Goal: Task Accomplishment & Management: Use online tool/utility

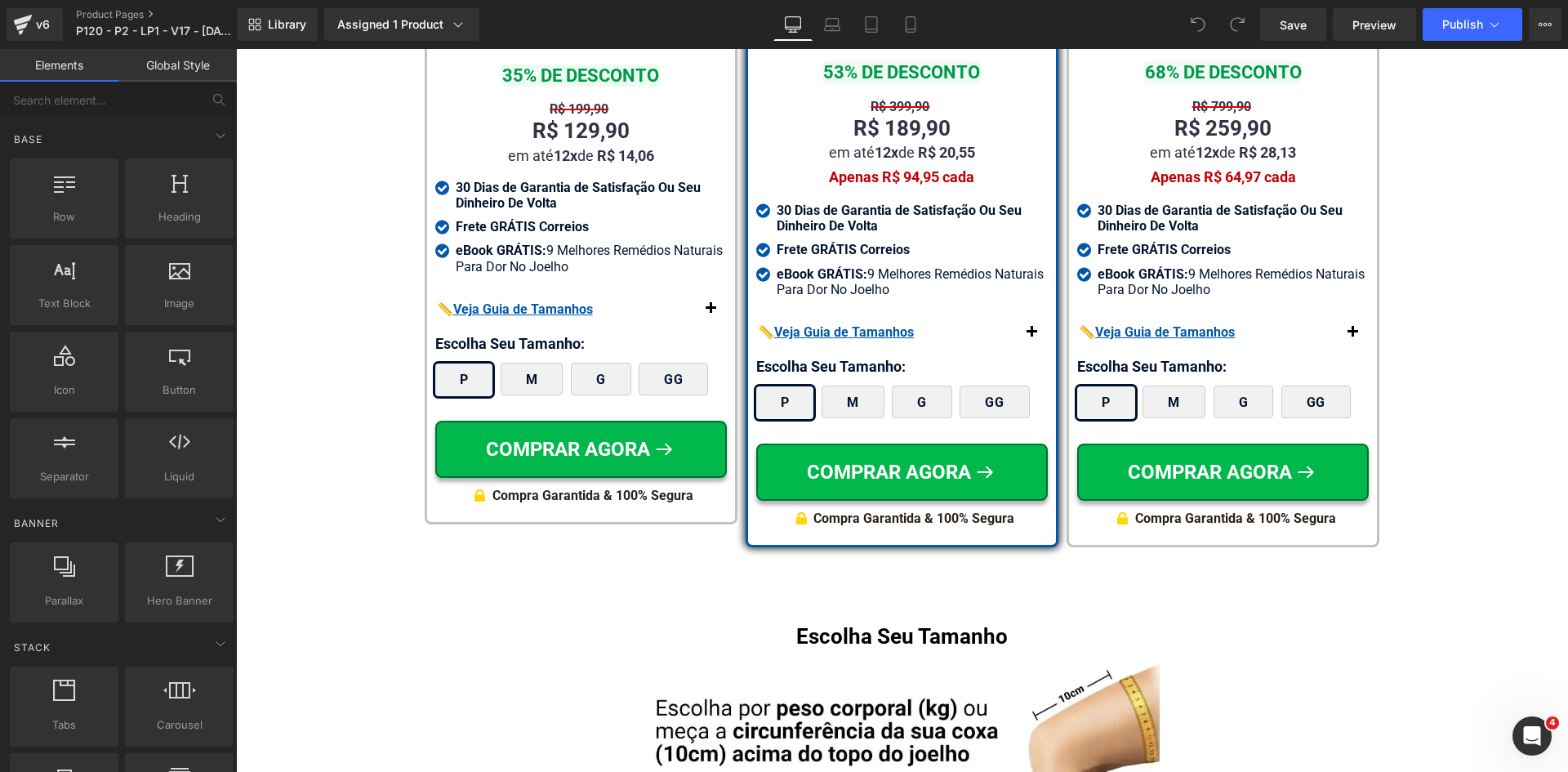
scroll to position [9721, 0]
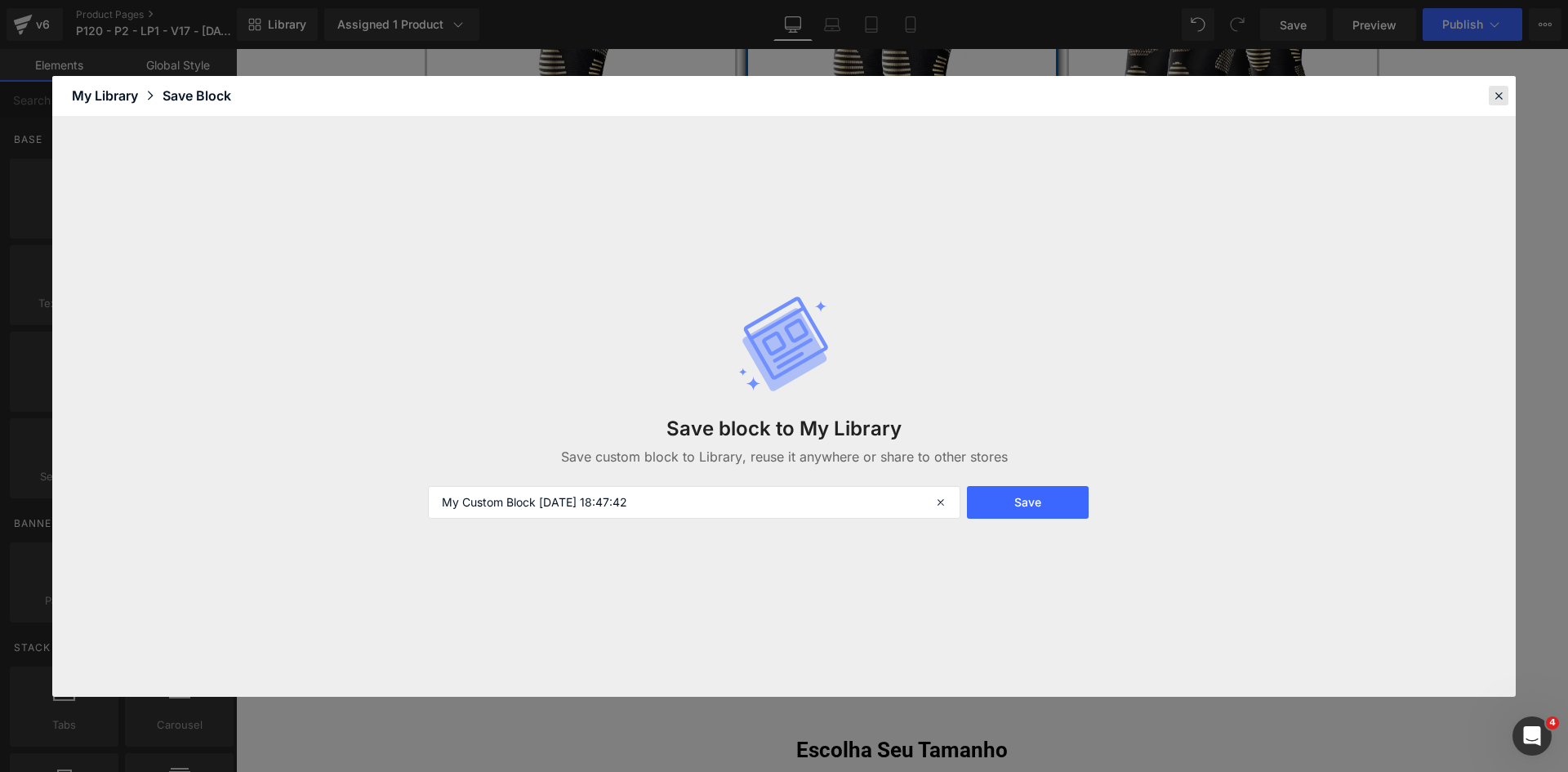
click at [1499, 89] on icon at bounding box center [1499, 95] width 15 height 15
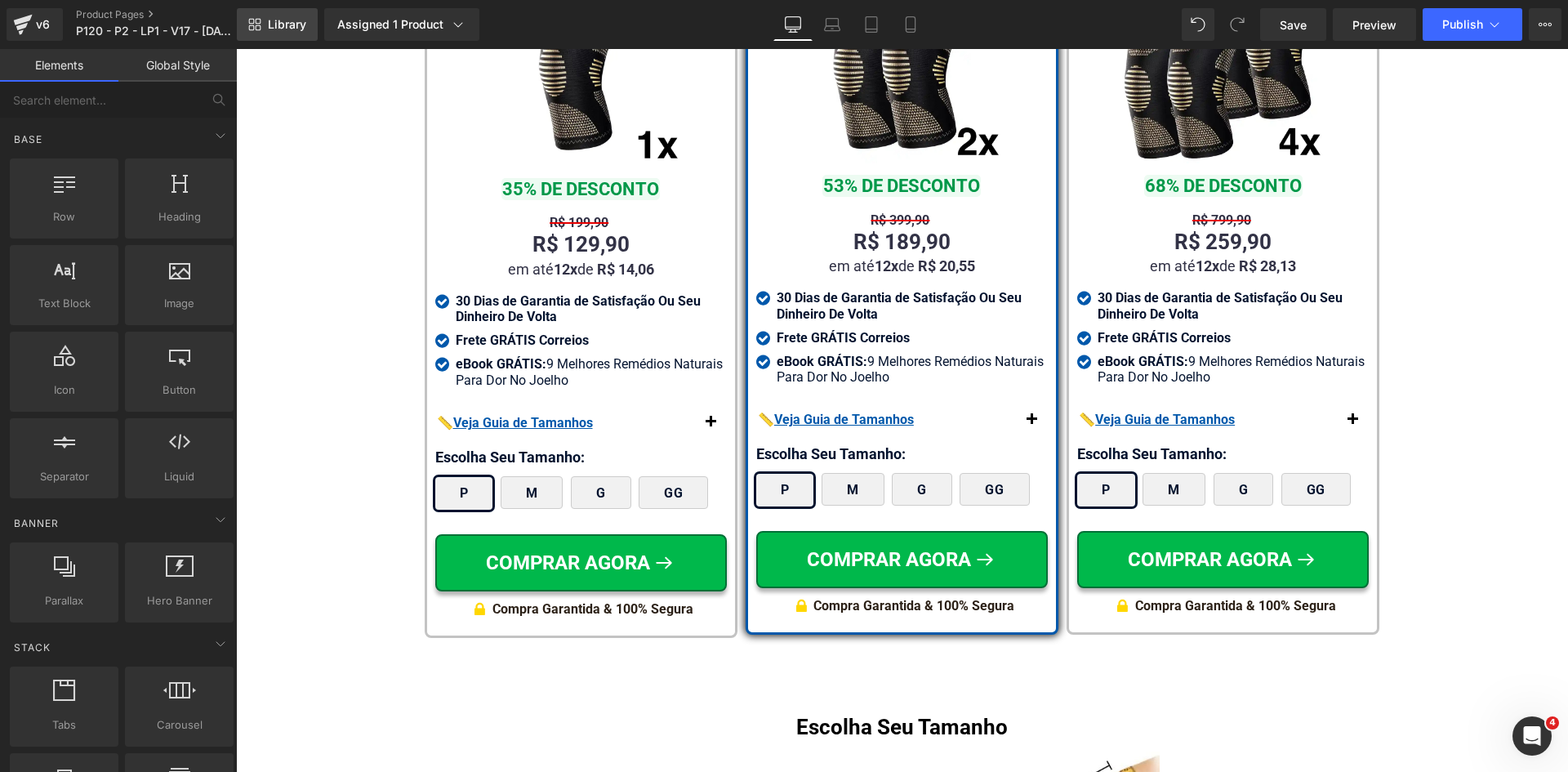
click at [268, 36] on link "Library" at bounding box center [277, 24] width 81 height 33
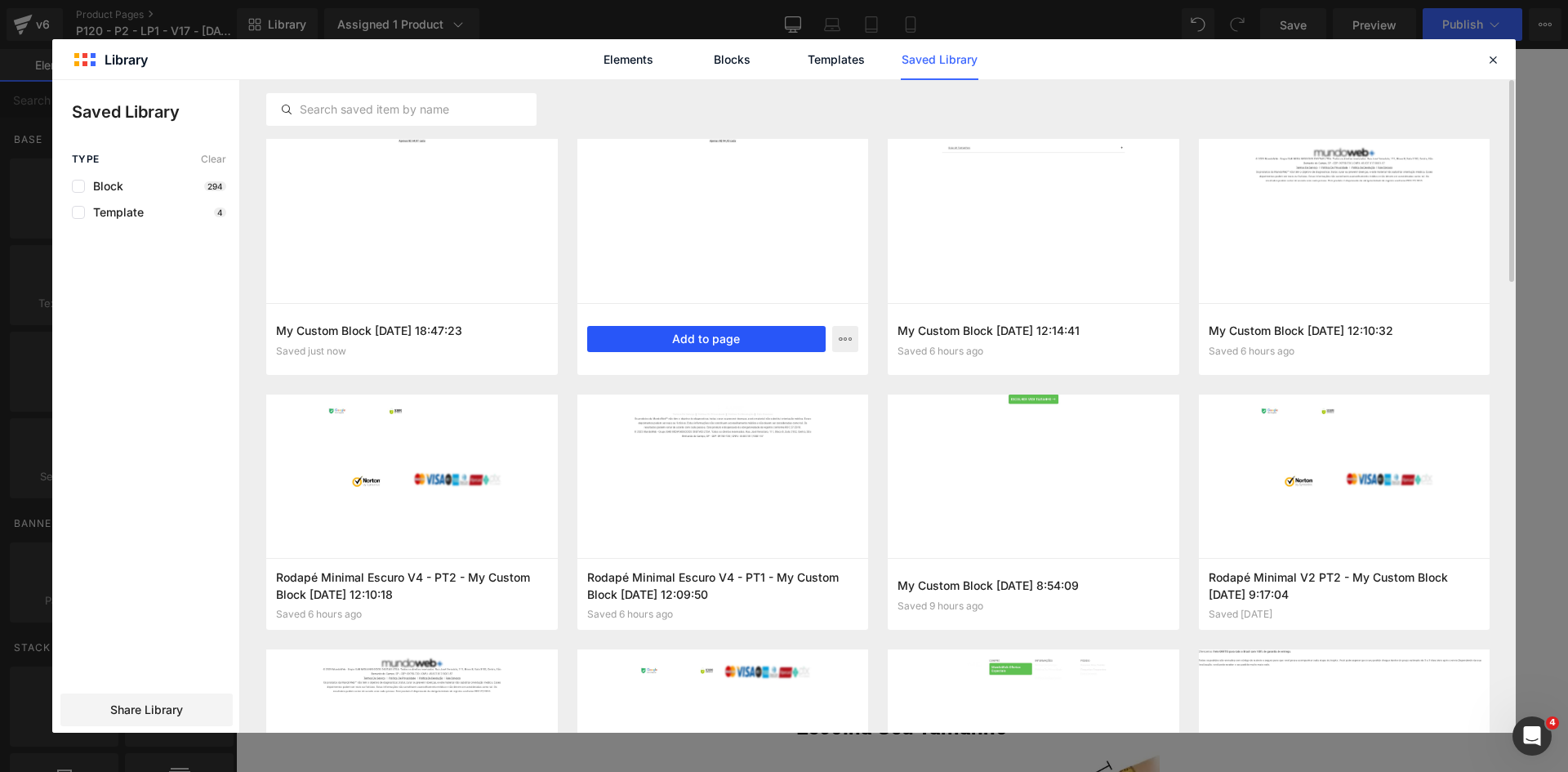
click at [755, 343] on button "Add to page" at bounding box center [707, 339] width 239 height 26
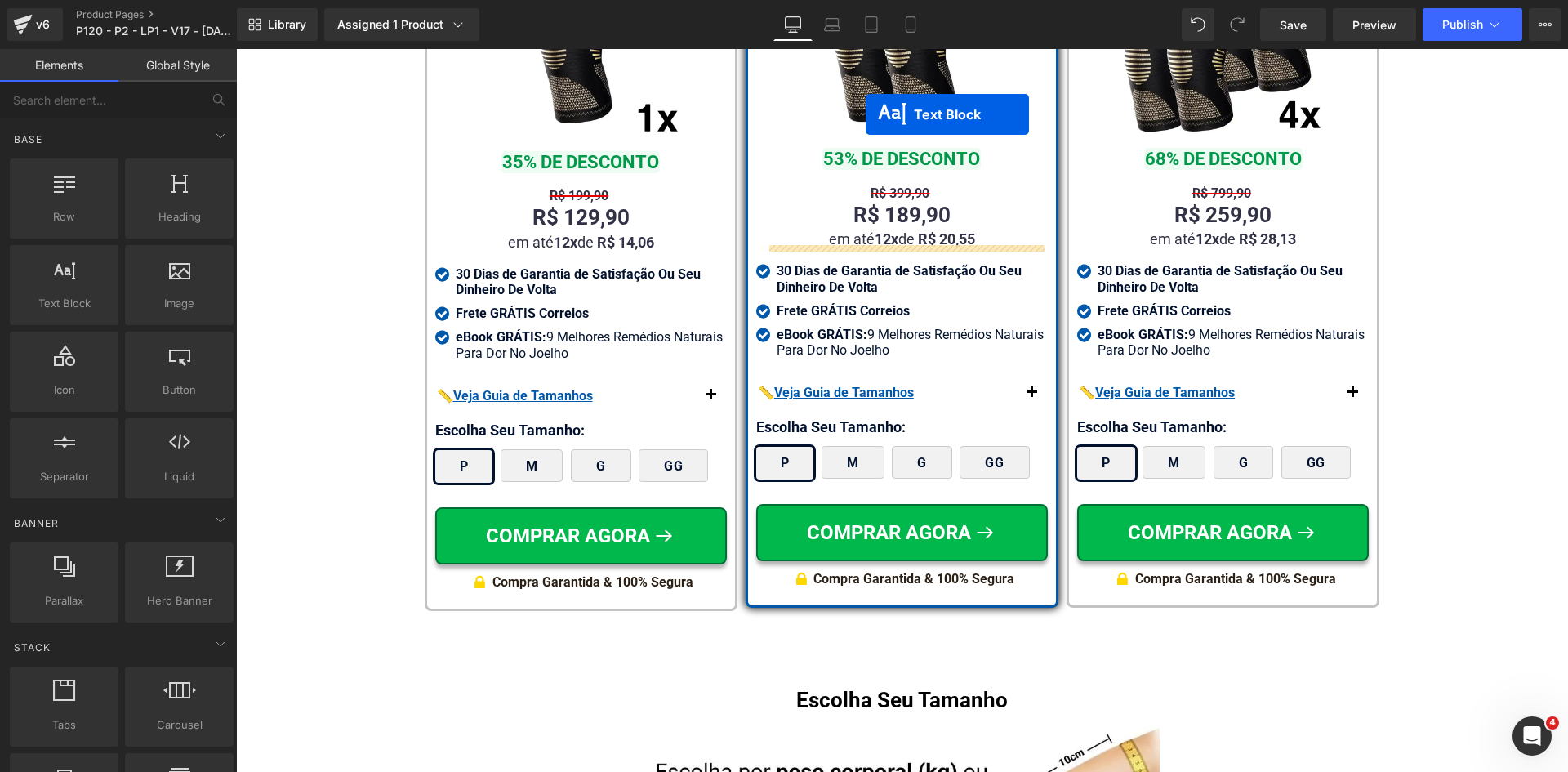
scroll to position [9716, 0]
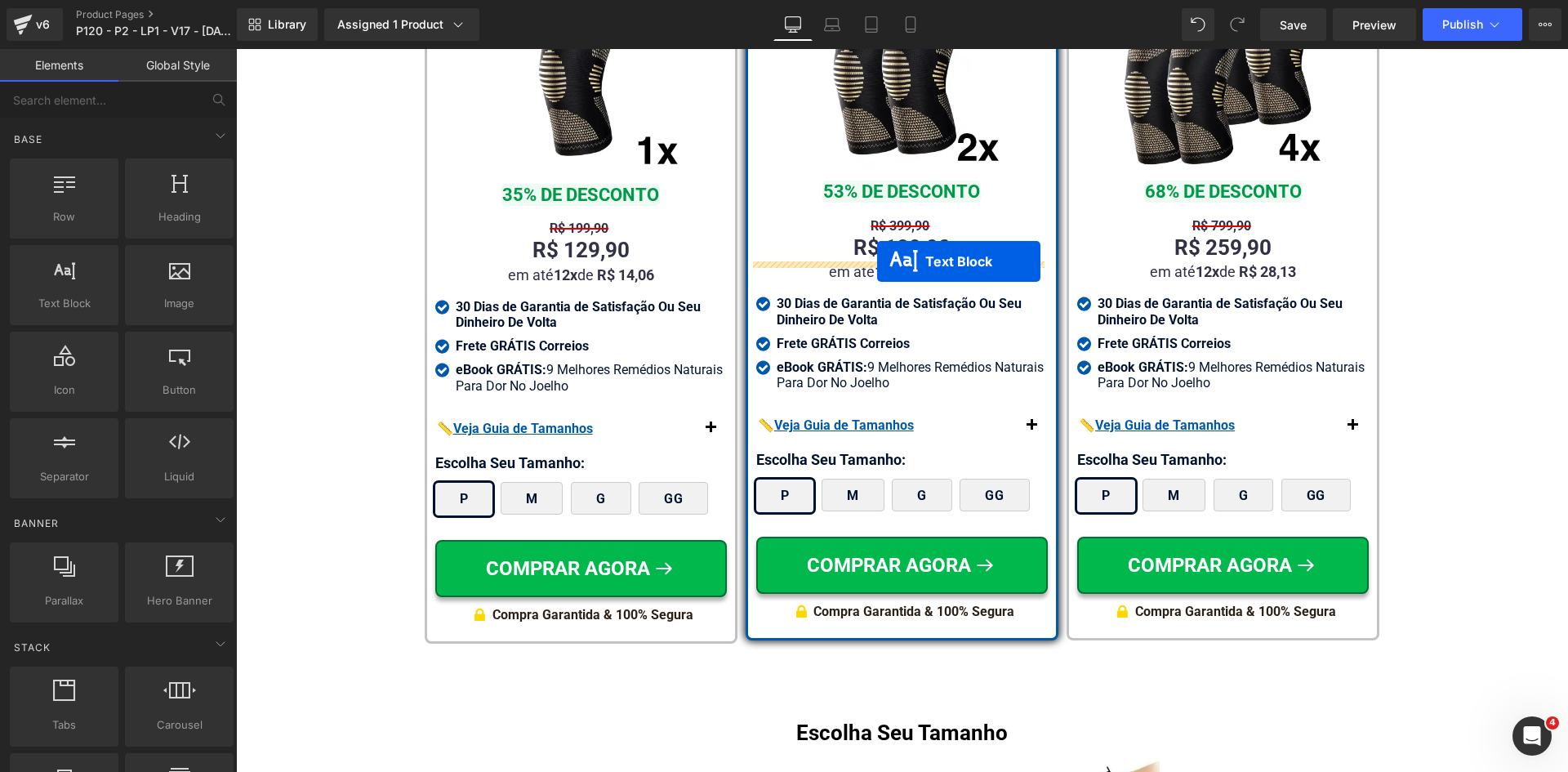
drag, startPoint x: 894, startPoint y: 550, endPoint x: 877, endPoint y: 262, distance: 288.5
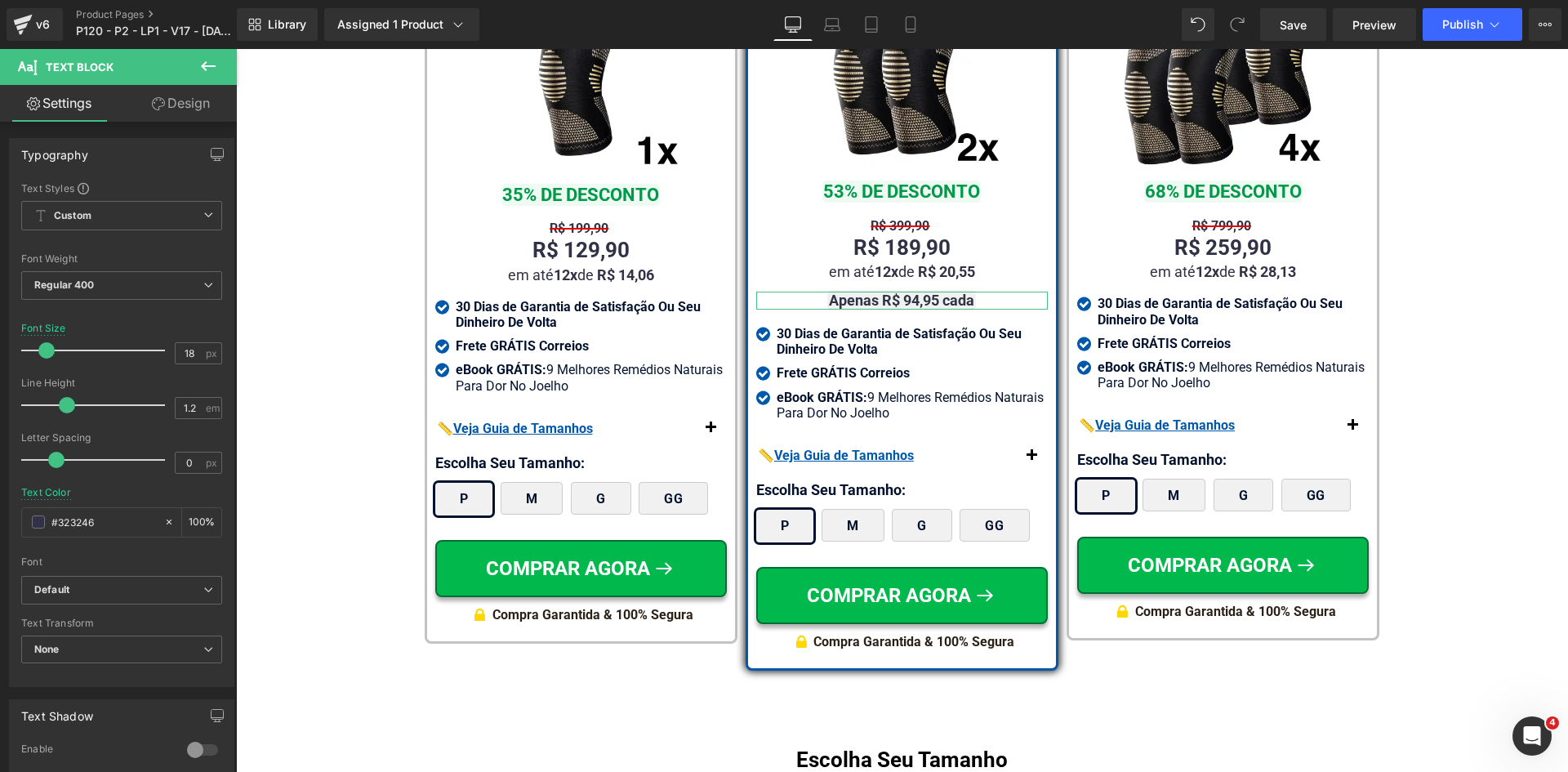
click at [170, 101] on link "Design" at bounding box center [181, 104] width 119 height 37
click at [0, 0] on div "Background" at bounding box center [0, 0] width 0 height 0
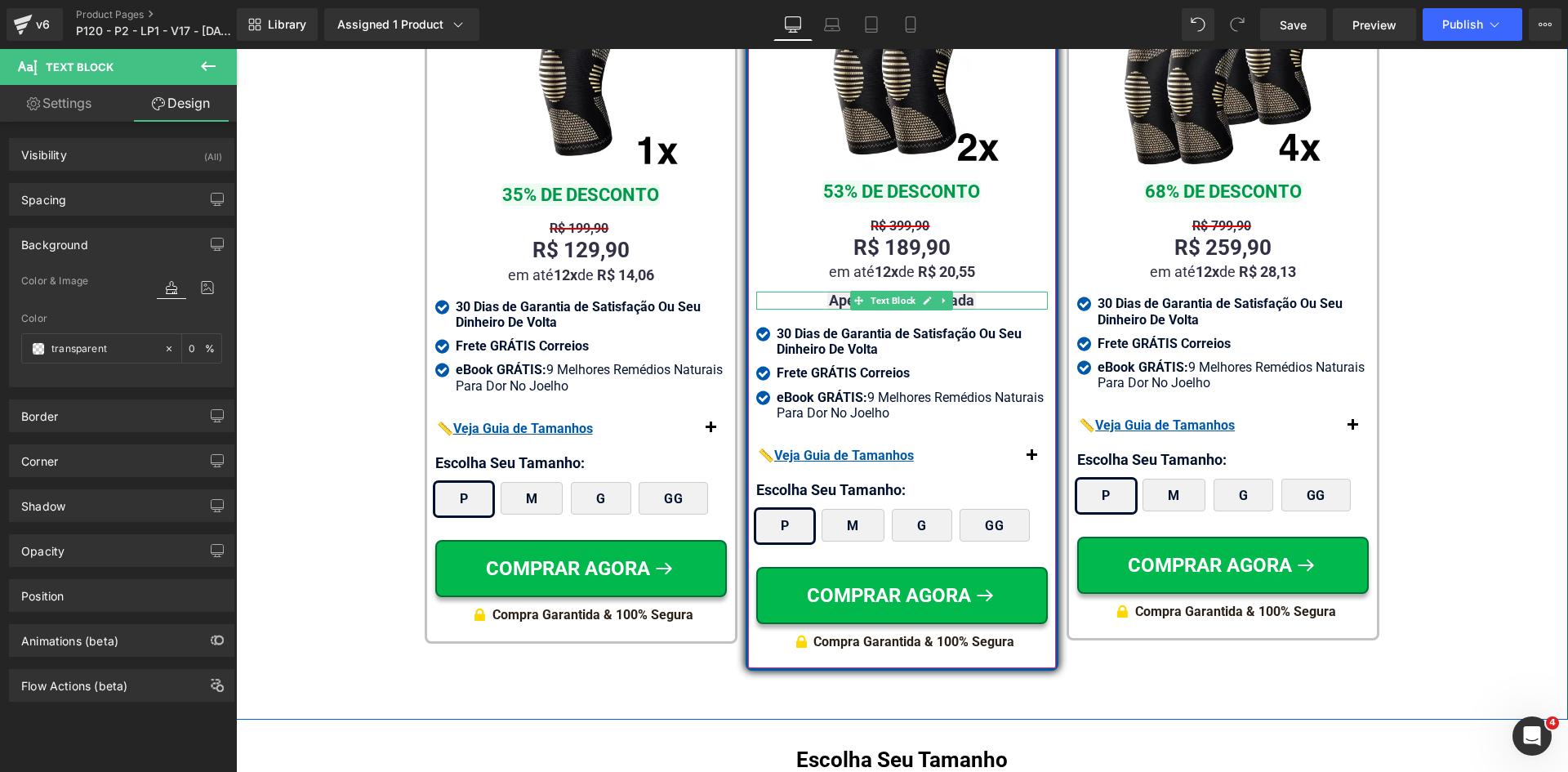
click at [842, 292] on strong "Apenas R$ 94,95 cada" at bounding box center [901, 300] width 146 height 18
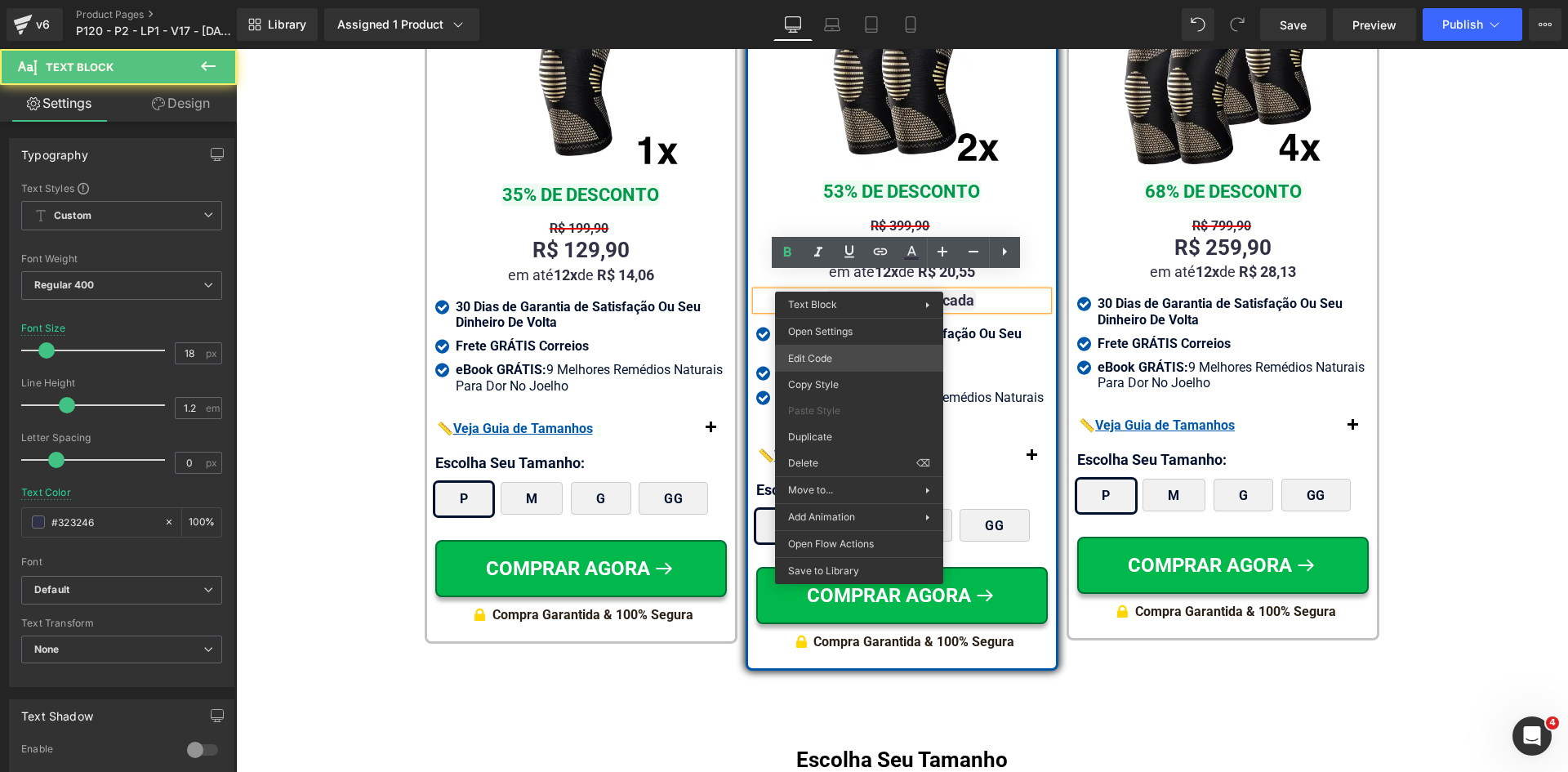
click at [837, 0] on div "Text Block You are previewing how the will restyle your page. You can not edit …" at bounding box center [784, 0] width 1568 height 0
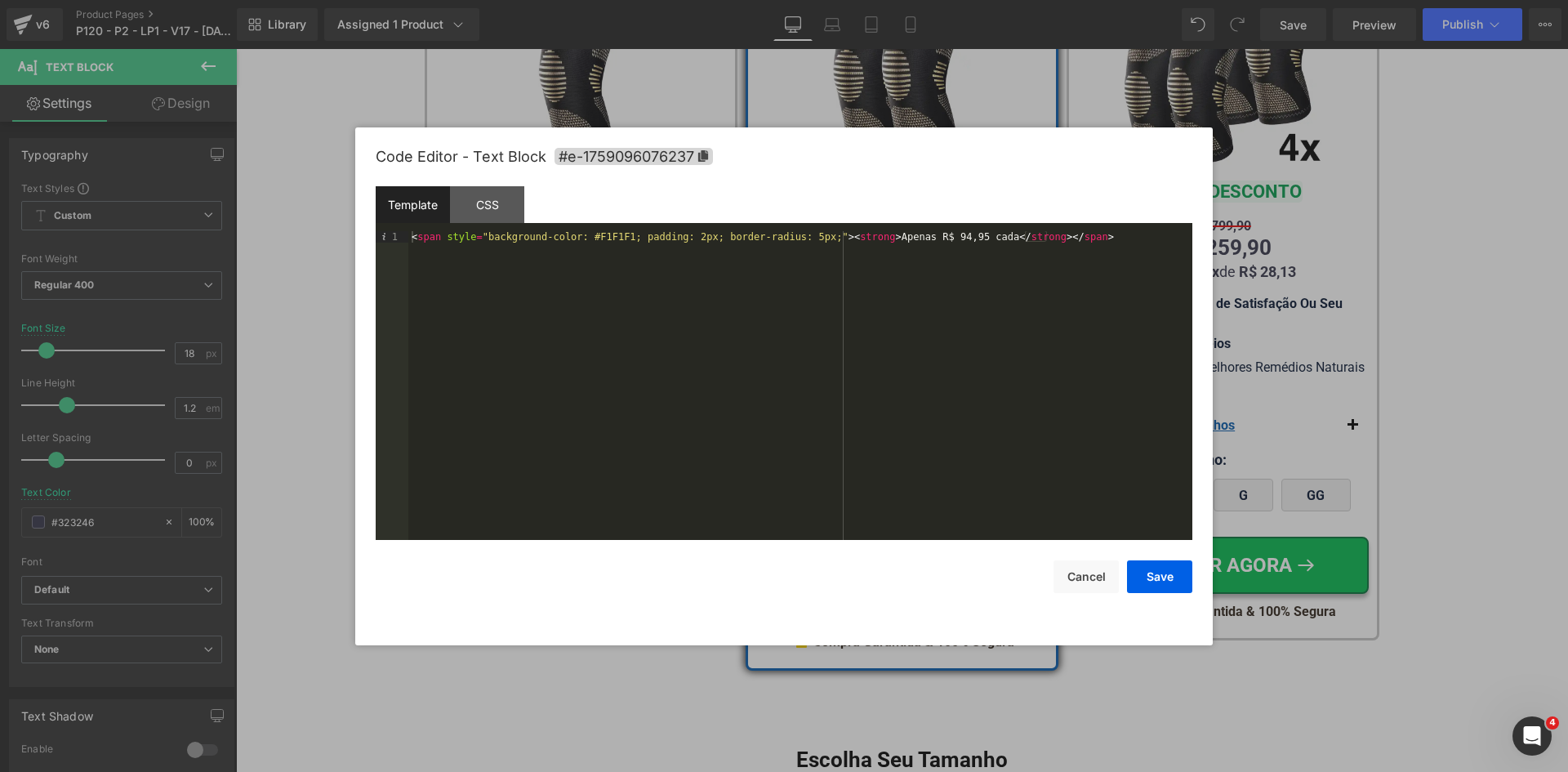
click at [600, 238] on div "< span style = "background-color: #F1F1F1; padding: 2px; border-radius: 5px;" >…" at bounding box center [800, 396] width 784 height 332
click at [1146, 579] on button "Save" at bounding box center [1160, 576] width 65 height 33
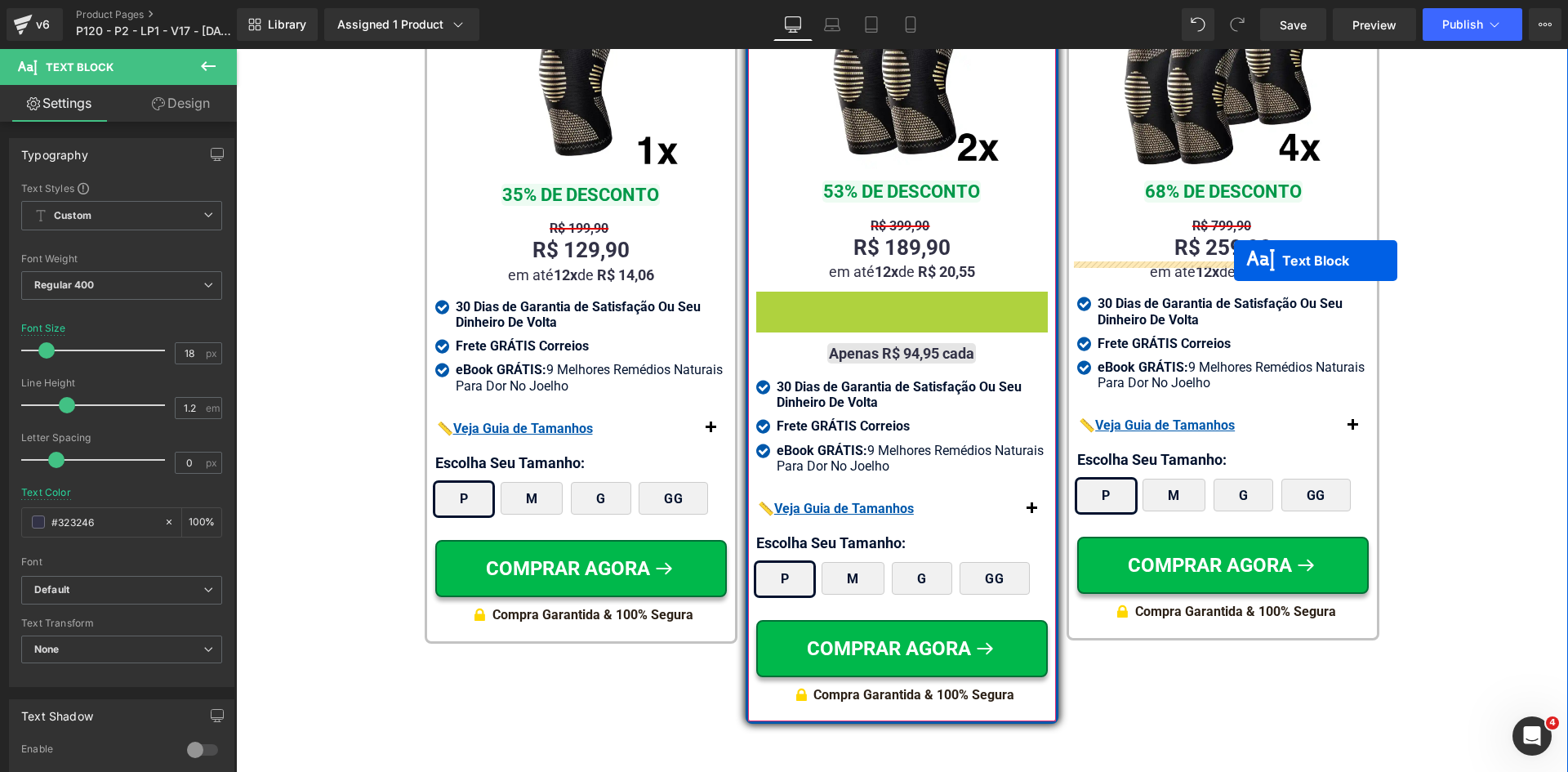
drag, startPoint x: 1247, startPoint y: 271, endPoint x: 1234, endPoint y: 261, distance: 16.4
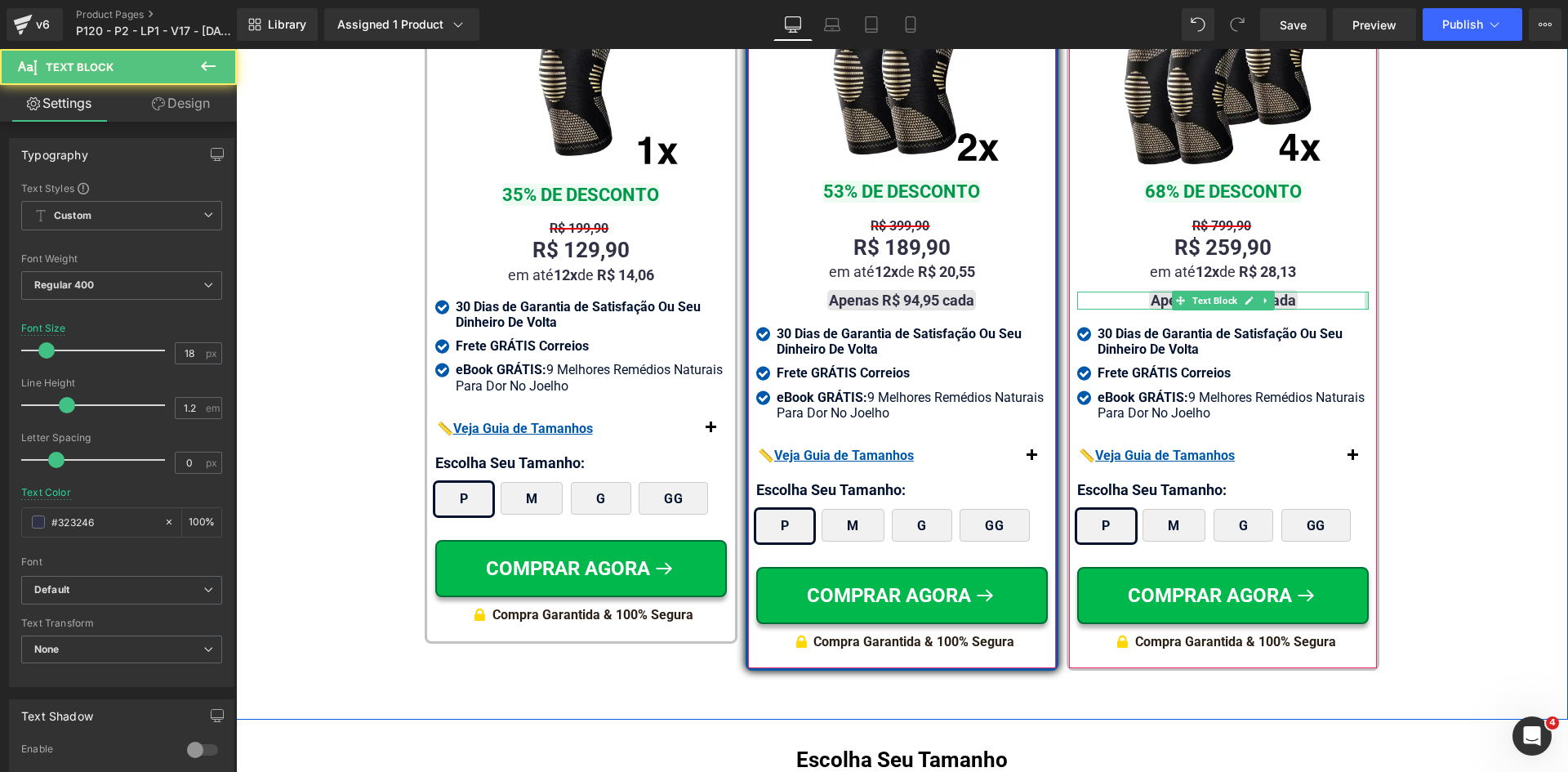
click at [1151, 292] on strong "Apenas R$ 94,95 cada" at bounding box center [1223, 300] width 146 height 18
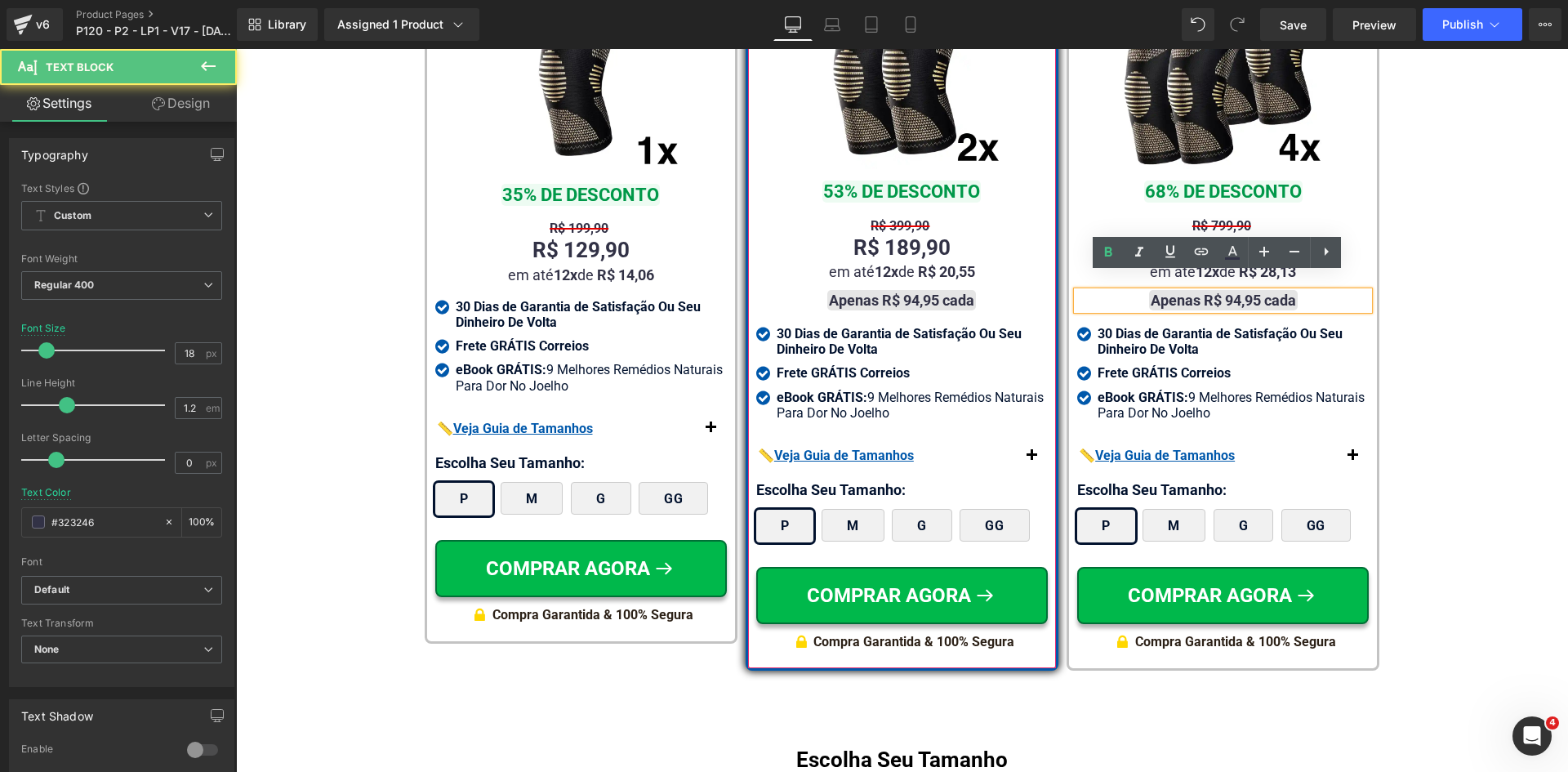
click at [1233, 292] on strong "Apenas R$ 94,95 cada" at bounding box center [1223, 300] width 146 height 18
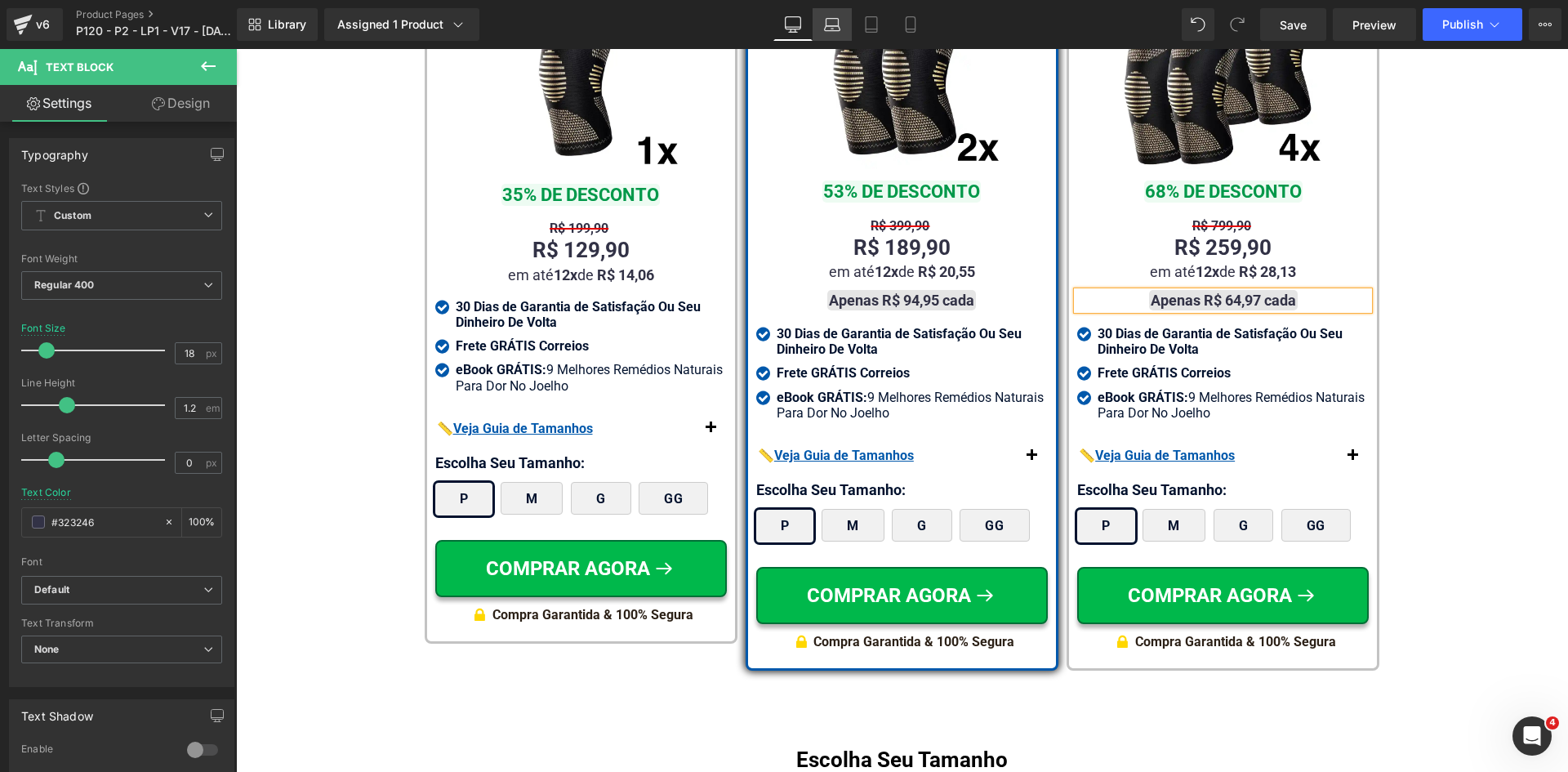
click at [827, 21] on icon at bounding box center [832, 22] width 13 height 8
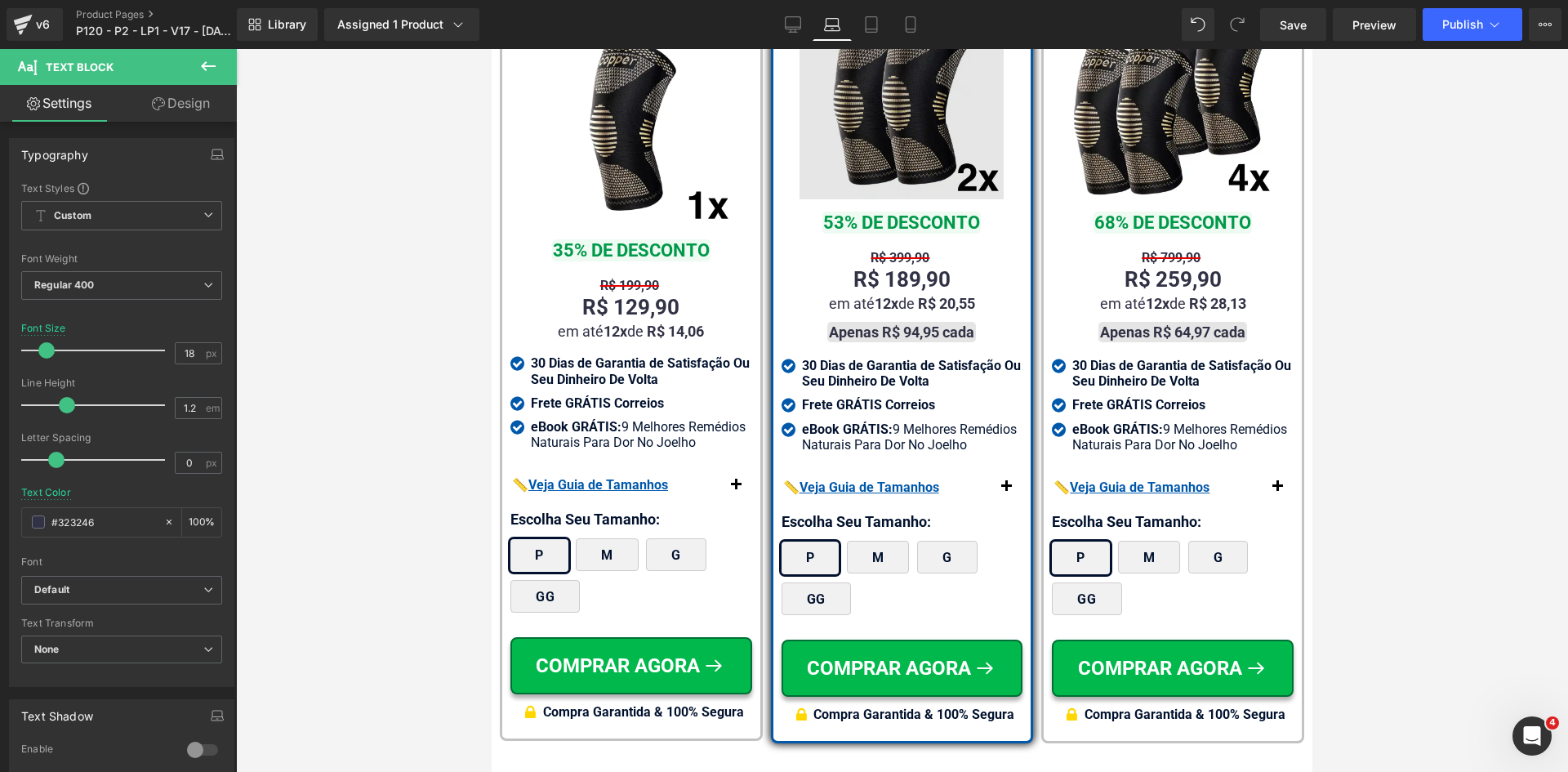
scroll to position [10325, 0]
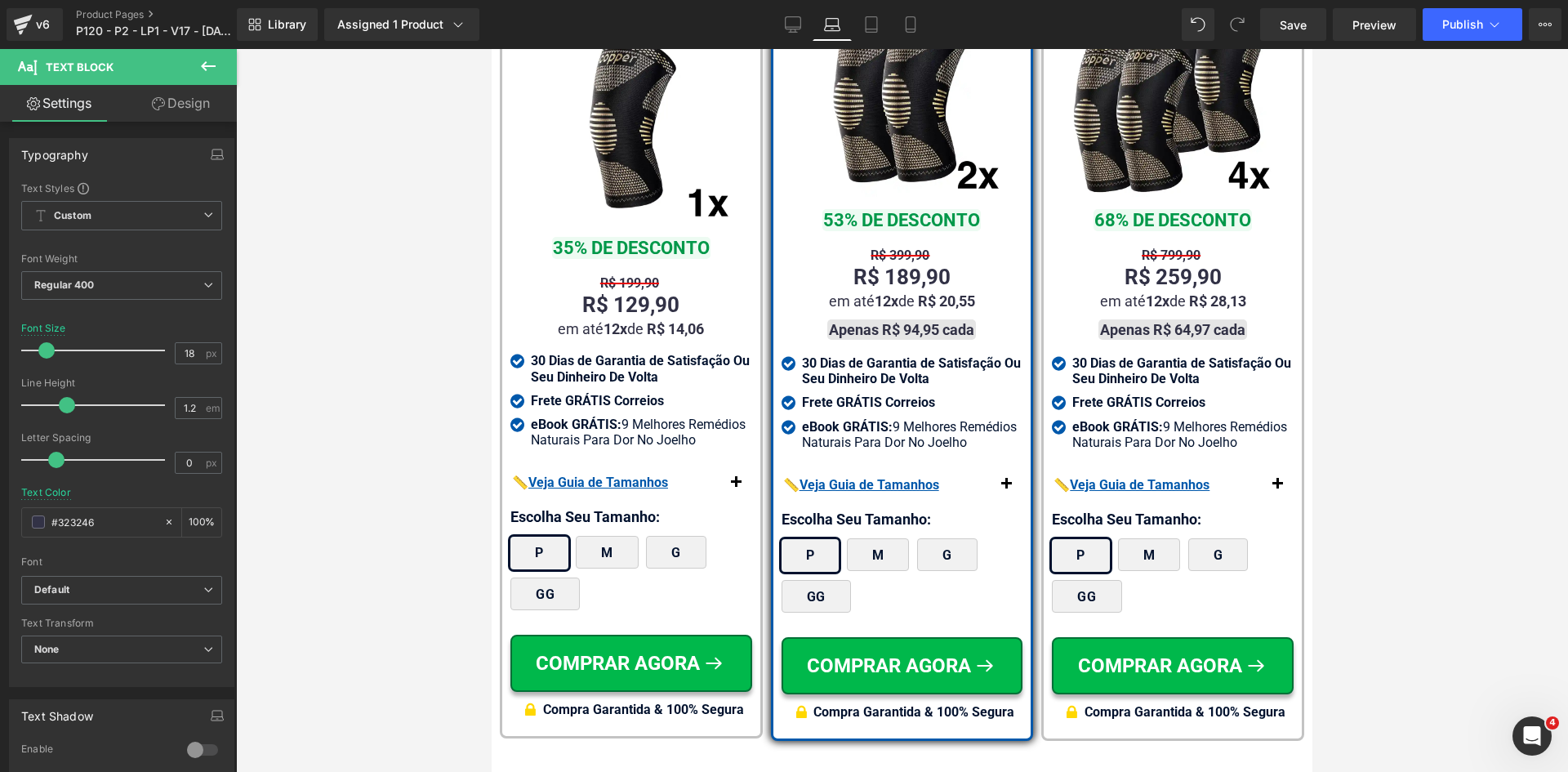
drag, startPoint x: 909, startPoint y: 28, endPoint x: 529, endPoint y: 0, distance: 381.0
click at [908, 29] on icon at bounding box center [910, 29] width 9 height 0
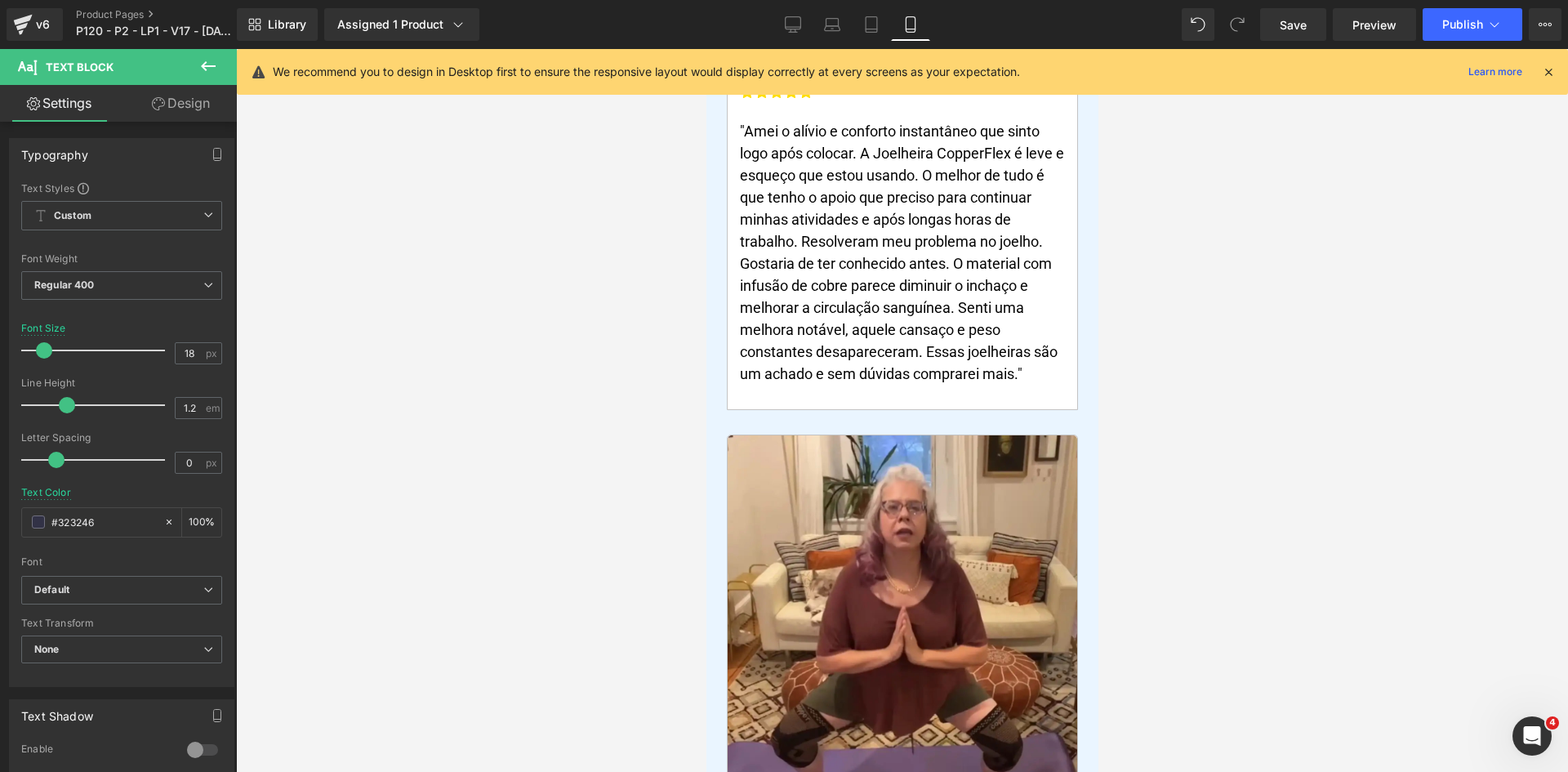
scroll to position [0, 0]
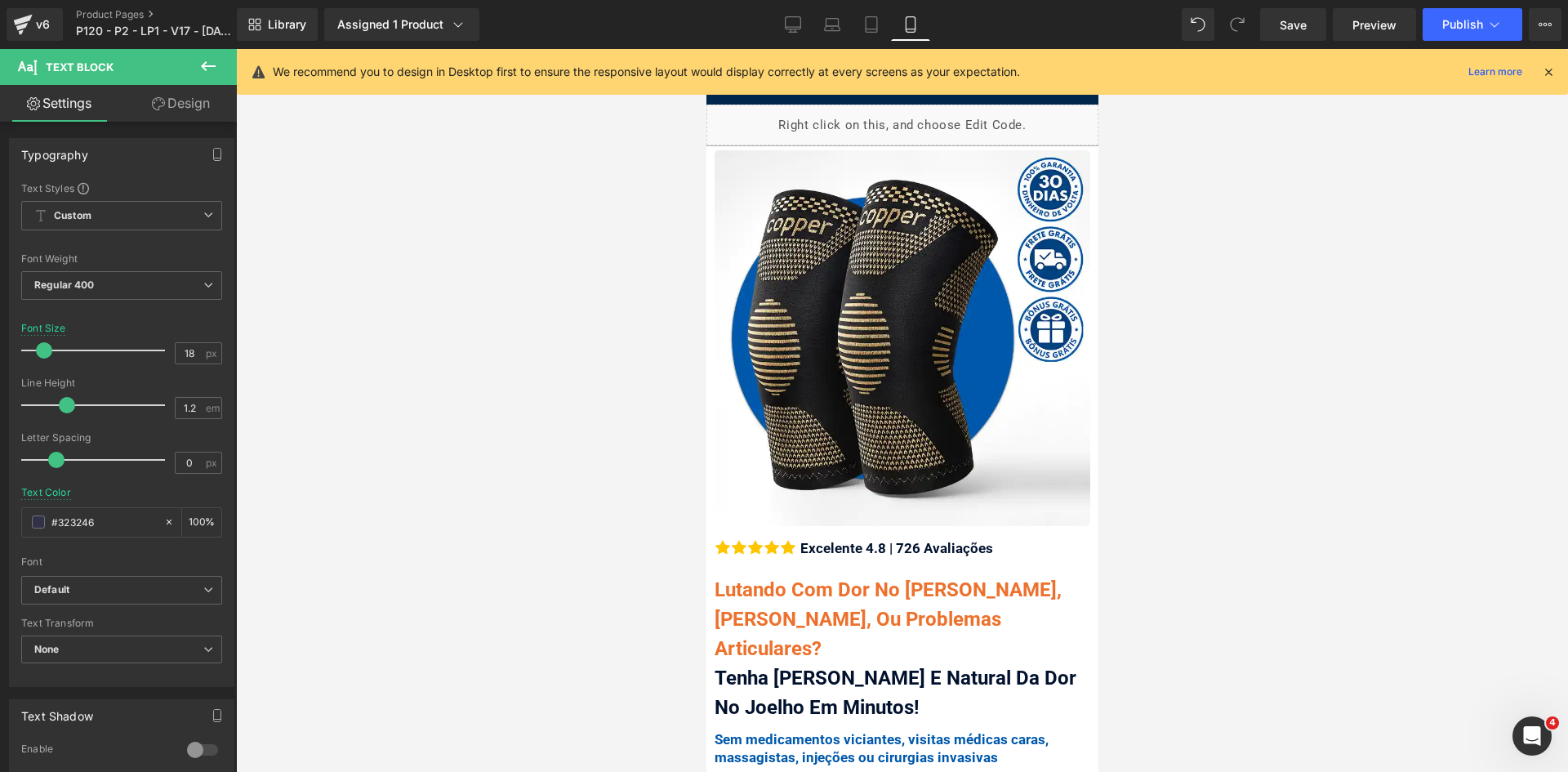
click at [1540, 70] on div "We recommend you to design in Desktop first to ensure the responsive layout wou…" at bounding box center [907, 71] width 1269 height 19
click at [1530, 69] on div "We recommend you to design in Desktop first to ensure the responsive layout wou…" at bounding box center [907, 71] width 1269 height 19
click at [257, 28] on icon at bounding box center [255, 24] width 13 height 13
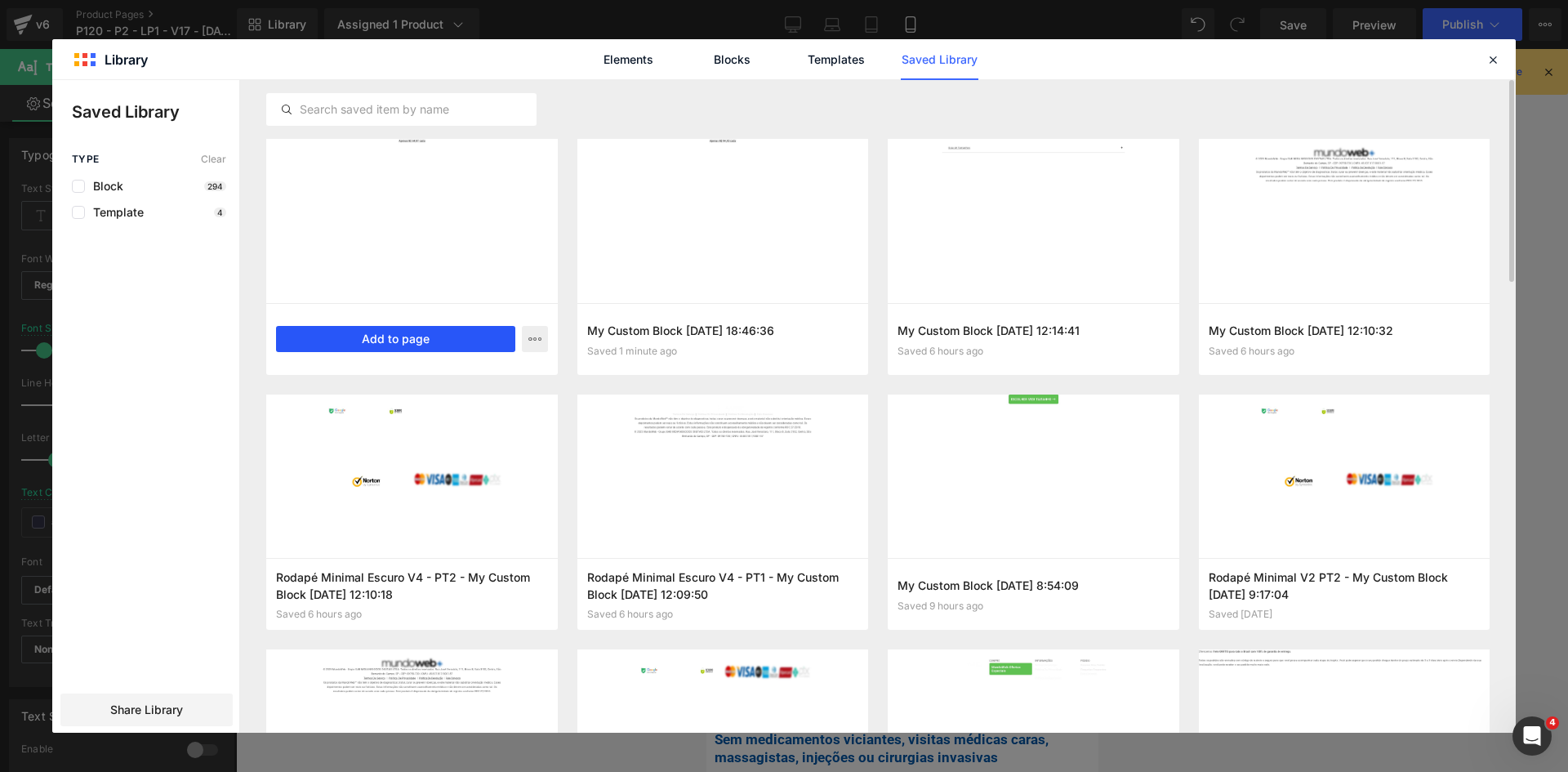
click at [413, 338] on button "Add to page" at bounding box center [396, 339] width 239 height 26
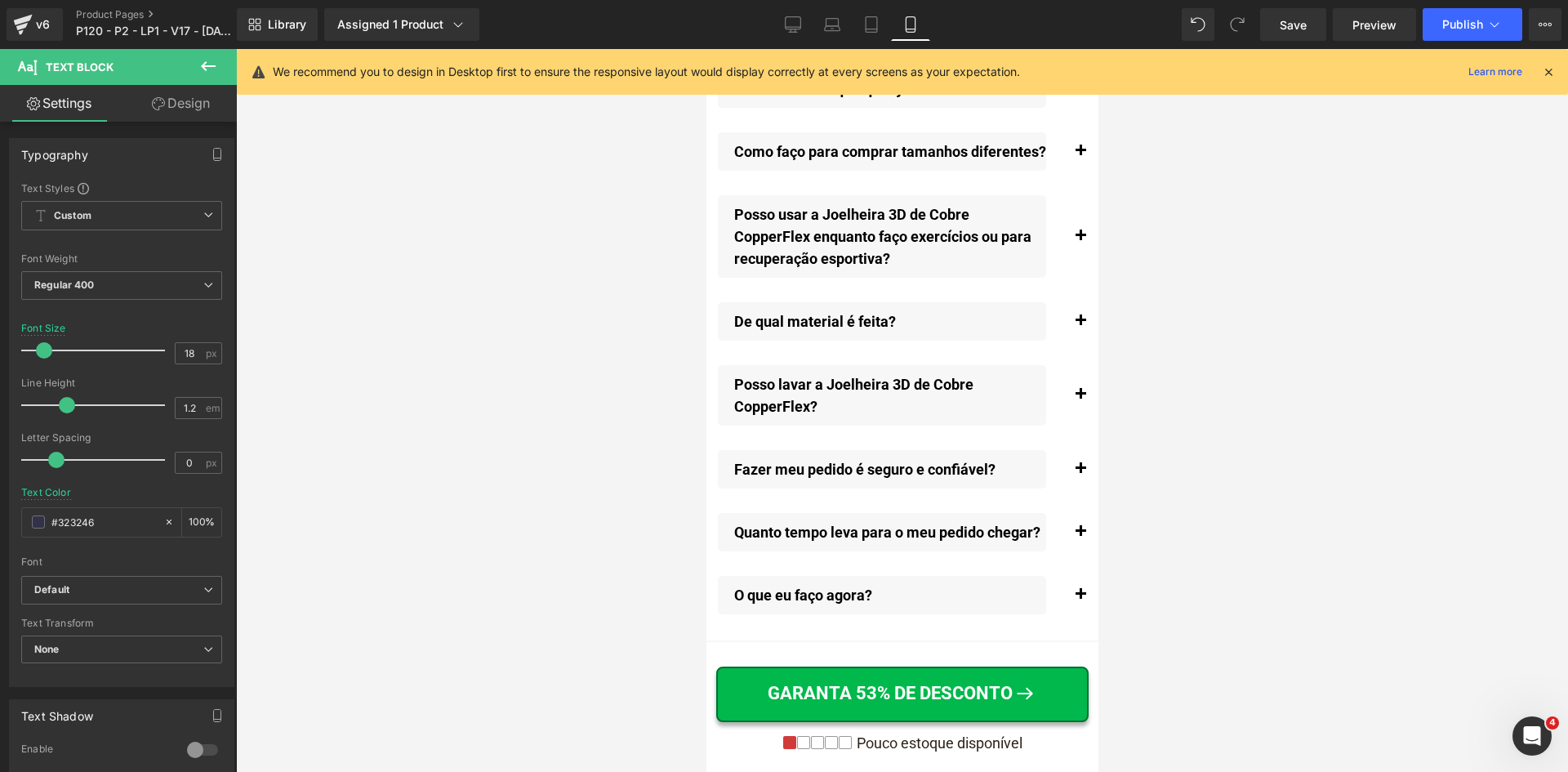
scroll to position [20029, 0]
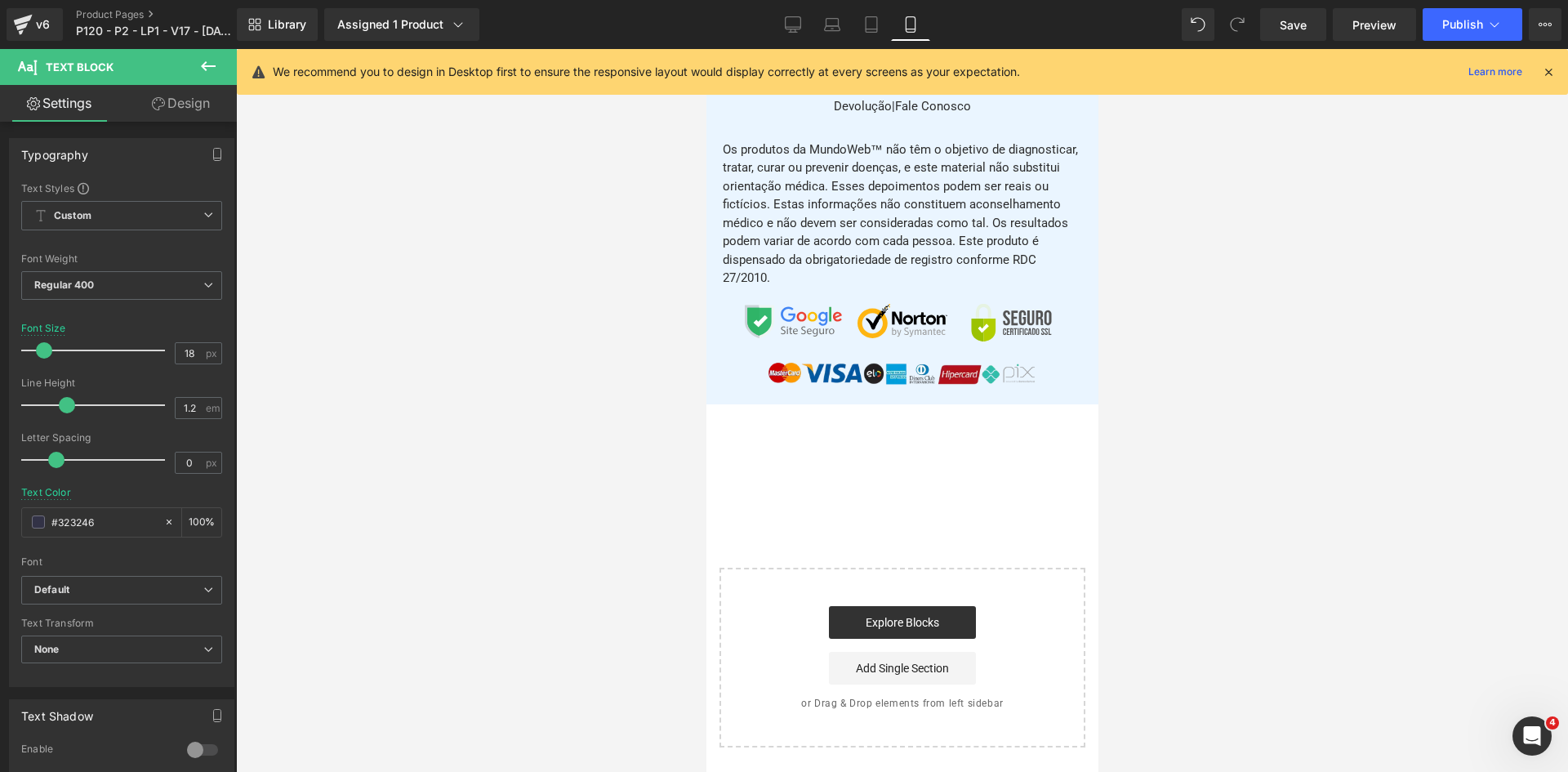
click at [1547, 69] on icon at bounding box center [1549, 72] width 15 height 15
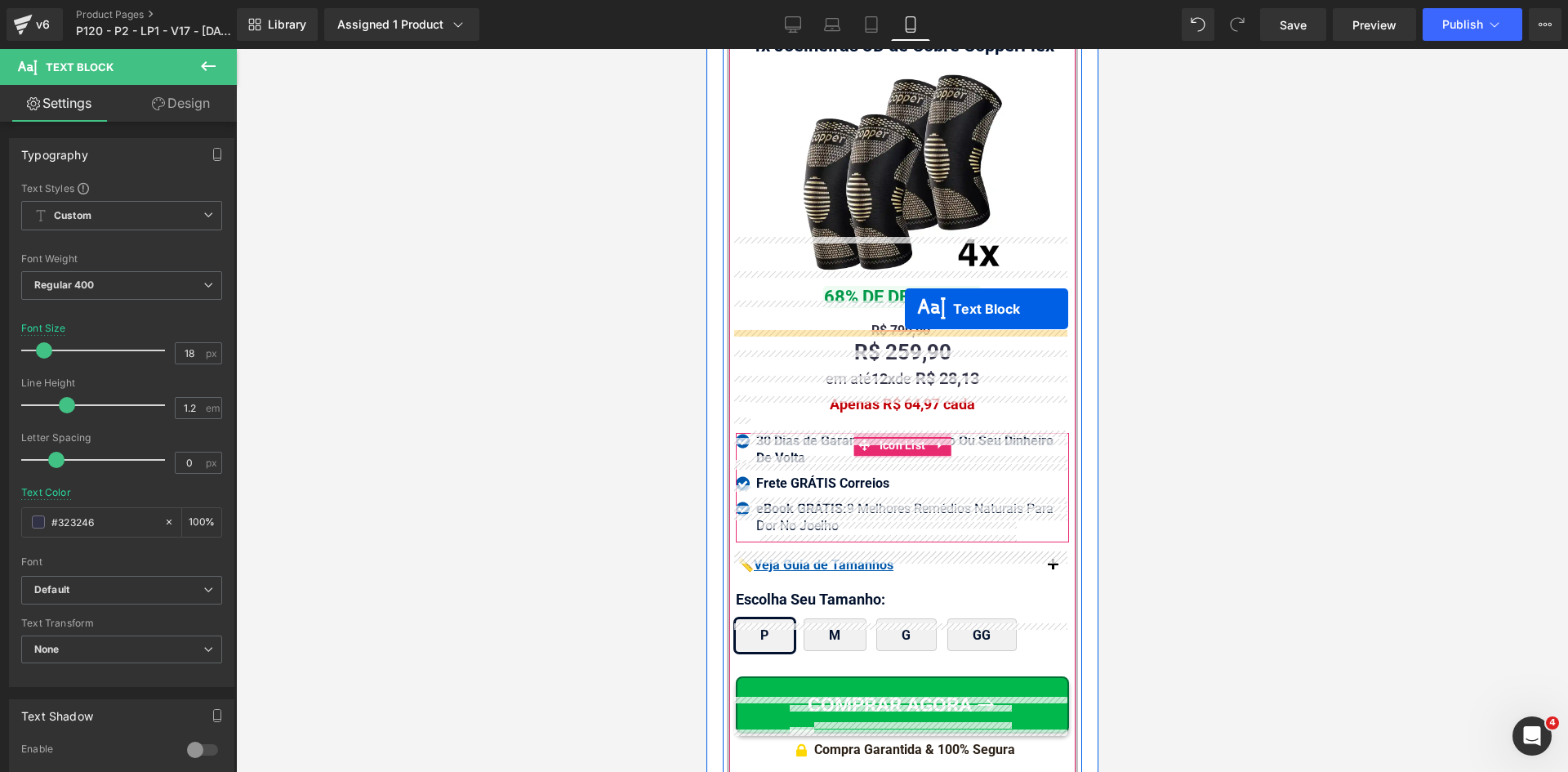
scroll to position [15238, 0]
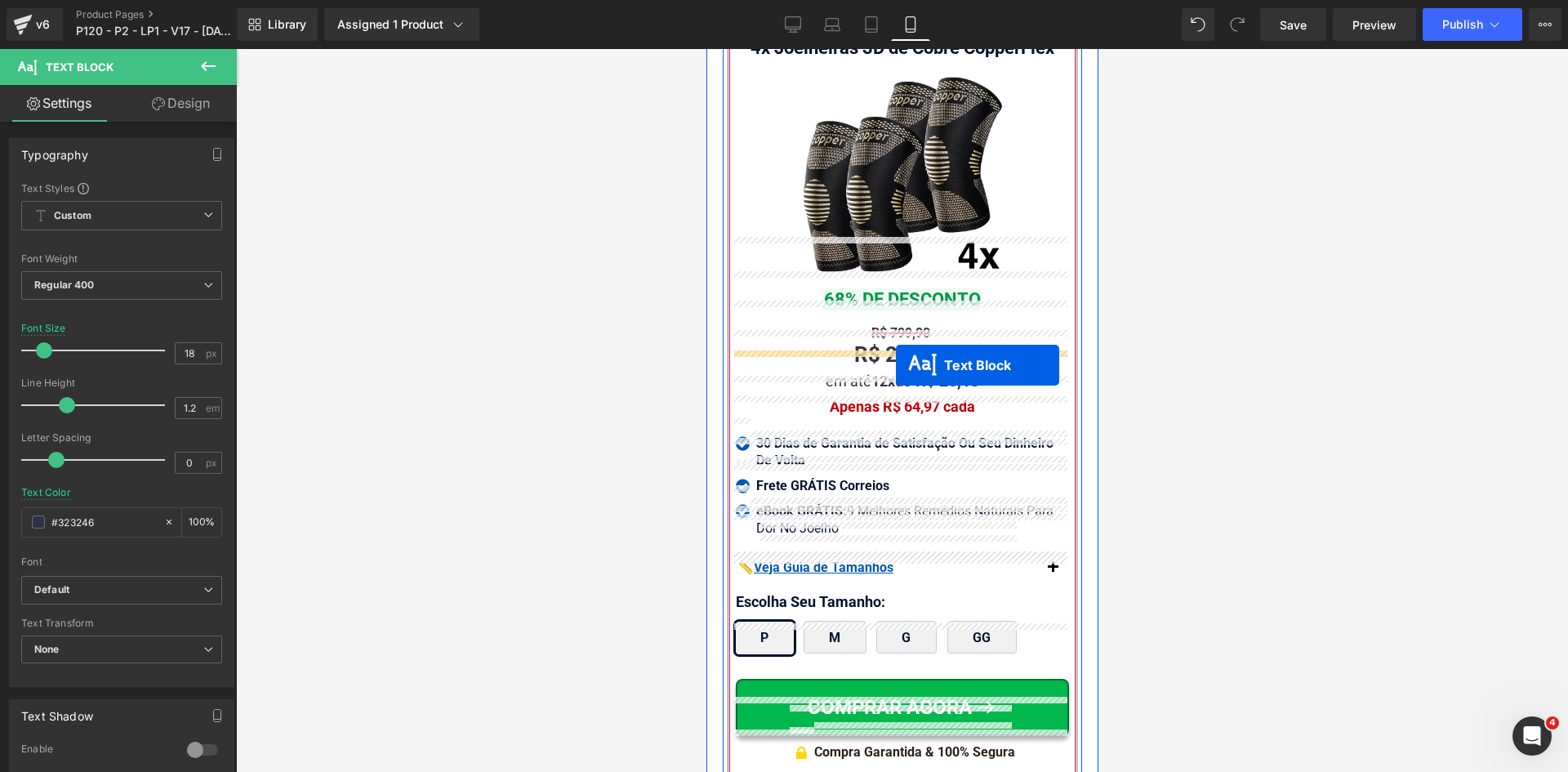
drag, startPoint x: 889, startPoint y: 477, endPoint x: 896, endPoint y: 366, distance: 111.2
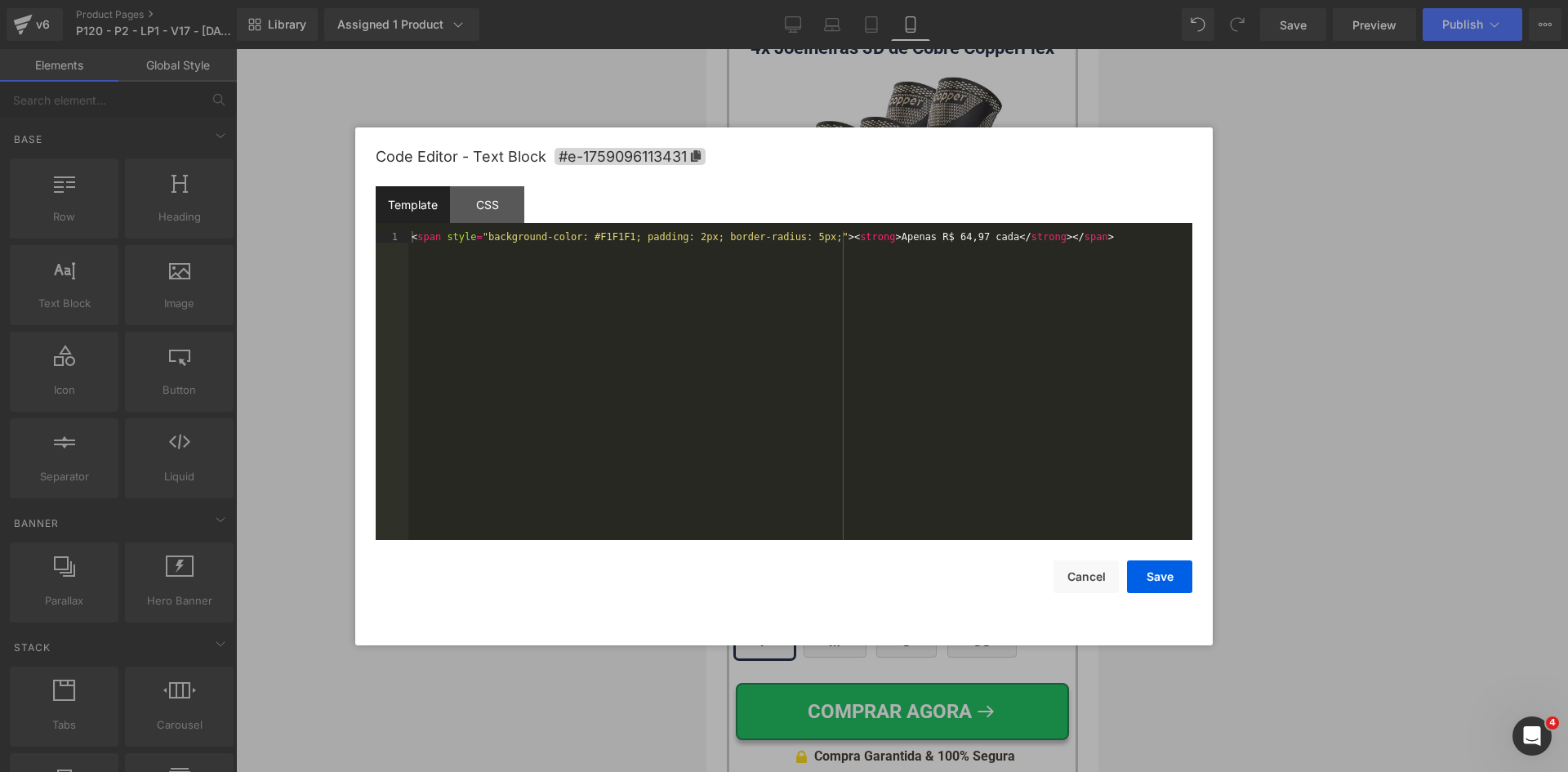
drag, startPoint x: 844, startPoint y: 453, endPoint x: 673, endPoint y: 307, distance: 224.8
click at [841, 0] on div "Text Block You are previewing how the will restyle your page. You can not edit …" at bounding box center [784, 0] width 1568 height 0
click at [592, 233] on div "< span style = "background-color: #F1F1F1; padding: 2px; border-radius: 5px;" >…" at bounding box center [800, 396] width 784 height 332
click at [592, 234] on div "< span style = "background-color: #F1F1F1; padding: 2px; border-radius: 5px;" >…" at bounding box center [800, 396] width 784 height 332
click at [1168, 585] on button "Save" at bounding box center [1160, 576] width 65 height 33
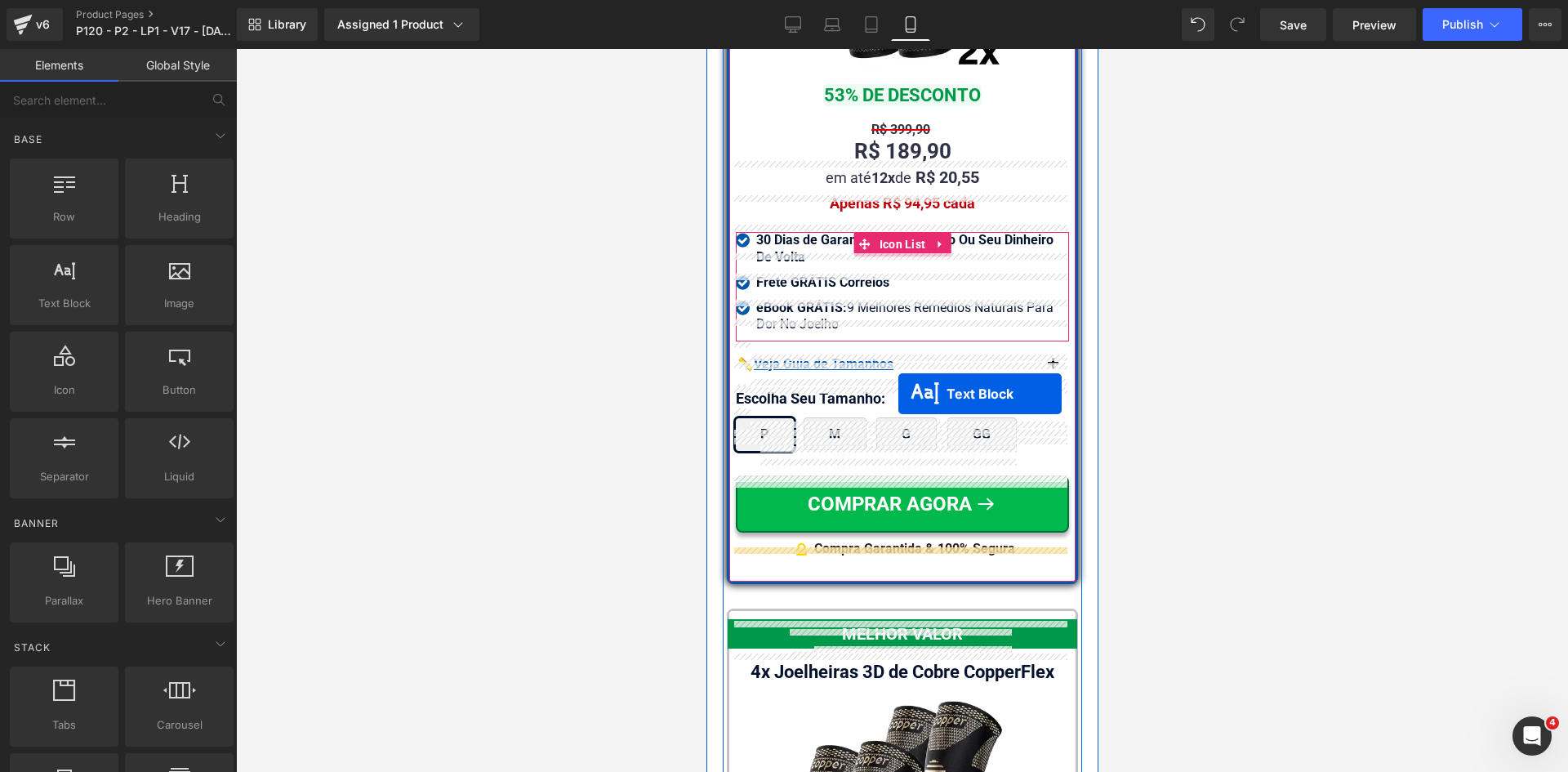
scroll to position [14421, 0]
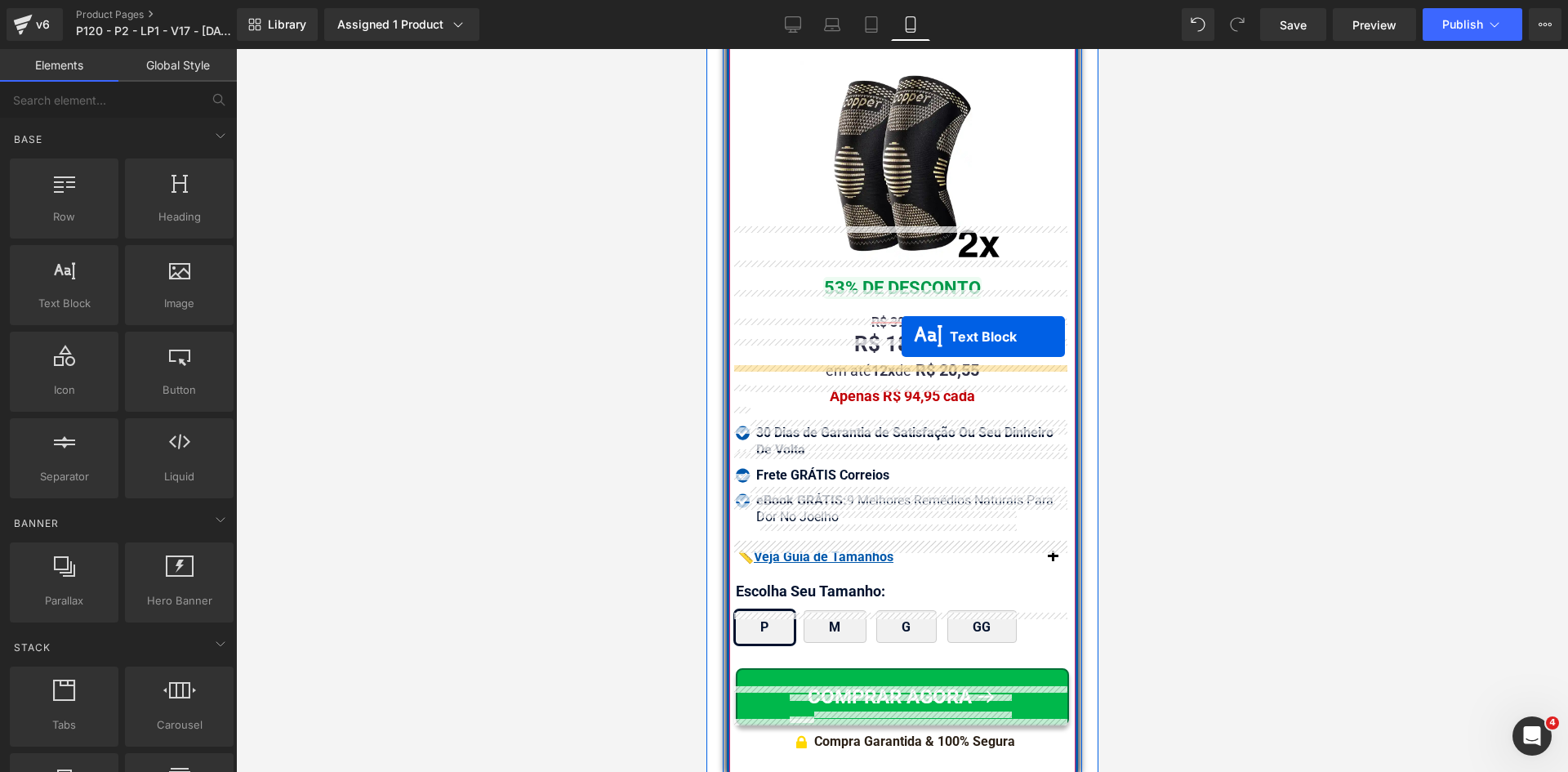
drag, startPoint x: 883, startPoint y: 373, endPoint x: 901, endPoint y: 336, distance: 41.1
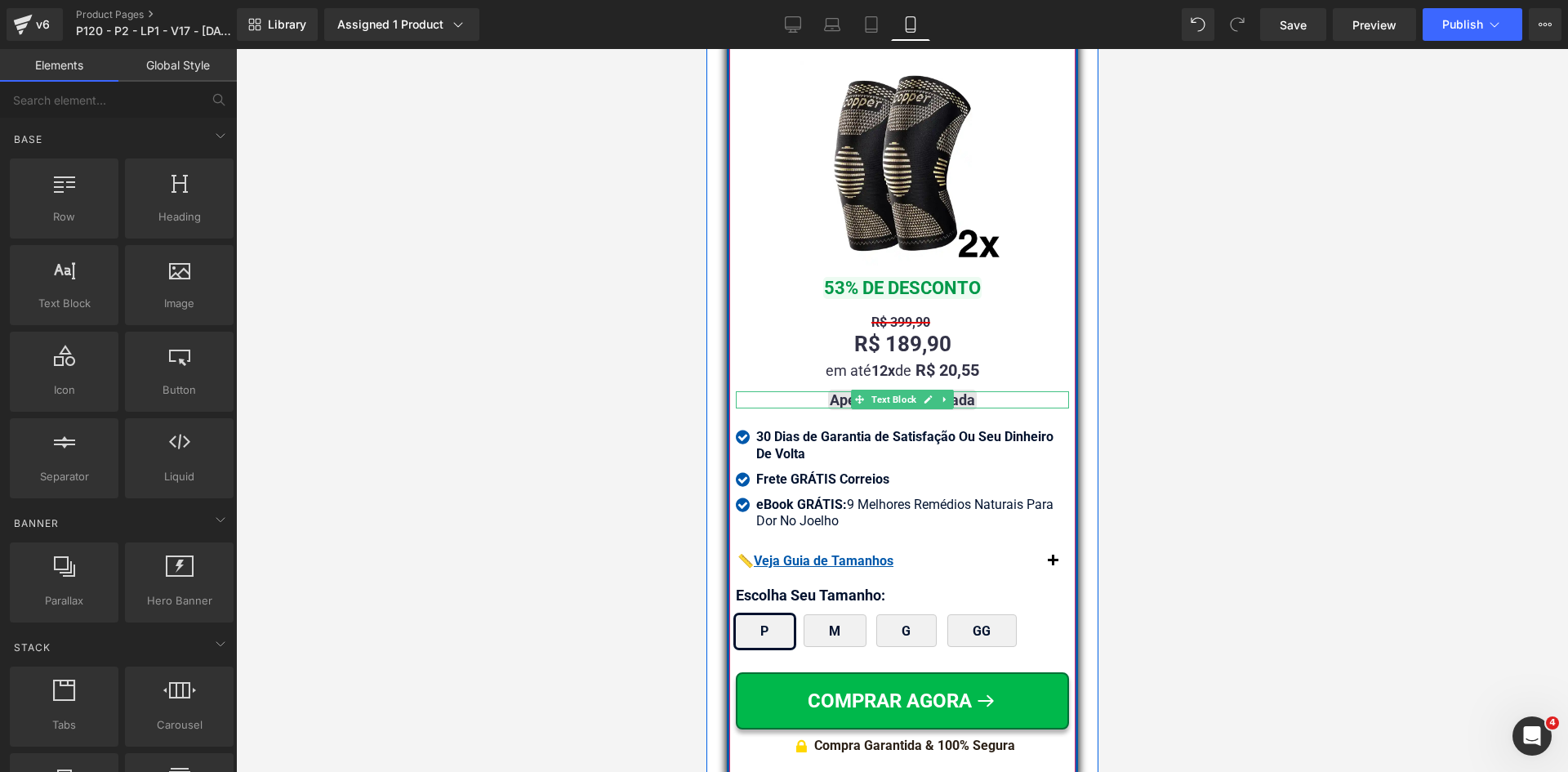
click at [829, 391] on strong "Apenas R$ 64,97 cada" at bounding box center [901, 400] width 146 height 18
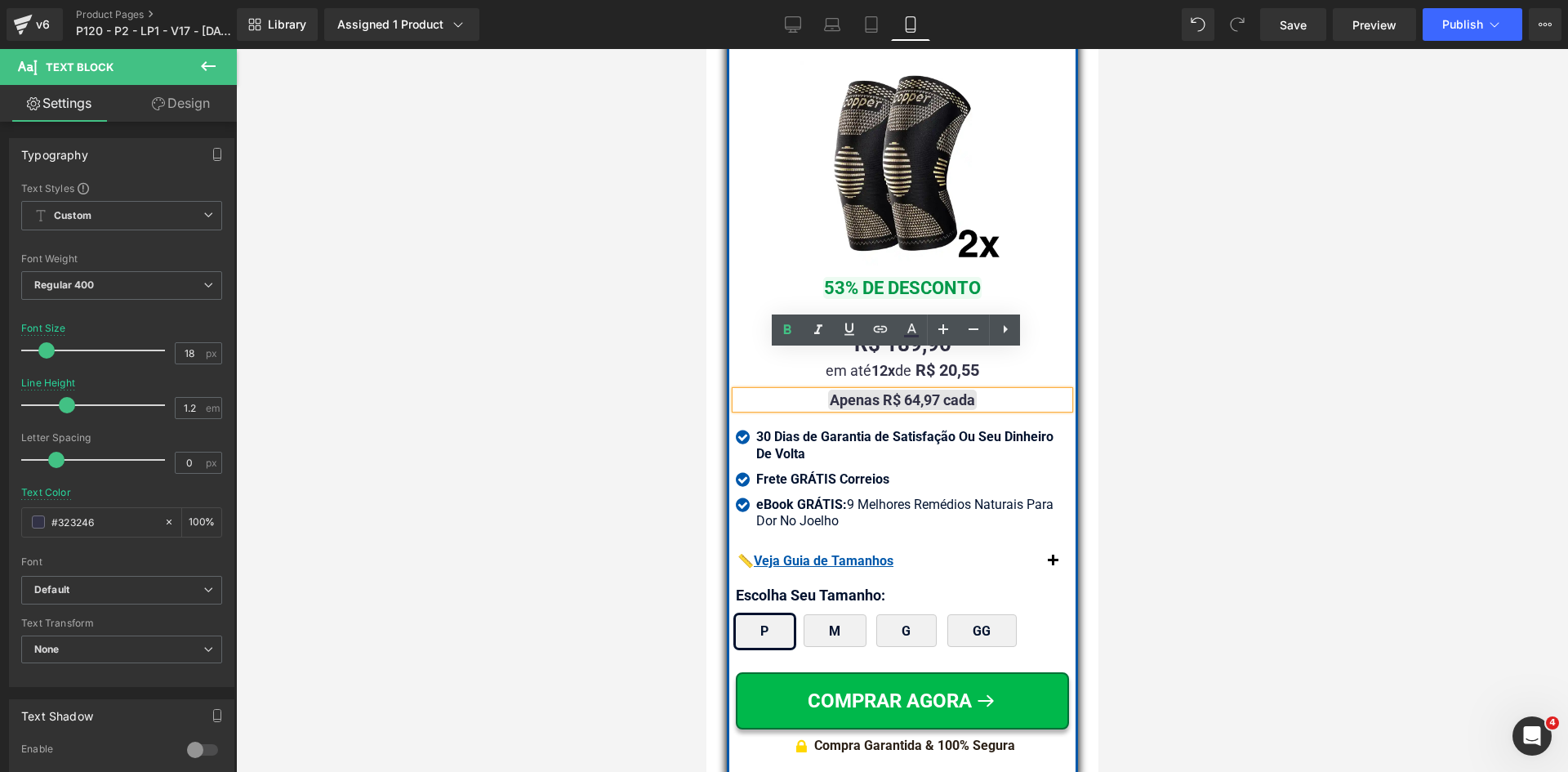
drag, startPoint x: 934, startPoint y: 360, endPoint x: 1041, endPoint y: 357, distance: 107.0
click at [934, 391] on strong "Apenas R$ 64,97 cada" at bounding box center [901, 400] width 146 height 18
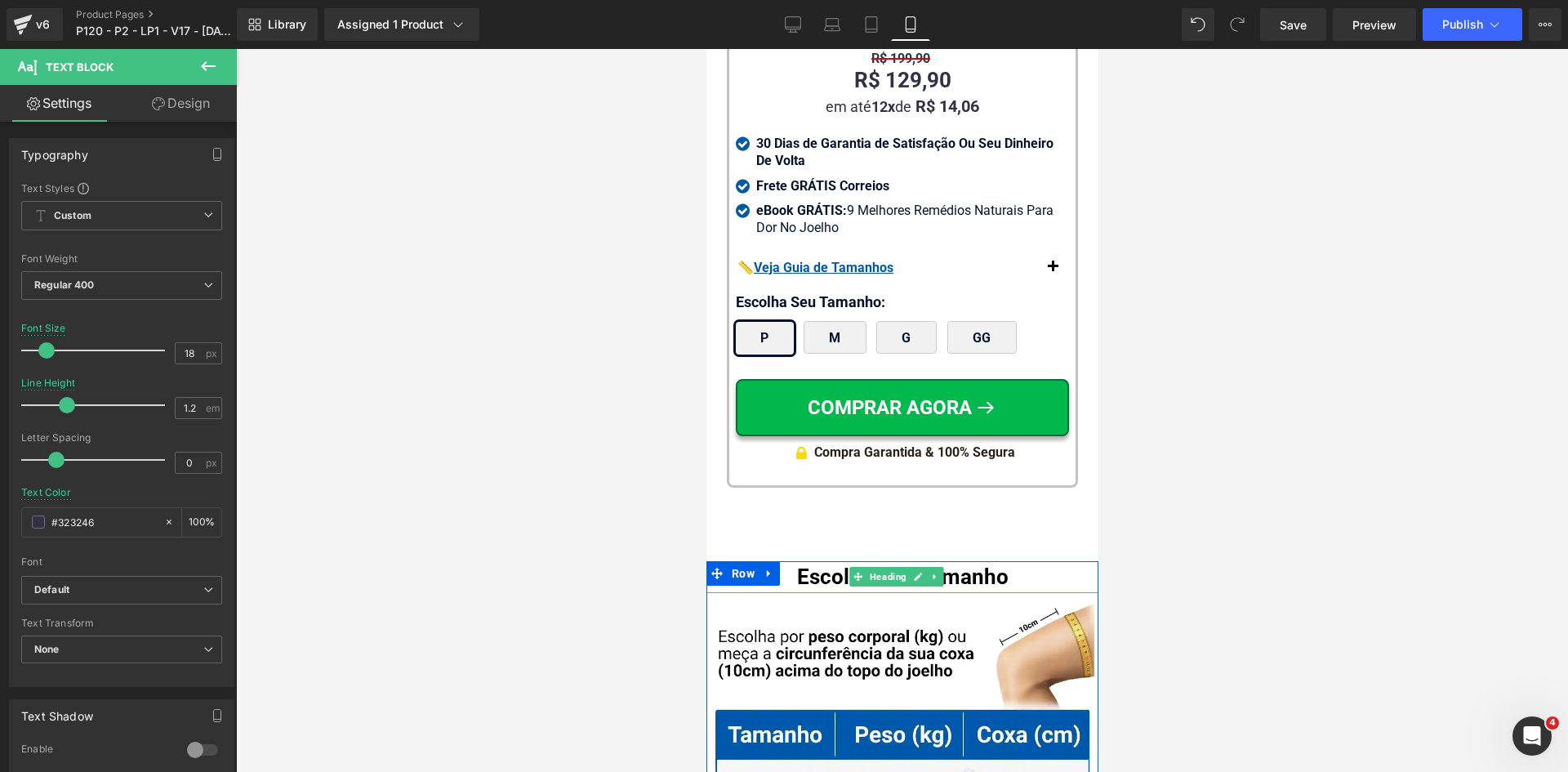
scroll to position [16300, 0]
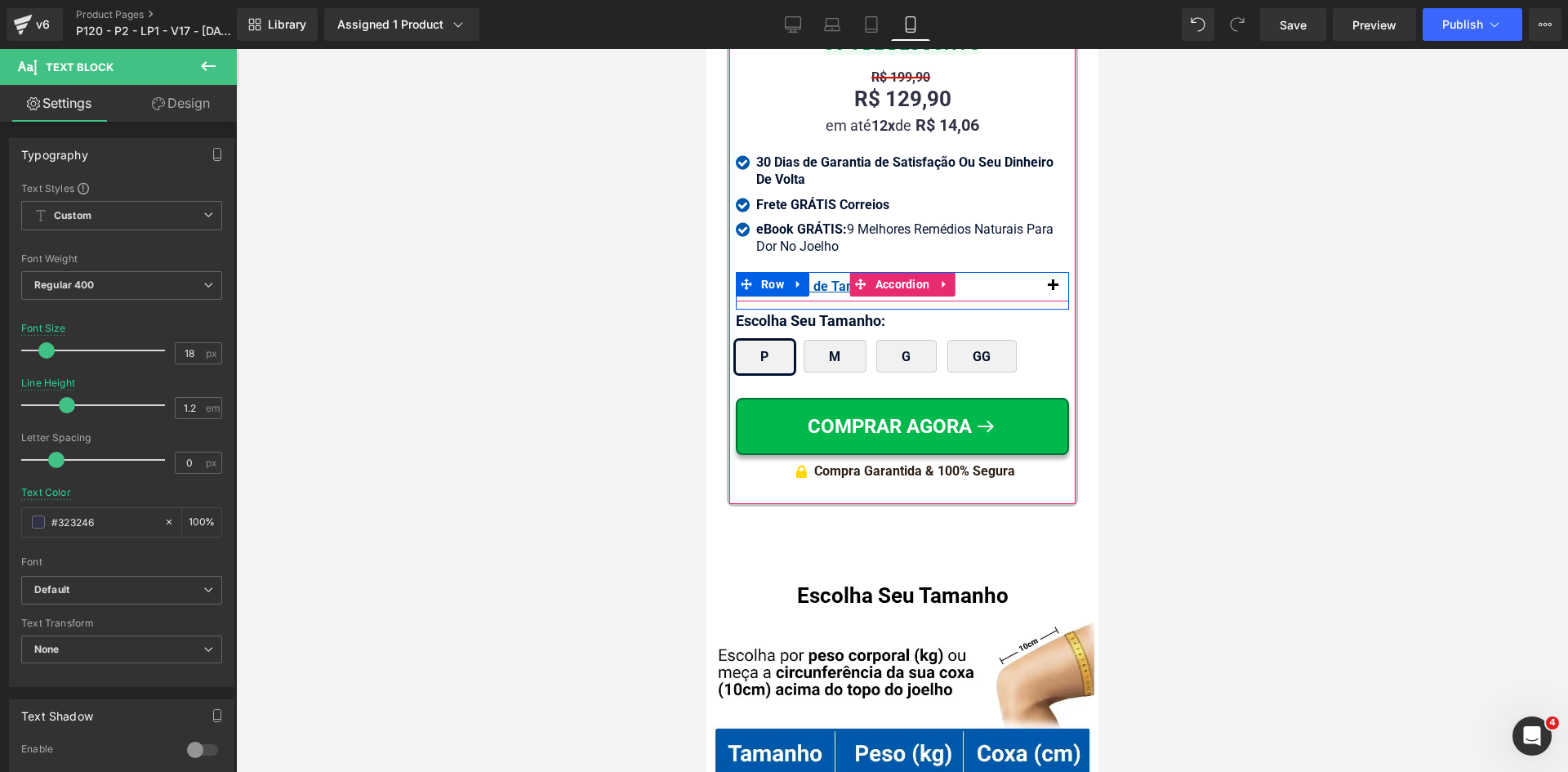
click at [1052, 290] on span "button" at bounding box center [1052, 290] width 0 height 0
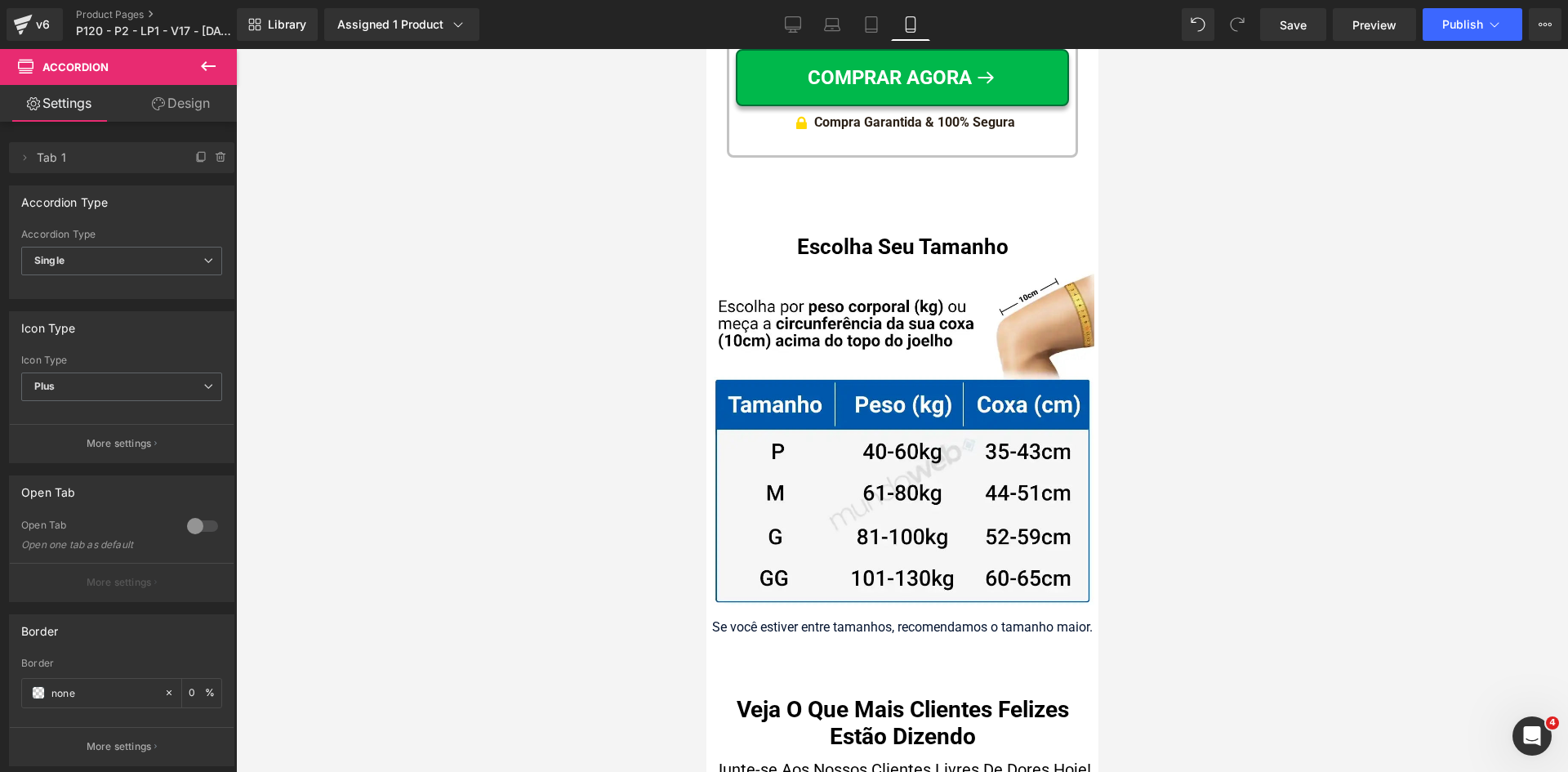
scroll to position [17199, 0]
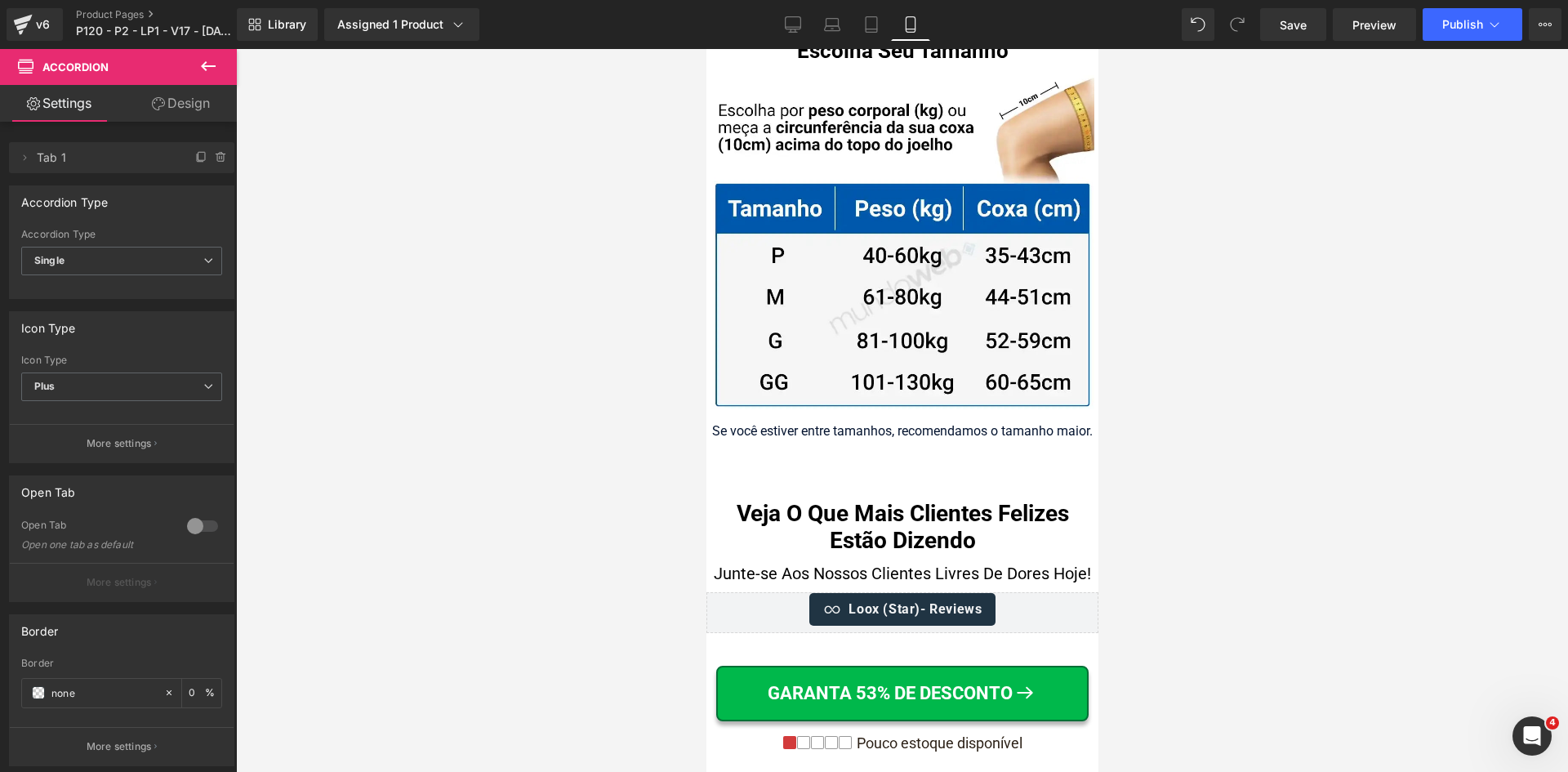
click at [890, 422] on span "Text Block" at bounding box center [893, 432] width 52 height 19
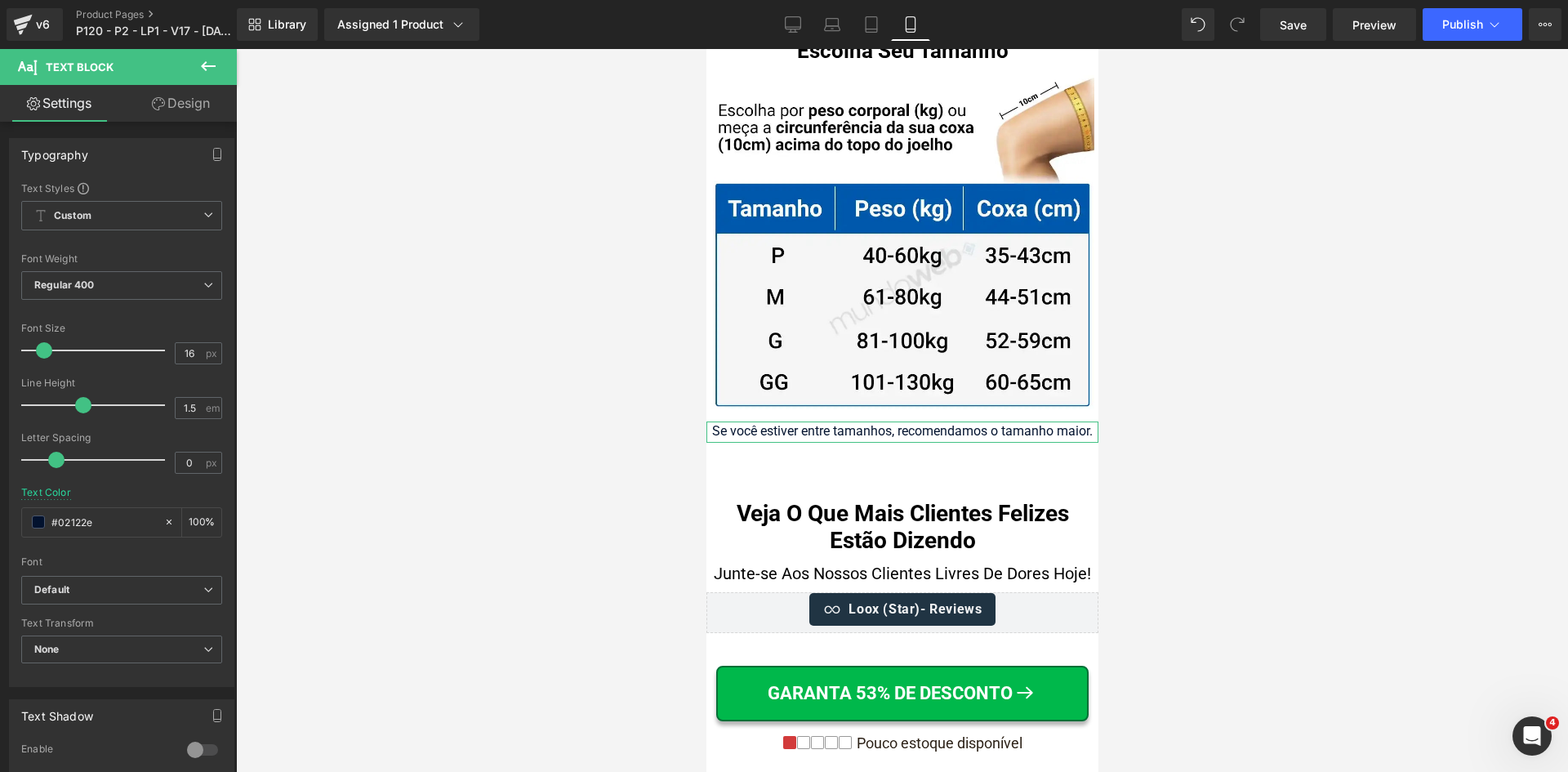
click at [186, 112] on link "Design" at bounding box center [181, 104] width 119 height 37
click at [80, 104] on link "Settings" at bounding box center [59, 104] width 119 height 37
click at [190, 407] on input "1.5" at bounding box center [190, 408] width 28 height 20
click at [880, 19] on icon at bounding box center [871, 25] width 17 height 17
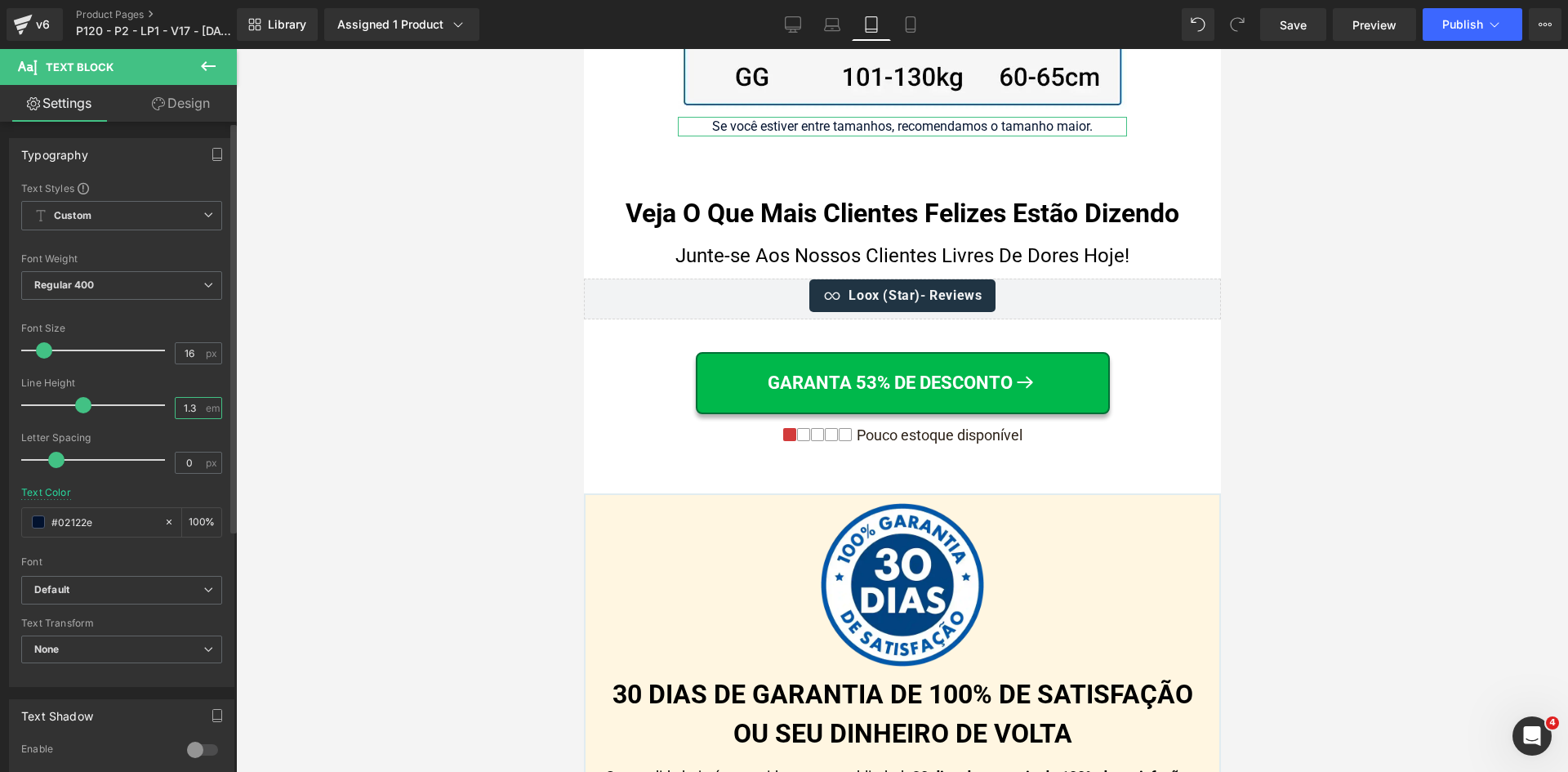
scroll to position [16879, 0]
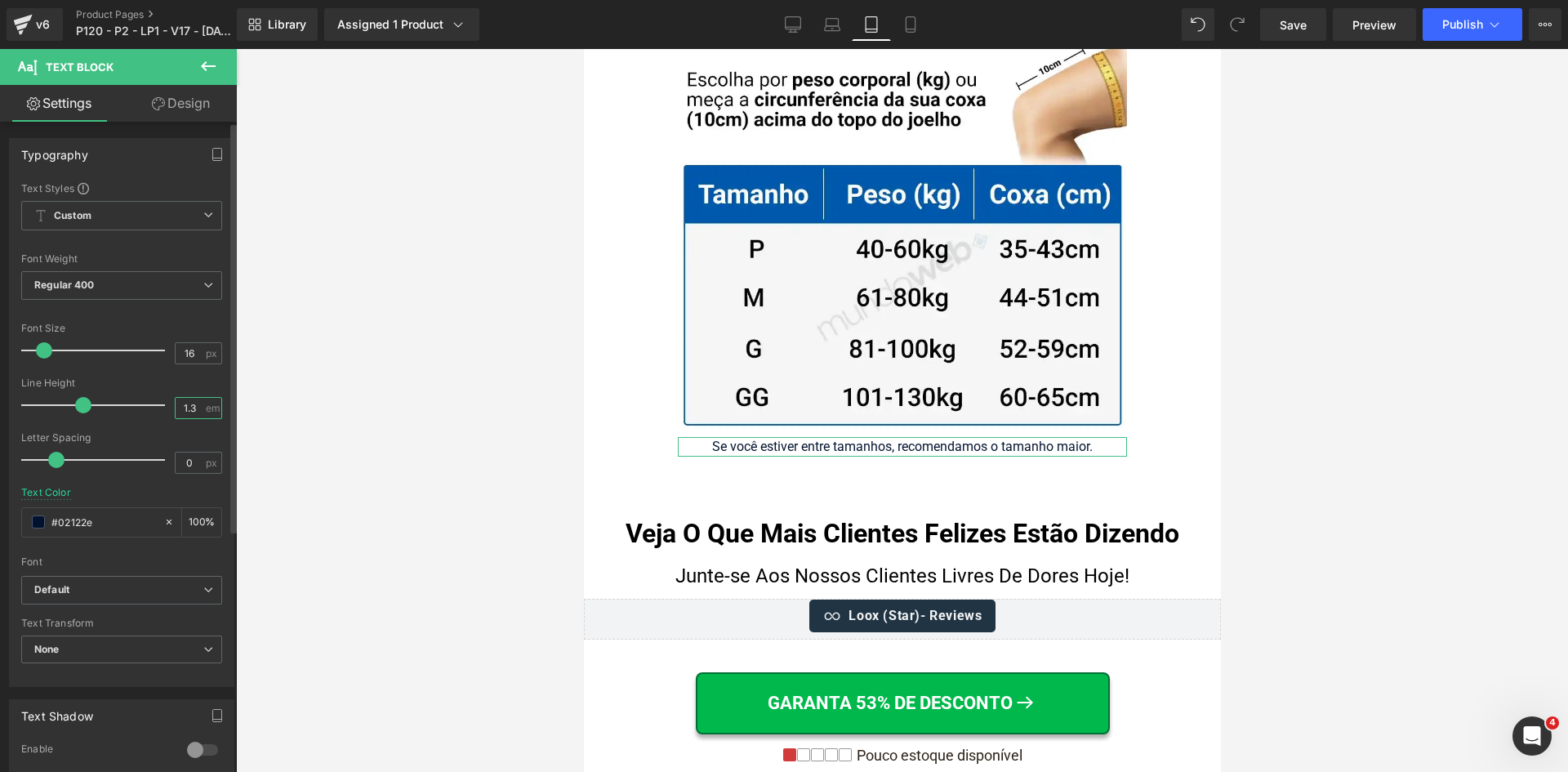
click at [187, 404] on input "1.3" at bounding box center [190, 408] width 28 height 20
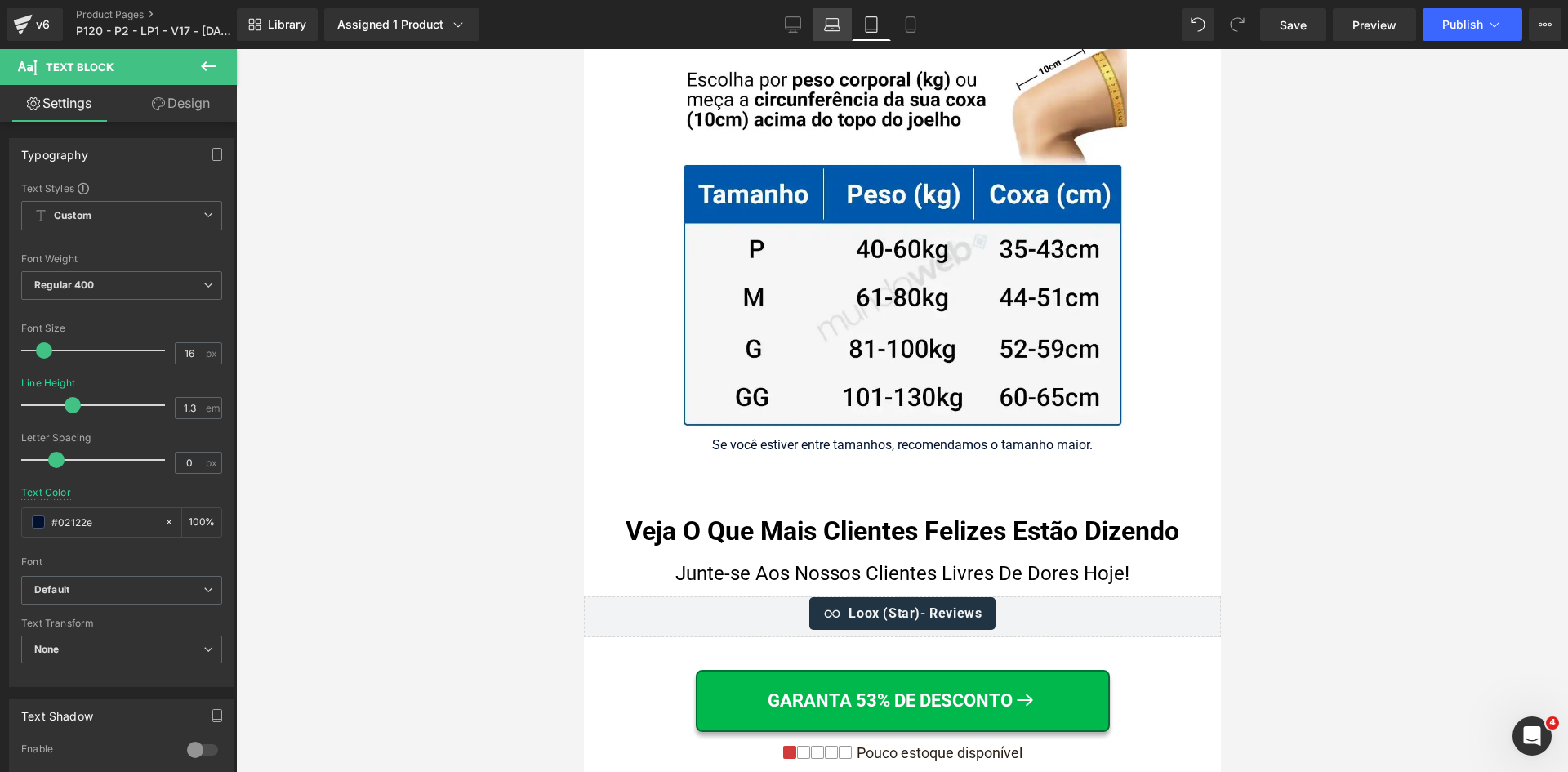
click at [832, 19] on icon at bounding box center [833, 25] width 17 height 17
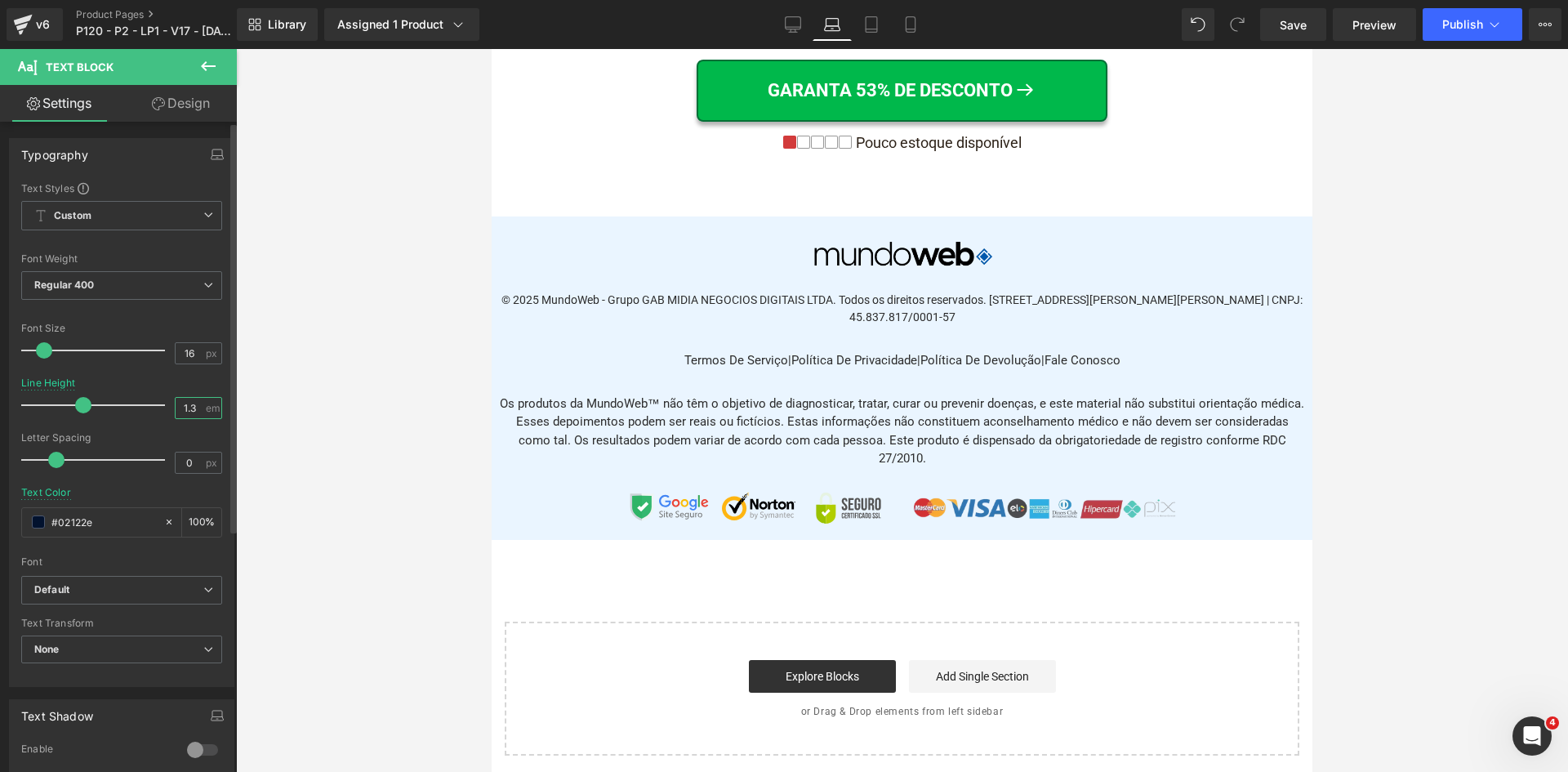
scroll to position [11214, 0]
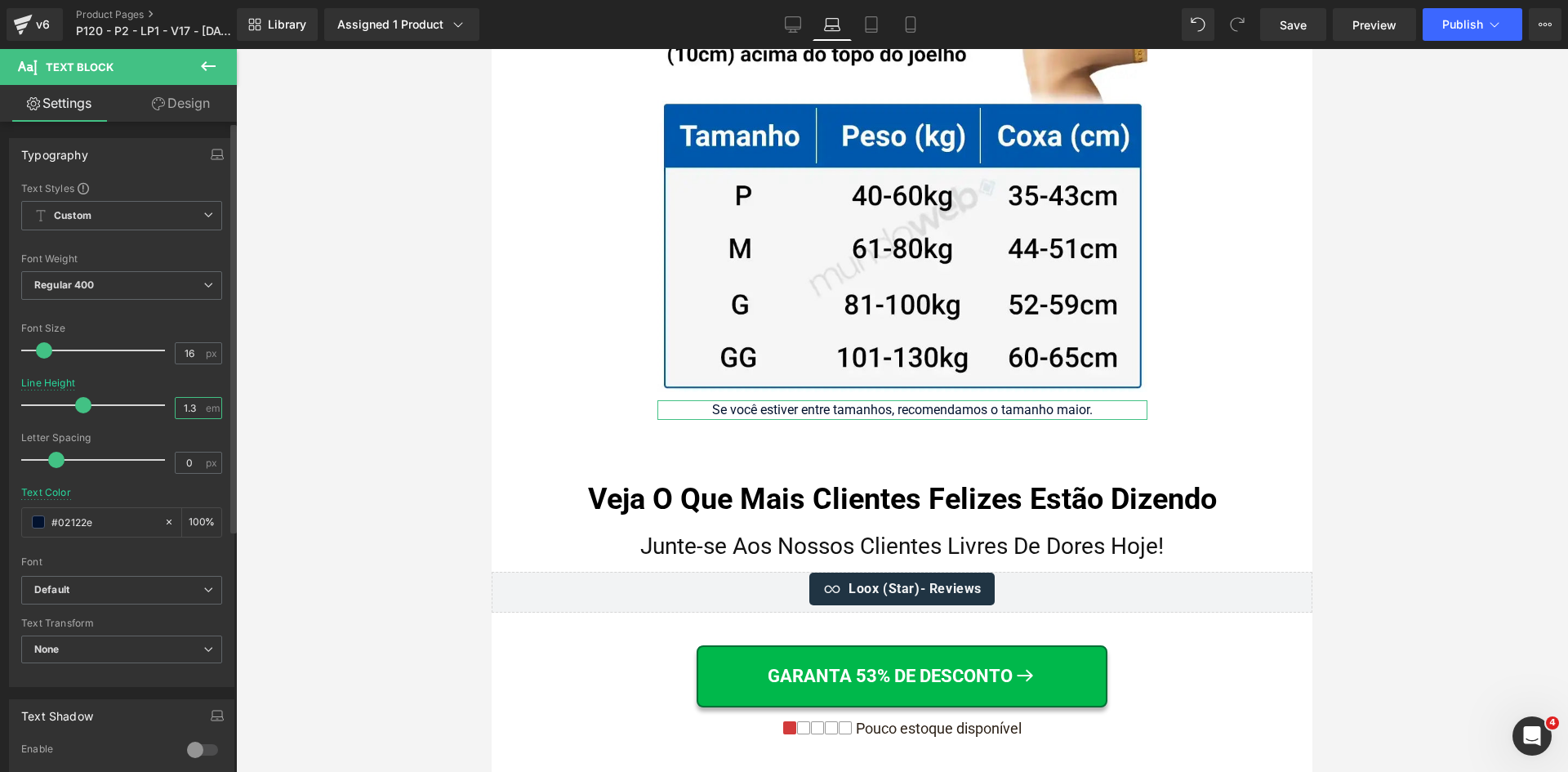
click at [190, 406] on input "1.3" at bounding box center [190, 408] width 28 height 20
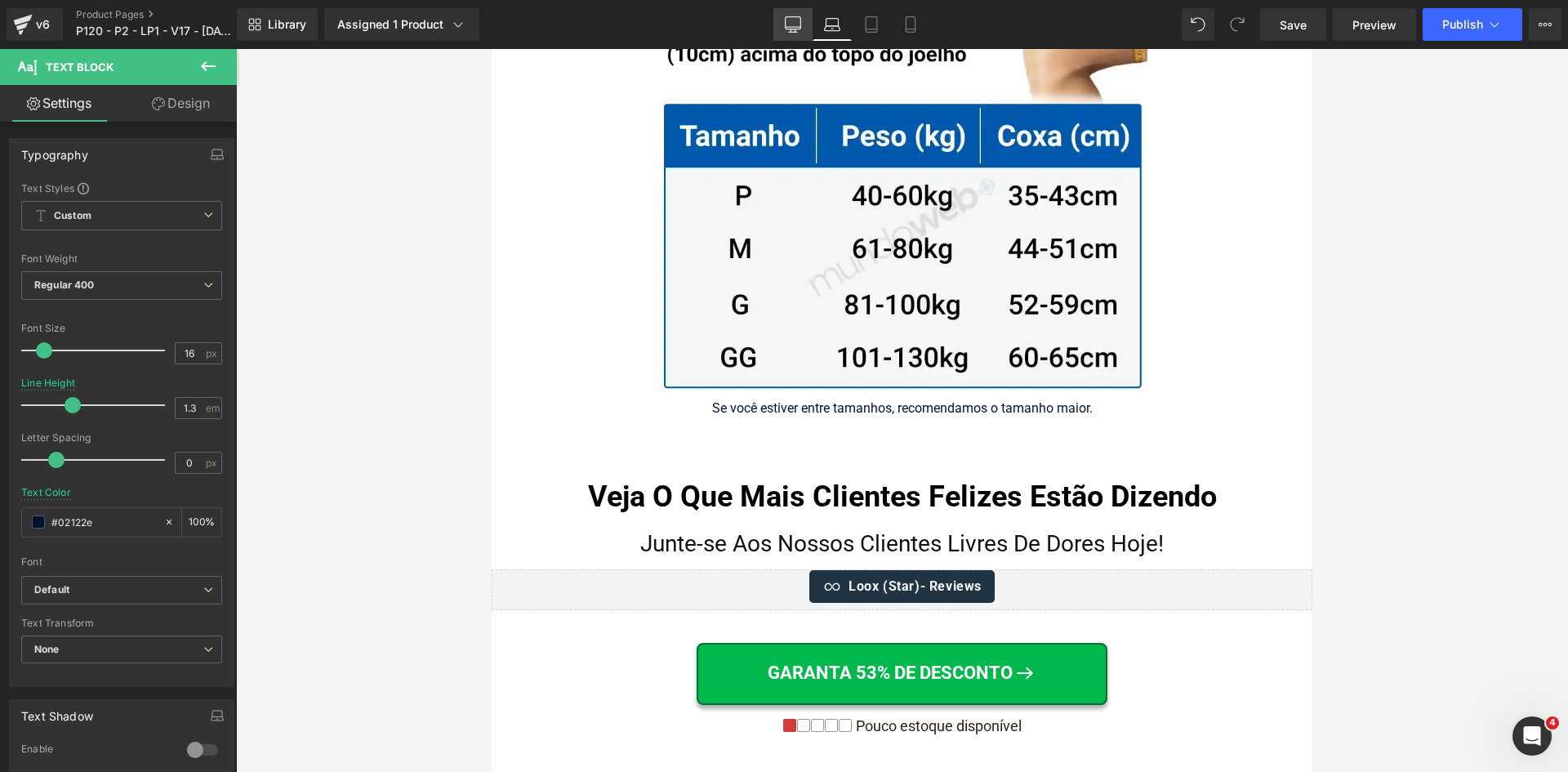
click at [793, 29] on icon at bounding box center [794, 23] width 16 height 13
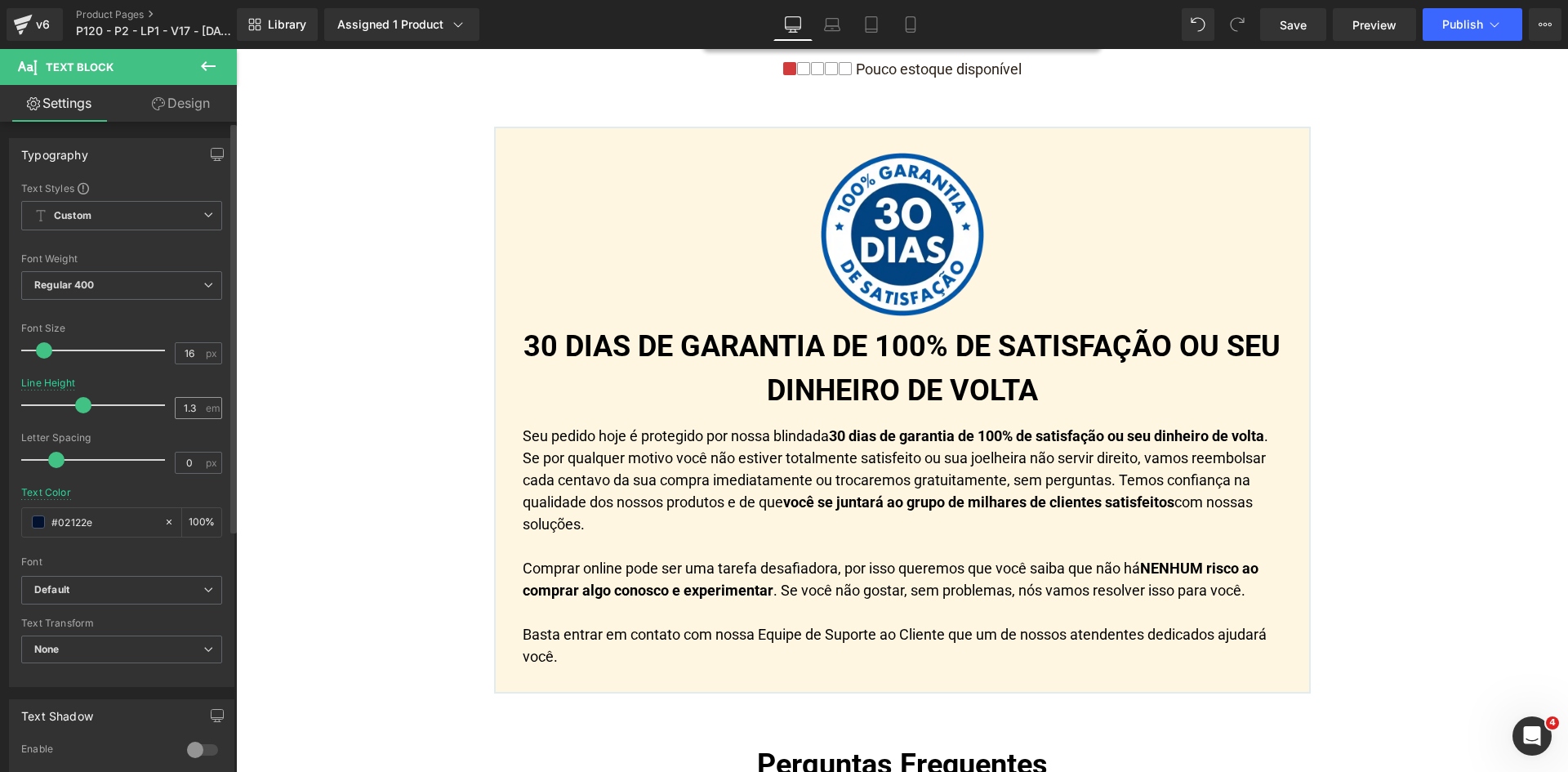
scroll to position [10566, 0]
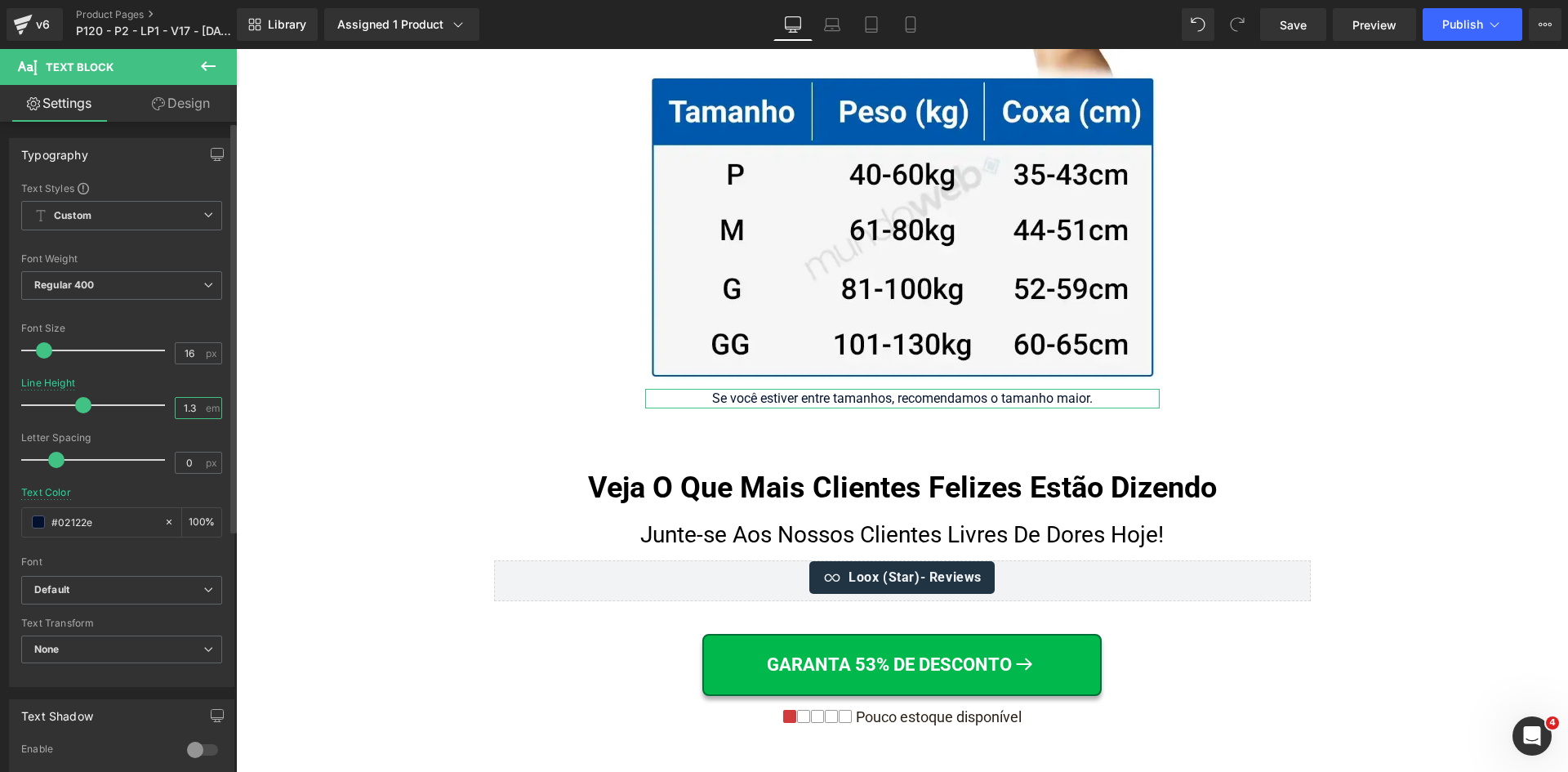
click at [187, 407] on input "1.3" at bounding box center [190, 408] width 28 height 20
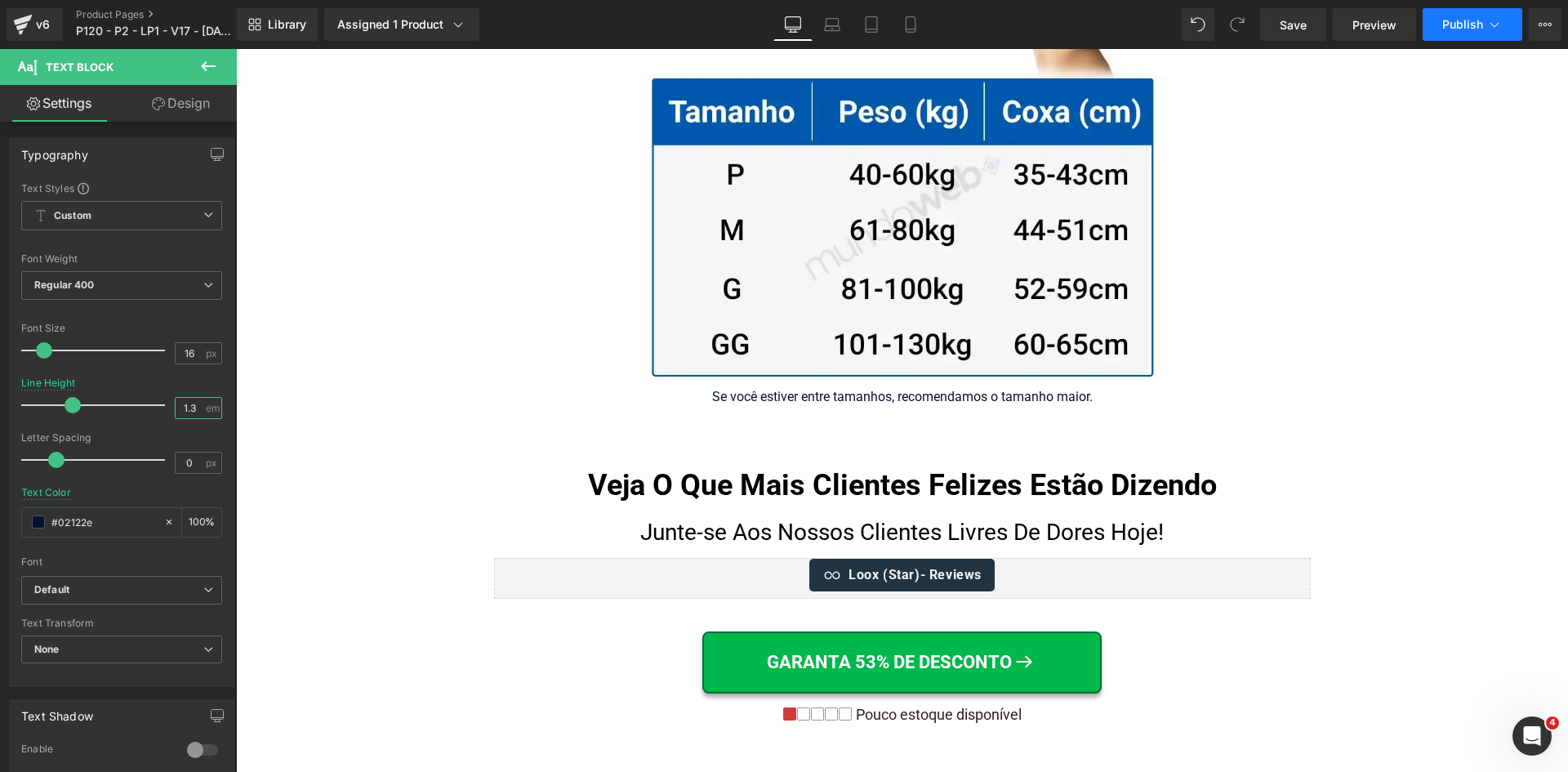
type input "1.3"
click at [1432, 28] on button "Publish" at bounding box center [1473, 24] width 100 height 33
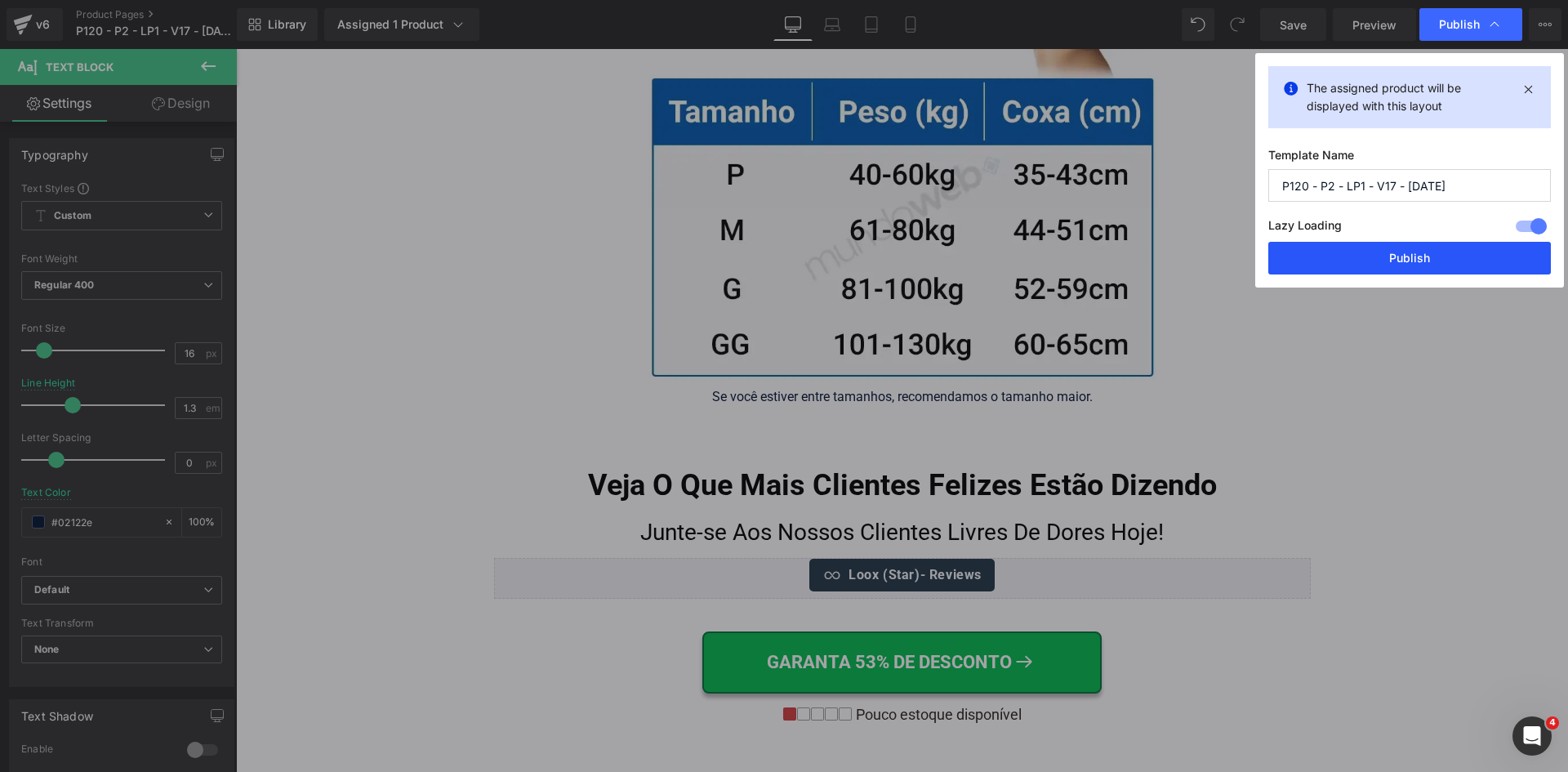
click at [1397, 263] on button "Publish" at bounding box center [1410, 258] width 283 height 33
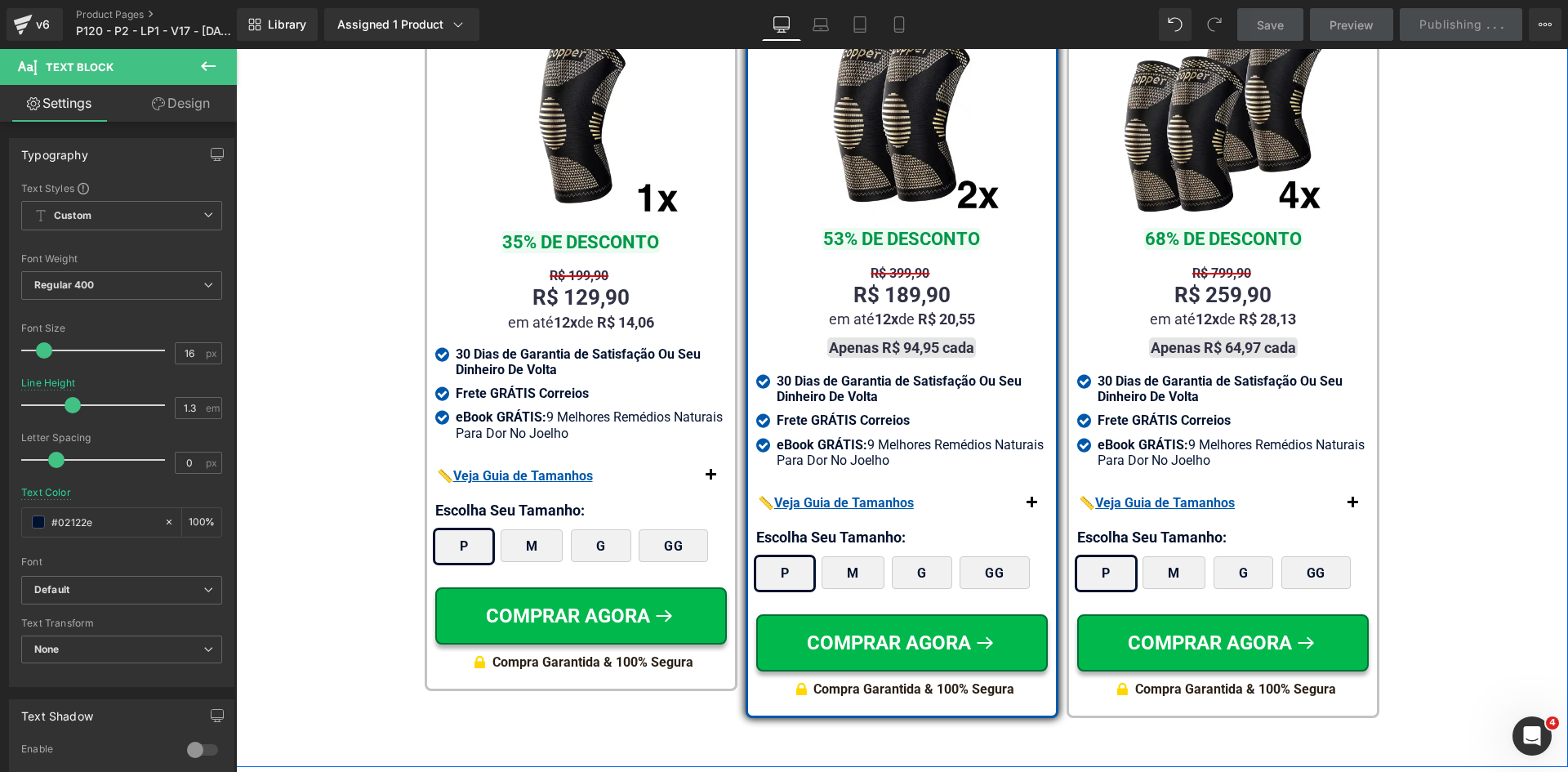
scroll to position [9586, 0]
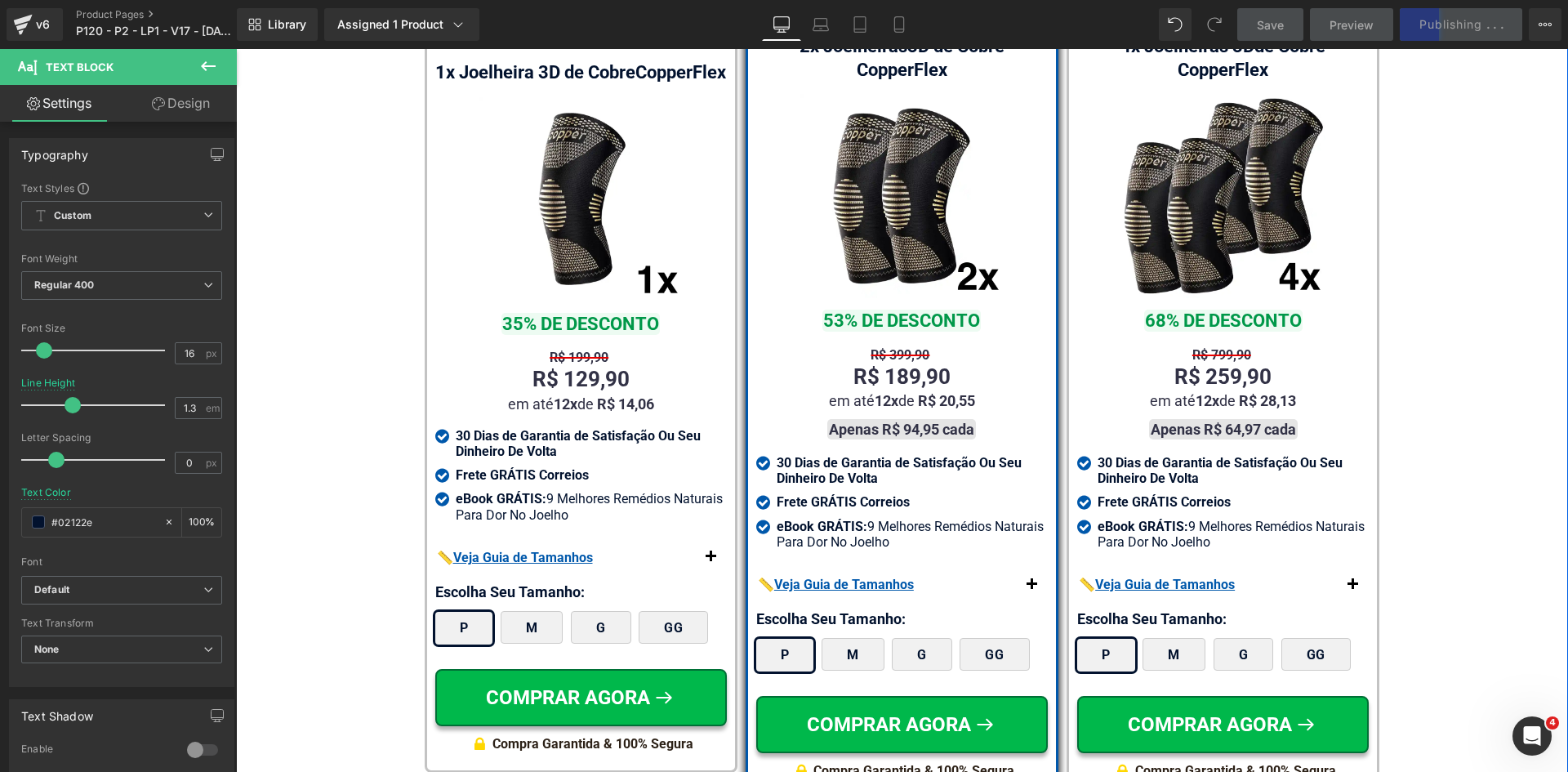
click at [1020, 570] on button "button" at bounding box center [1031, 585] width 33 height 29
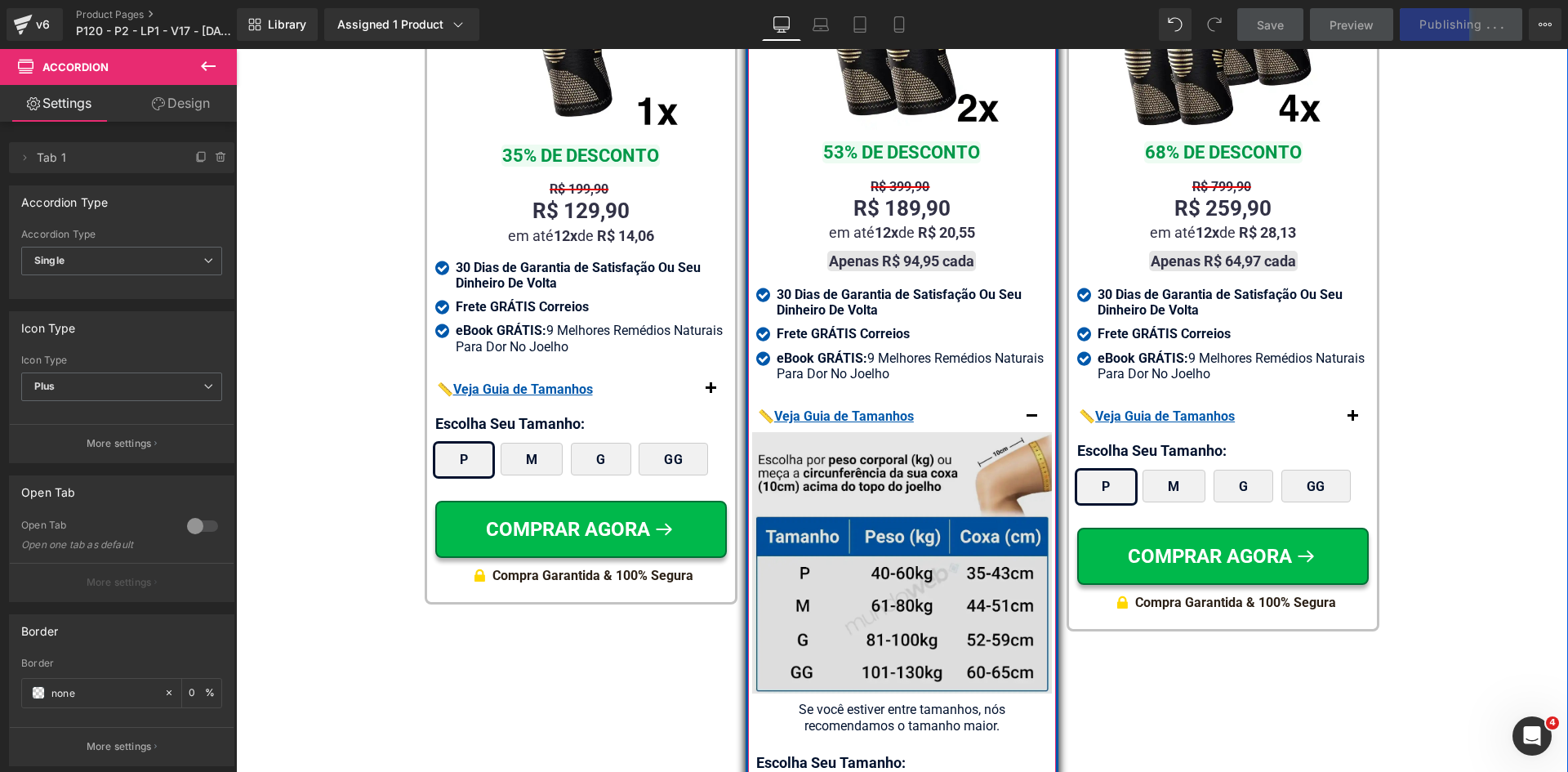
scroll to position [9913, 0]
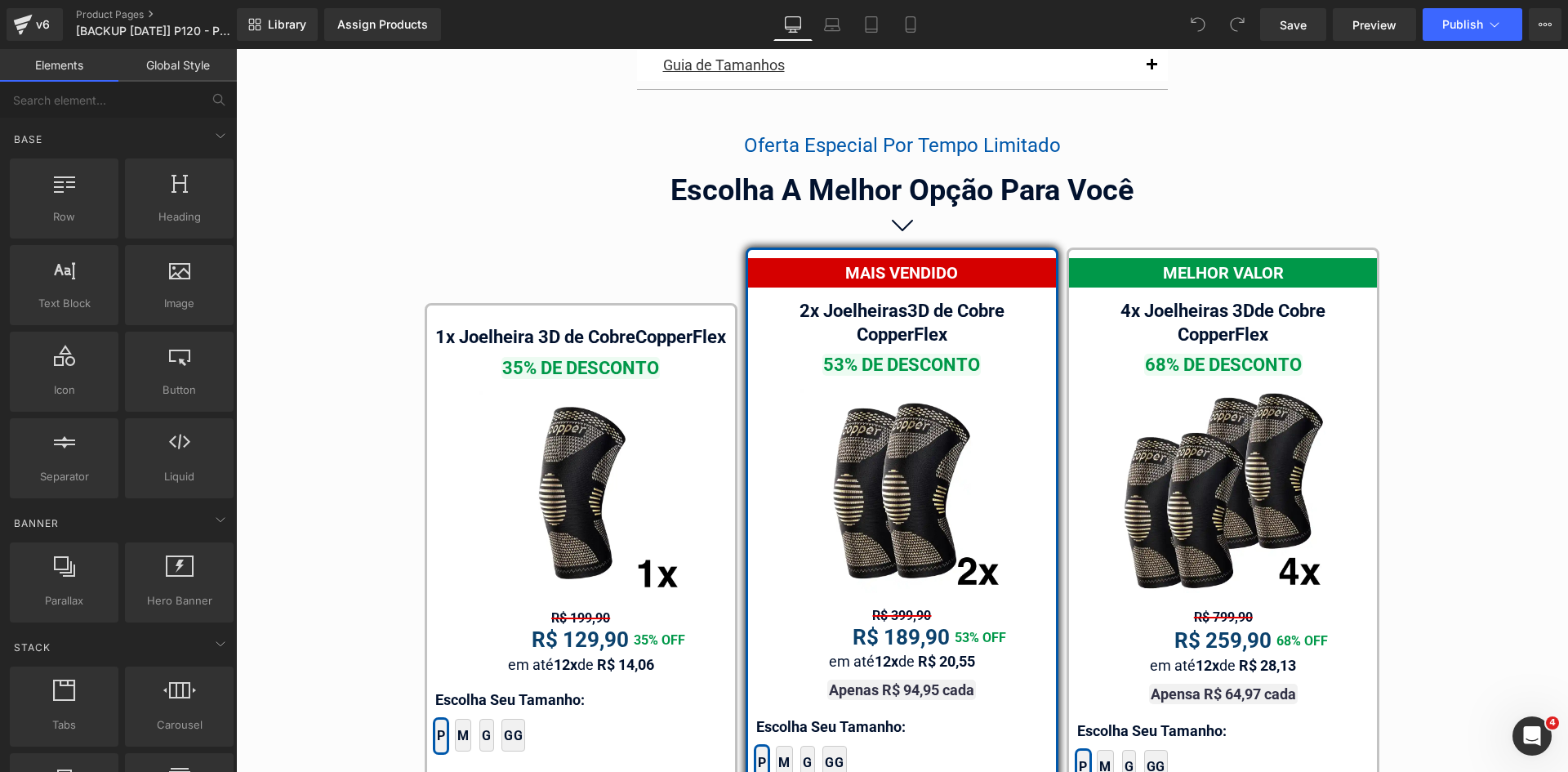
scroll to position [9438, 0]
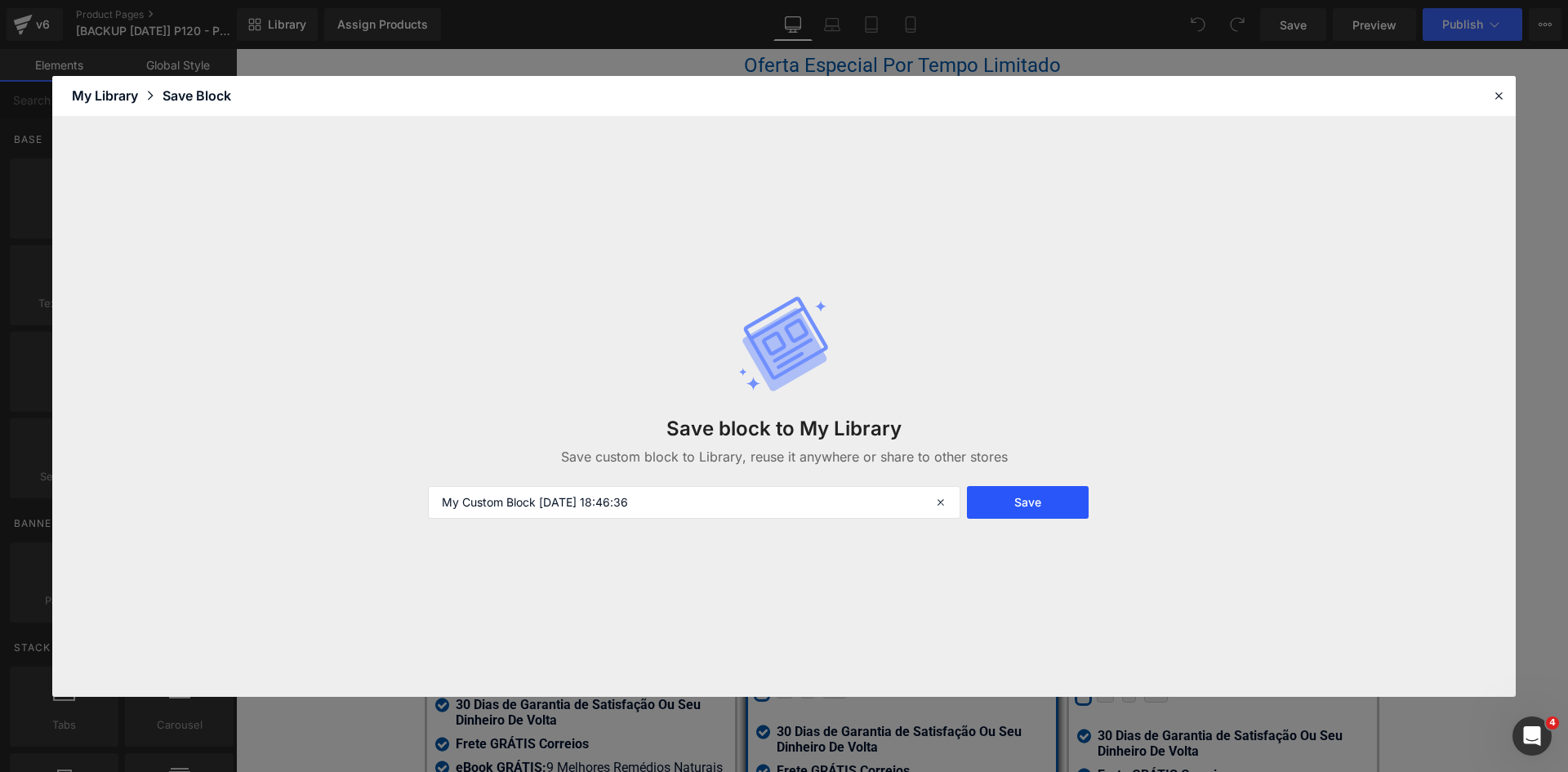
click at [1017, 504] on button "Save" at bounding box center [1028, 502] width 122 height 33
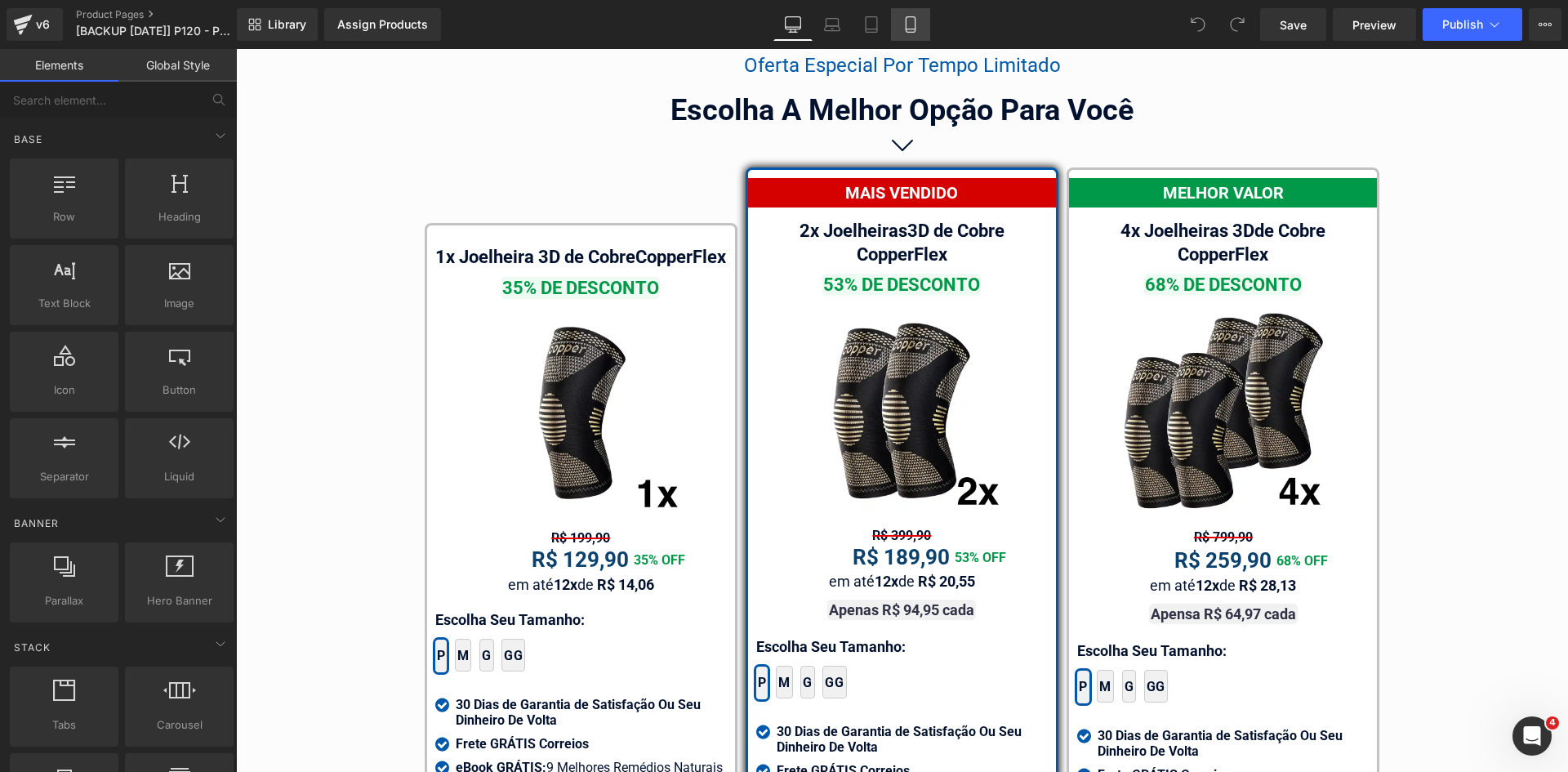
click at [912, 23] on icon at bounding box center [911, 25] width 17 height 17
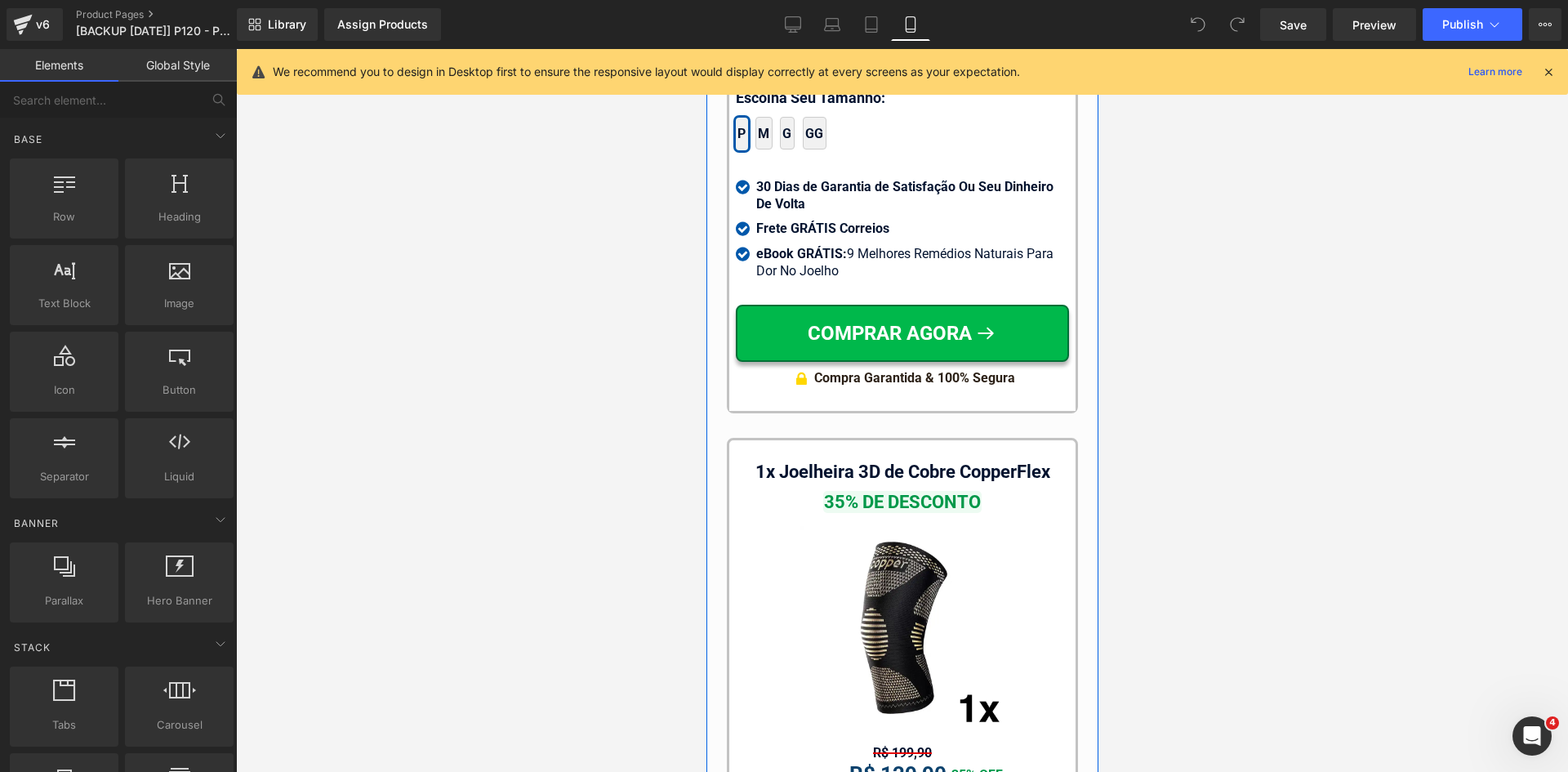
scroll to position [15082, 0]
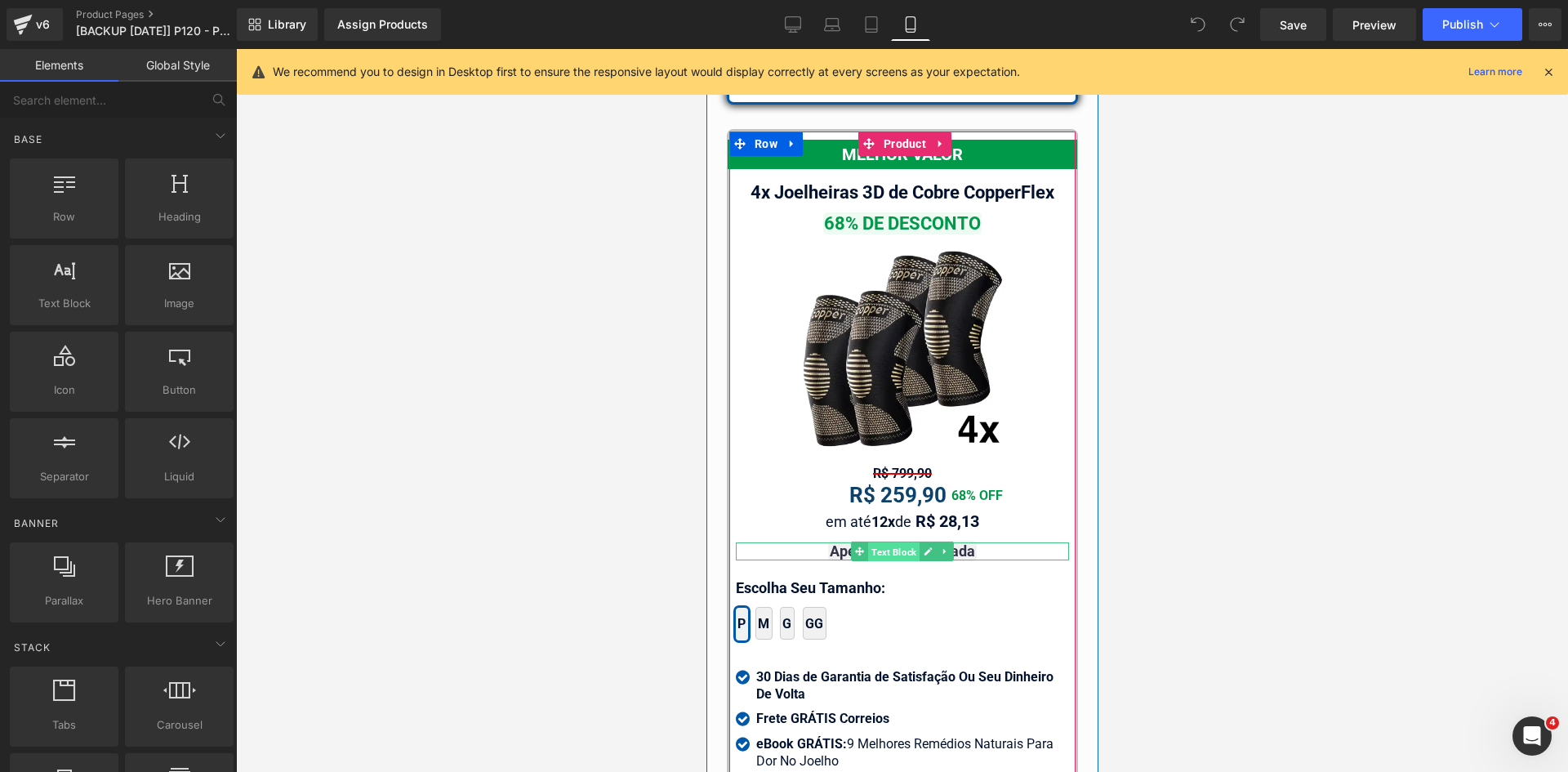
click at [886, 545] on span "Text Block" at bounding box center [893, 552] width 52 height 19
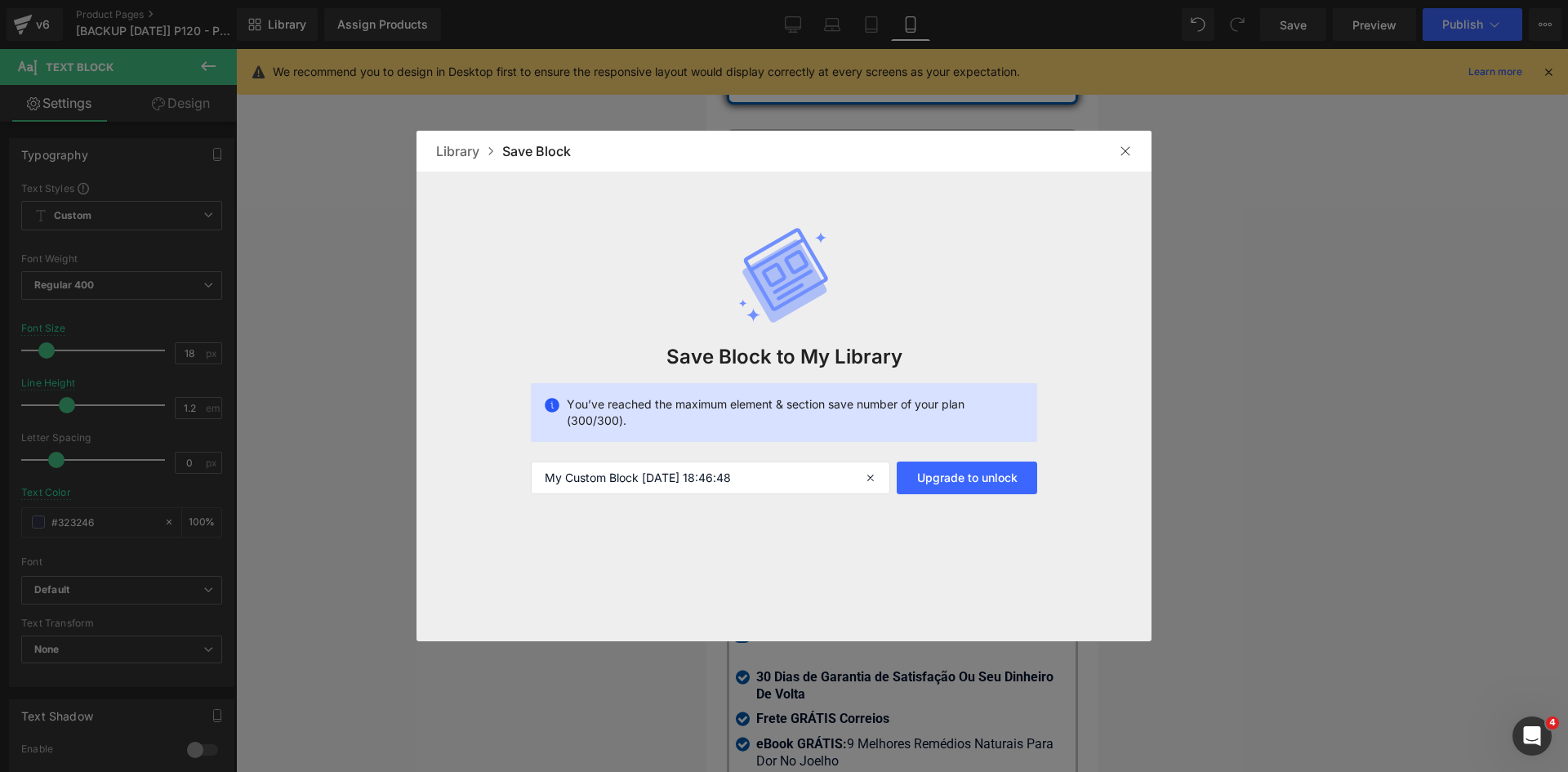
click at [1129, 147] on img at bounding box center [1126, 151] width 13 height 13
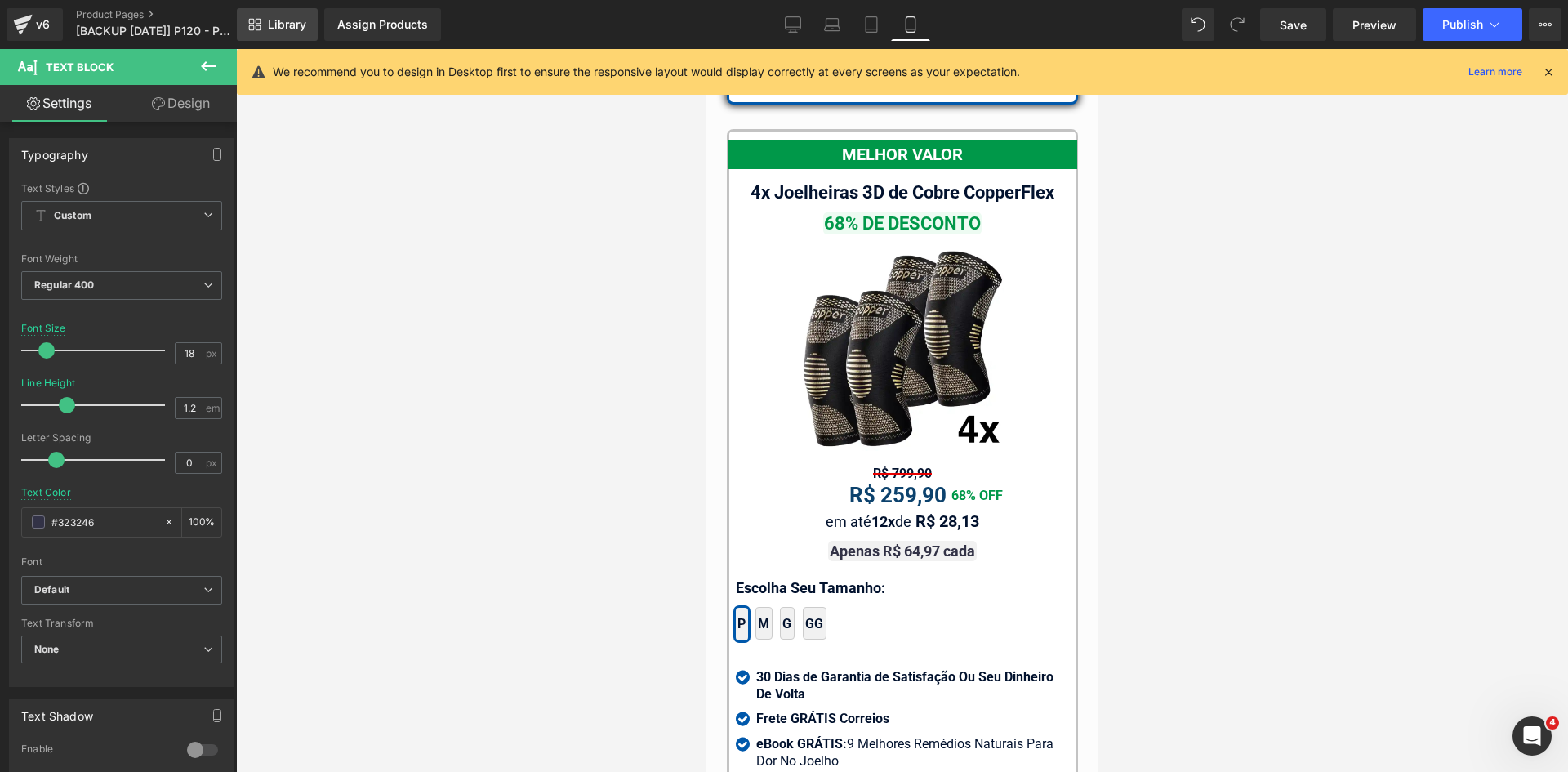
click at [303, 19] on span "Library" at bounding box center [287, 25] width 38 height 15
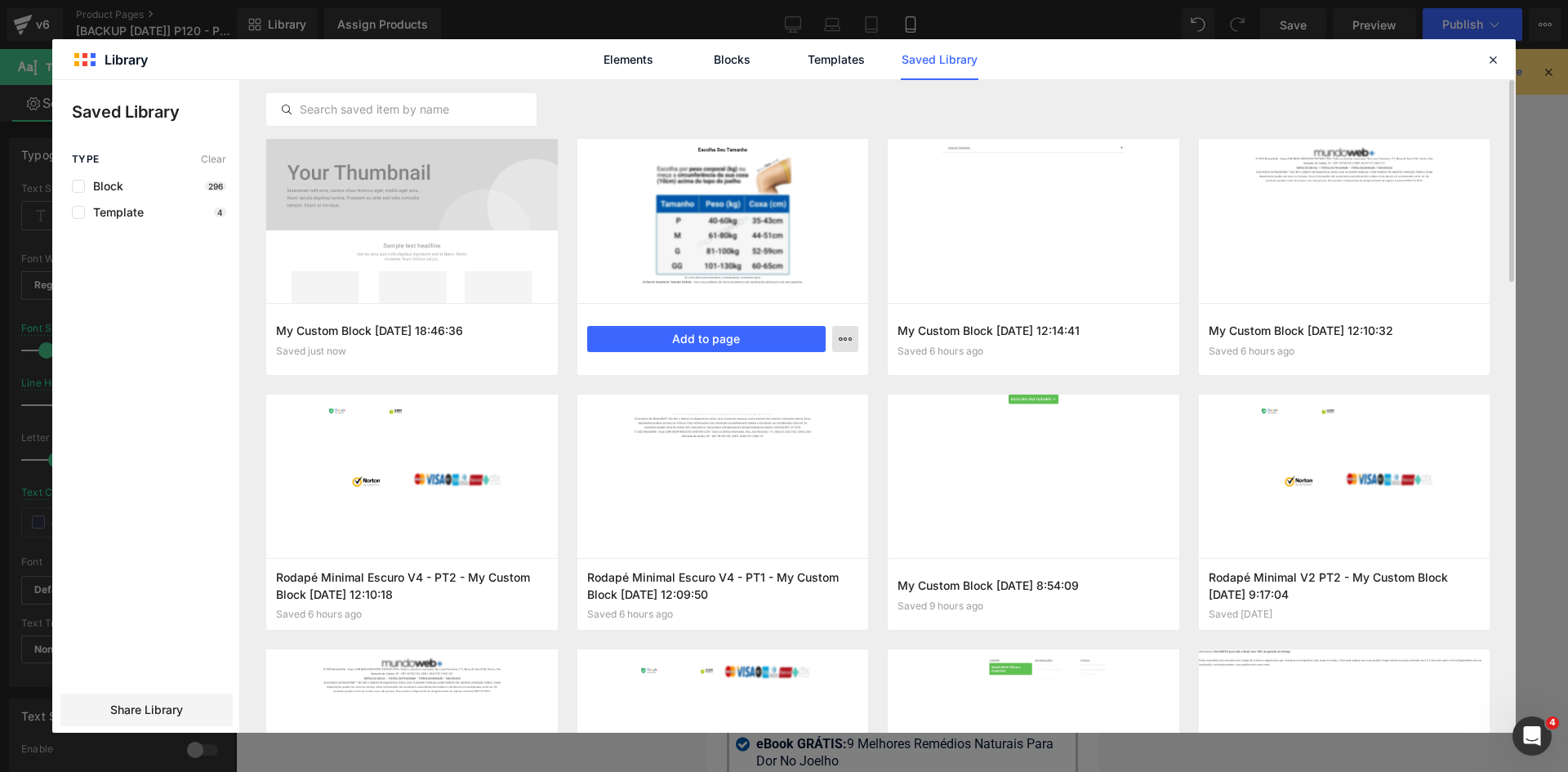
click at [841, 339] on icon "button" at bounding box center [845, 340] width 13 height 13
click at [797, 410] on div "Delete" at bounding box center [765, 410] width 186 height 34
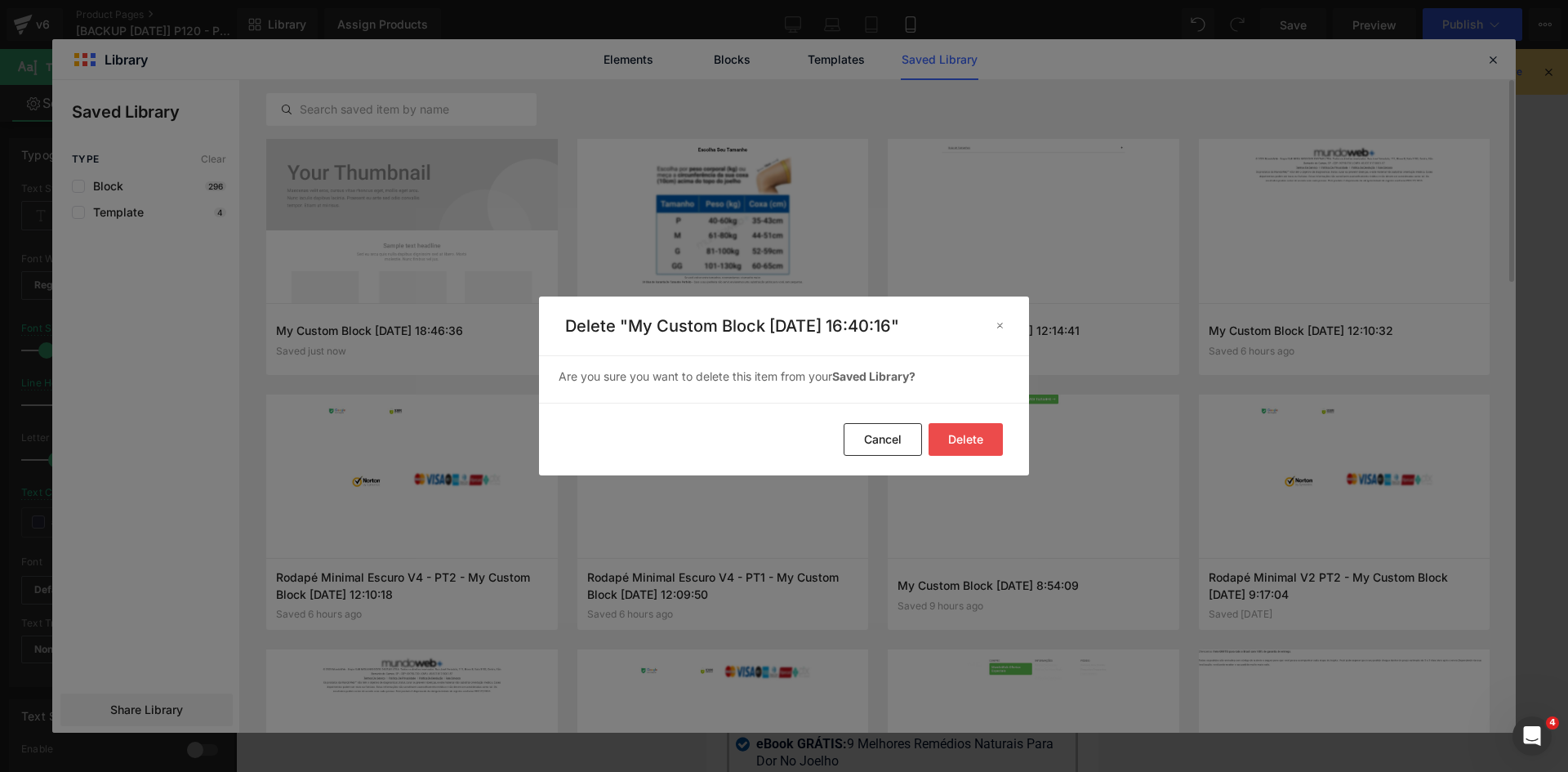
click at [958, 436] on button "Delete" at bounding box center [966, 439] width 74 height 33
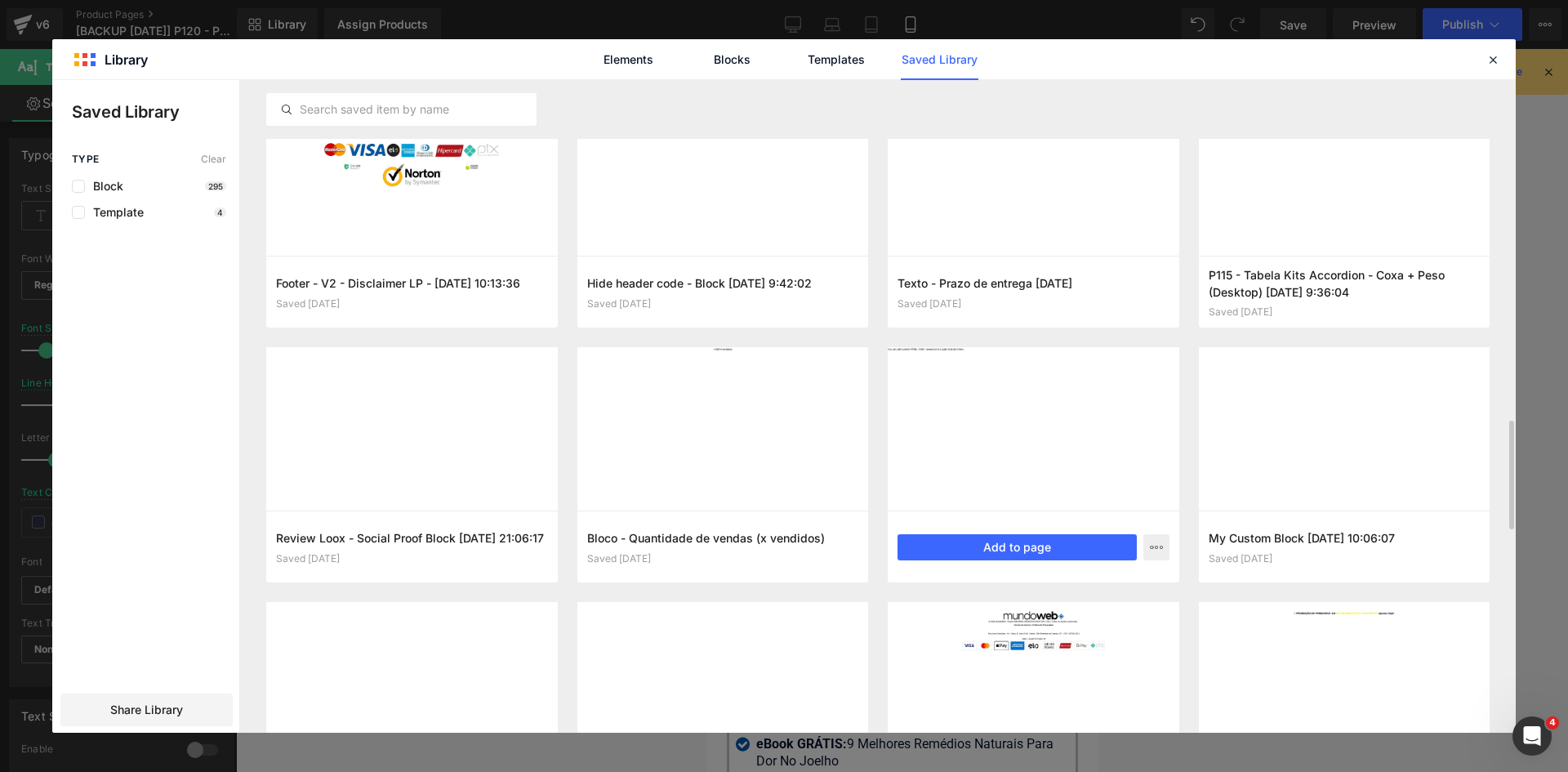
scroll to position [2518, 0]
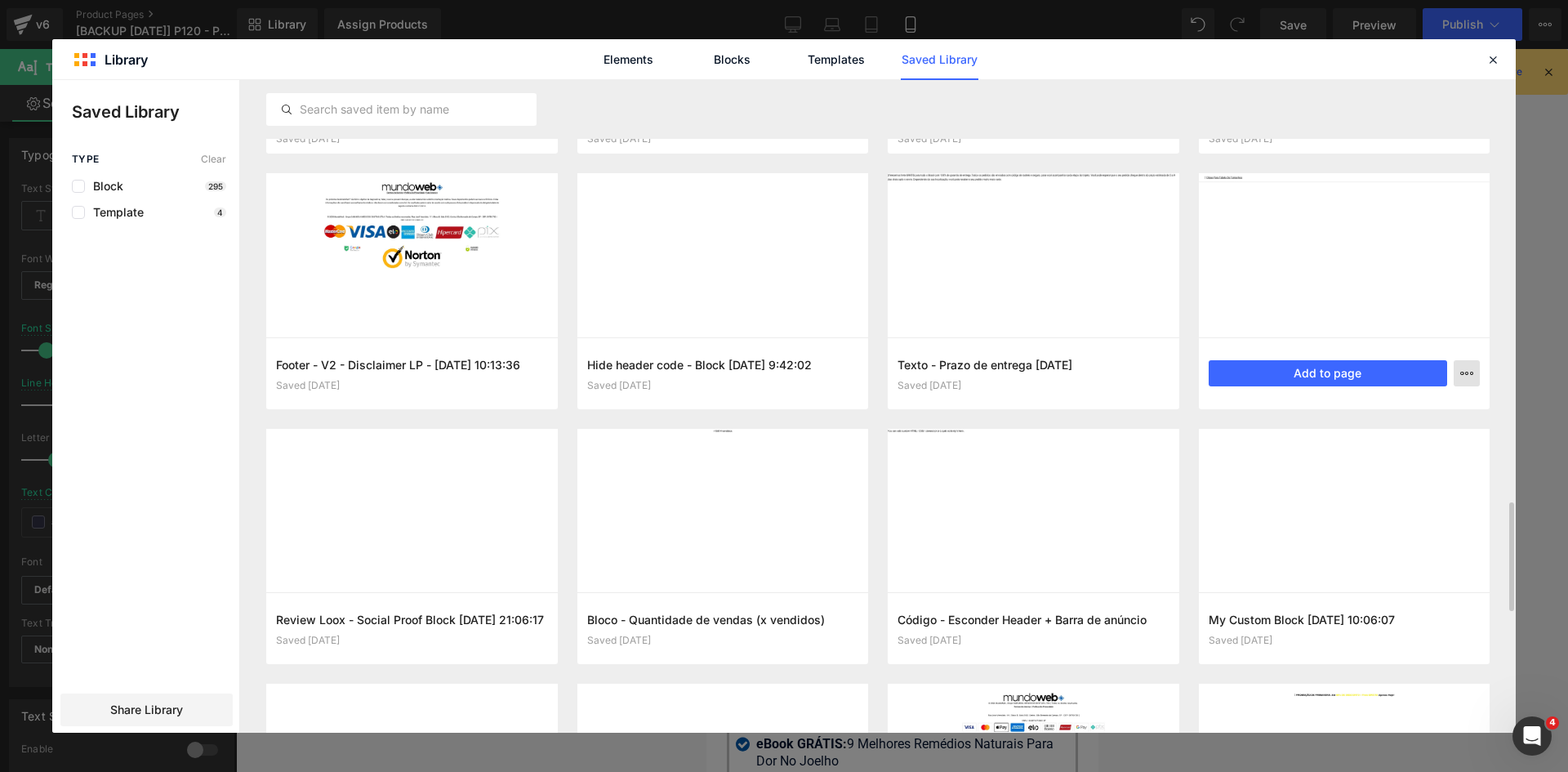
click at [1468, 375] on icon "button" at bounding box center [1467, 374] width 13 height 13
click at [1408, 449] on div "Delete" at bounding box center [1387, 444] width 186 height 34
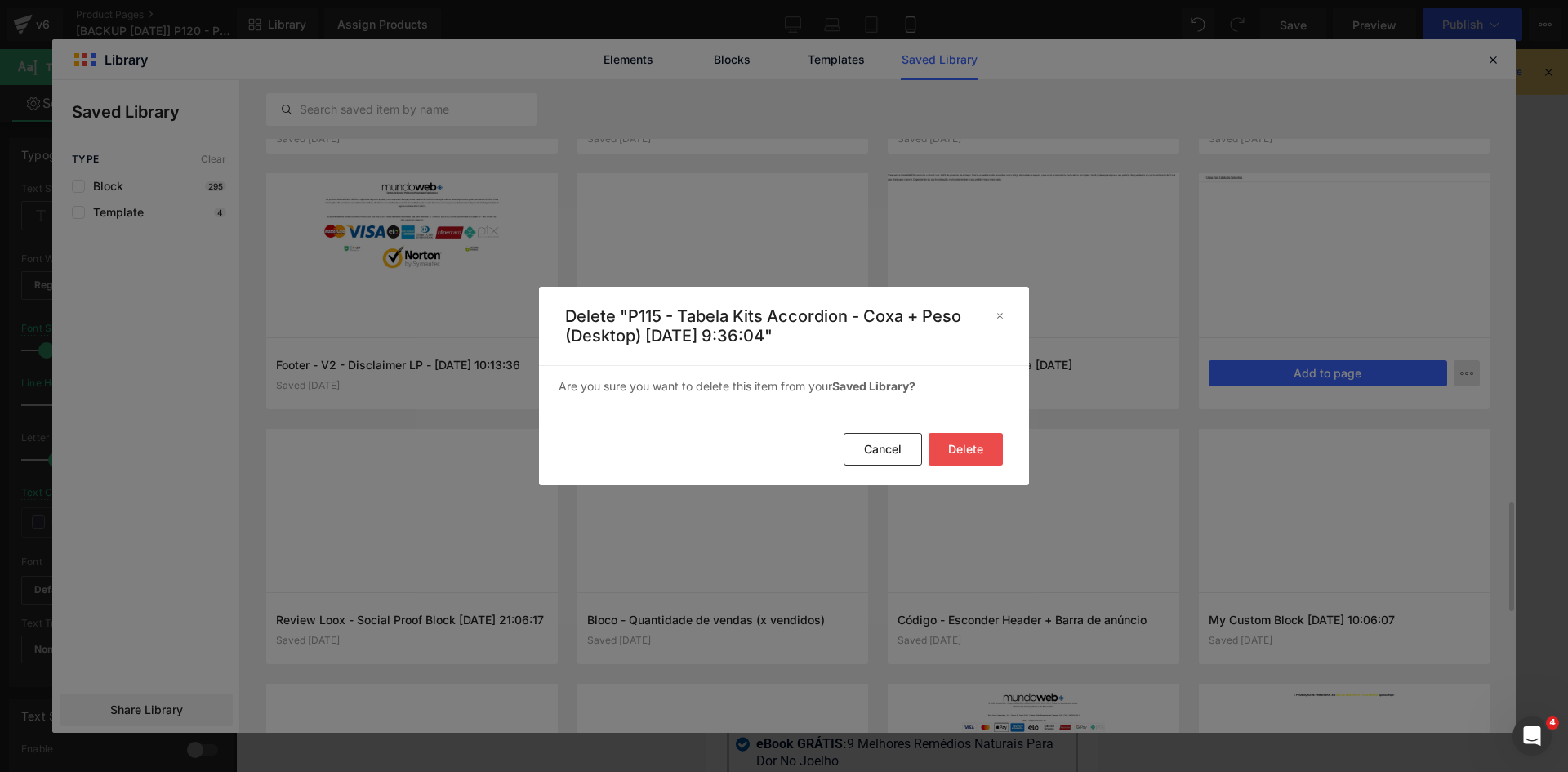
click at [979, 444] on button "Delete" at bounding box center [966, 449] width 74 height 33
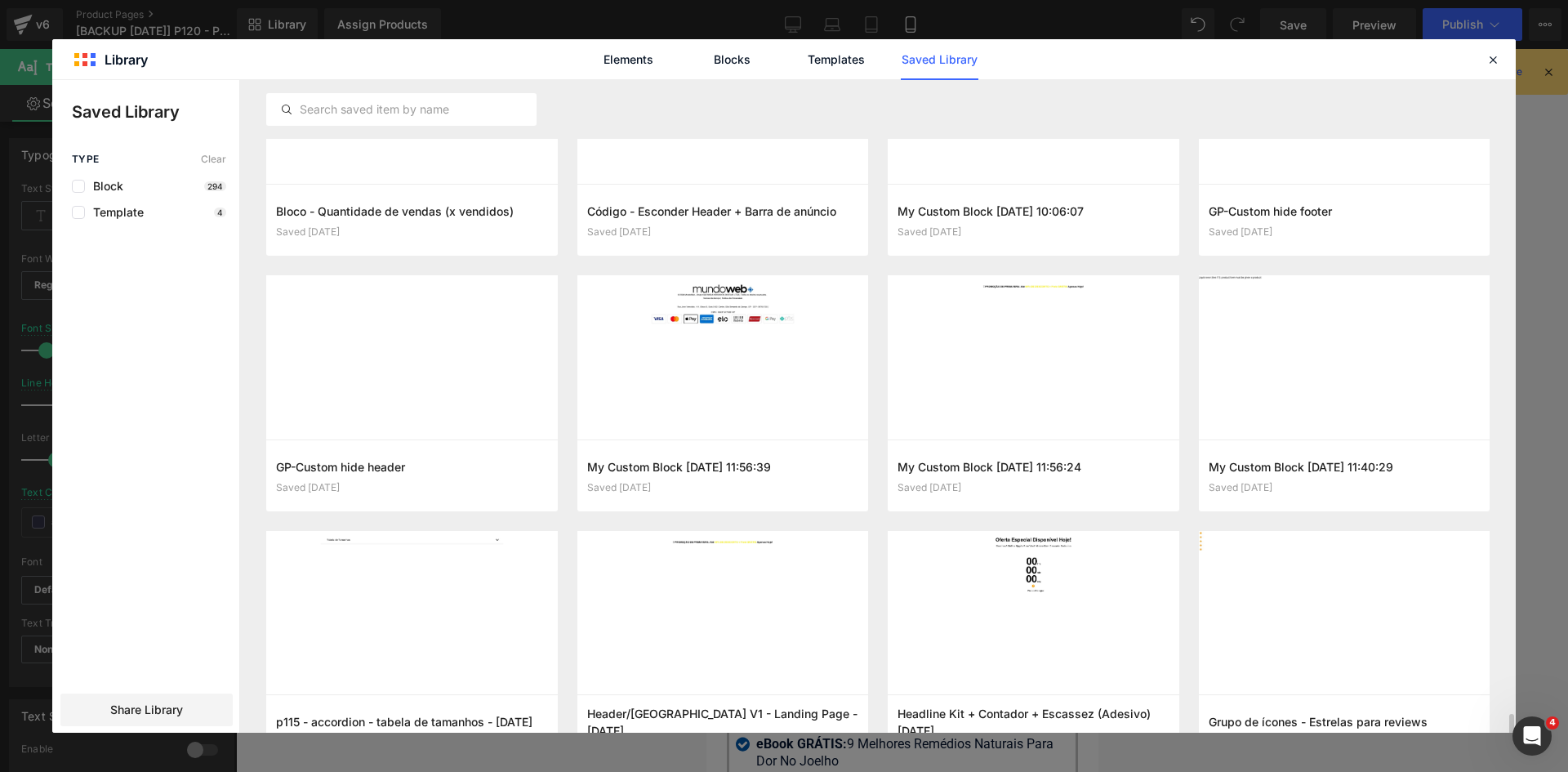
scroll to position [3091, 0]
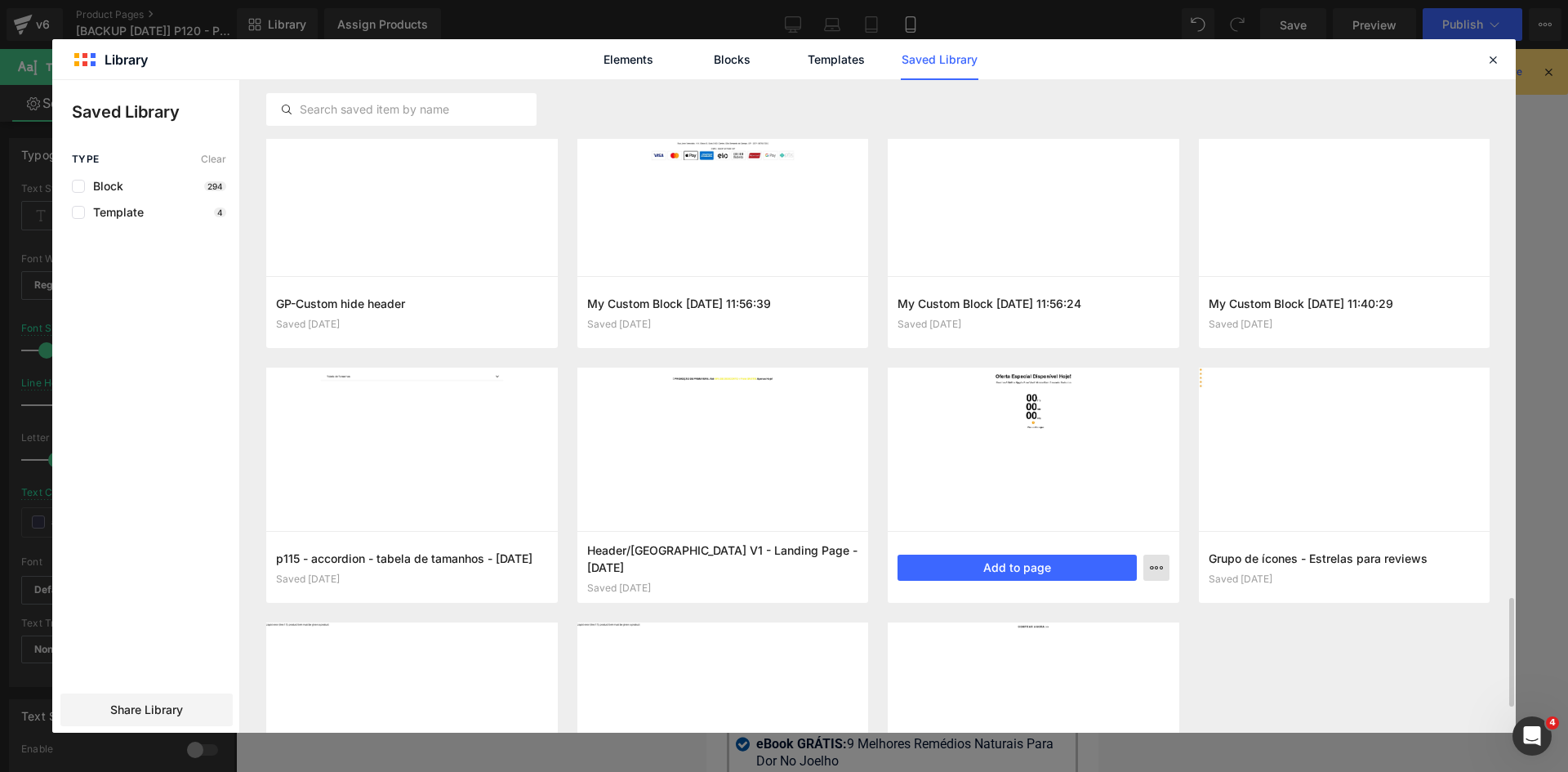
click at [1161, 568] on icon "button" at bounding box center [1157, 568] width 13 height 13
click at [1091, 642] on div "Delete" at bounding box center [1076, 638] width 186 height 34
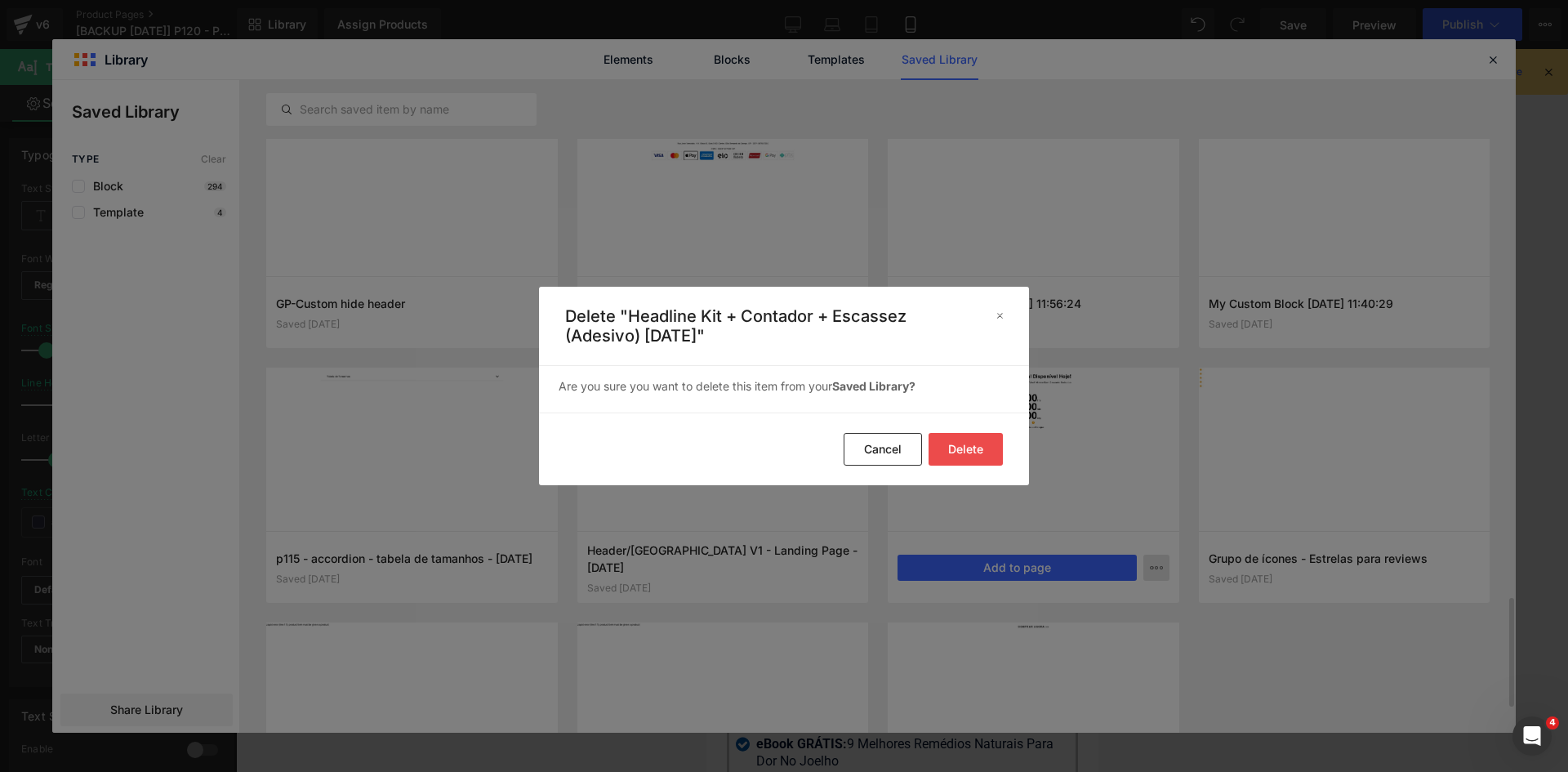
click at [977, 440] on button "Delete" at bounding box center [966, 449] width 74 height 33
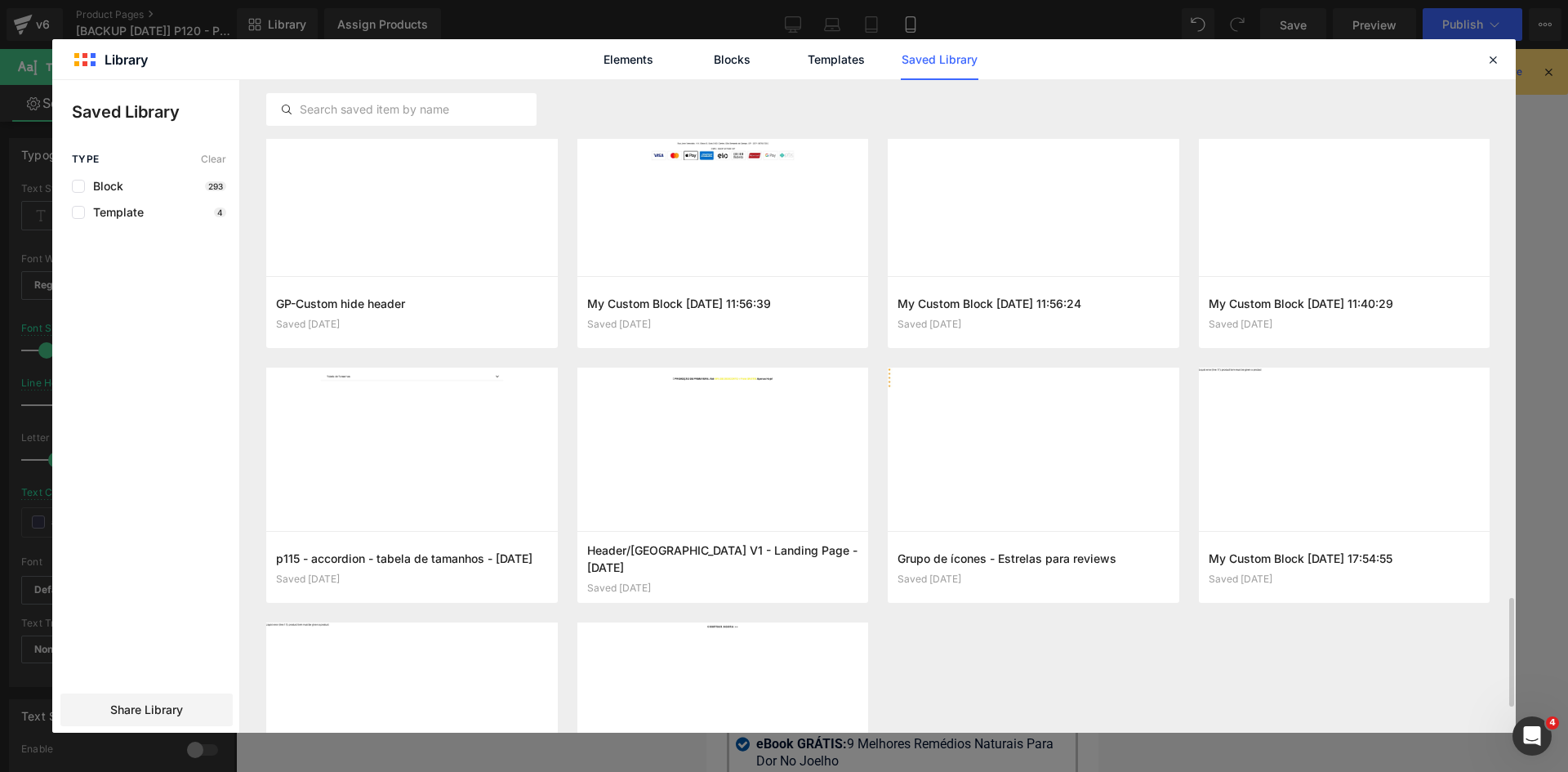
click at [1493, 57] on icon at bounding box center [1494, 60] width 15 height 15
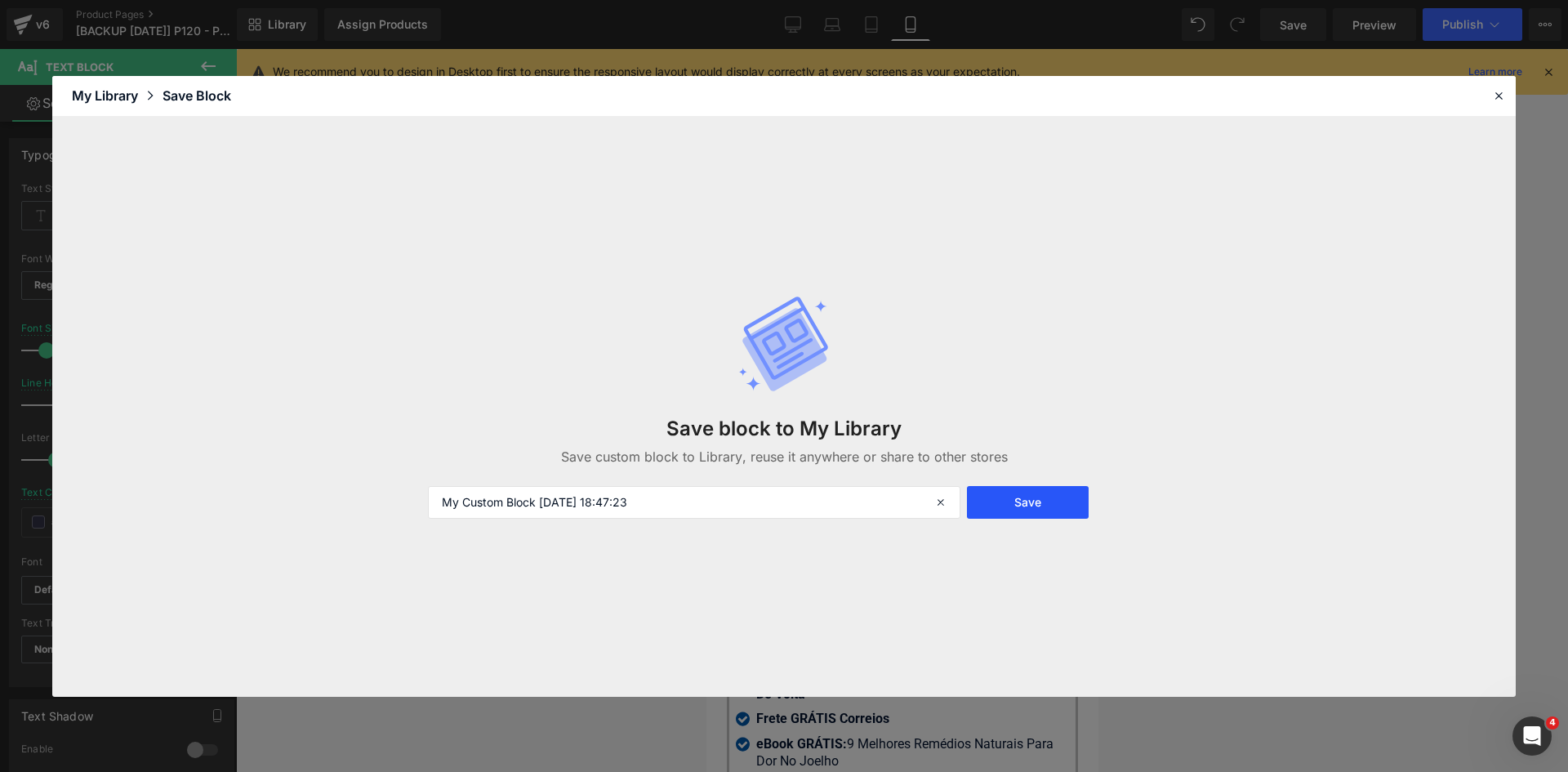
click at [1021, 504] on button "Save" at bounding box center [1028, 502] width 122 height 33
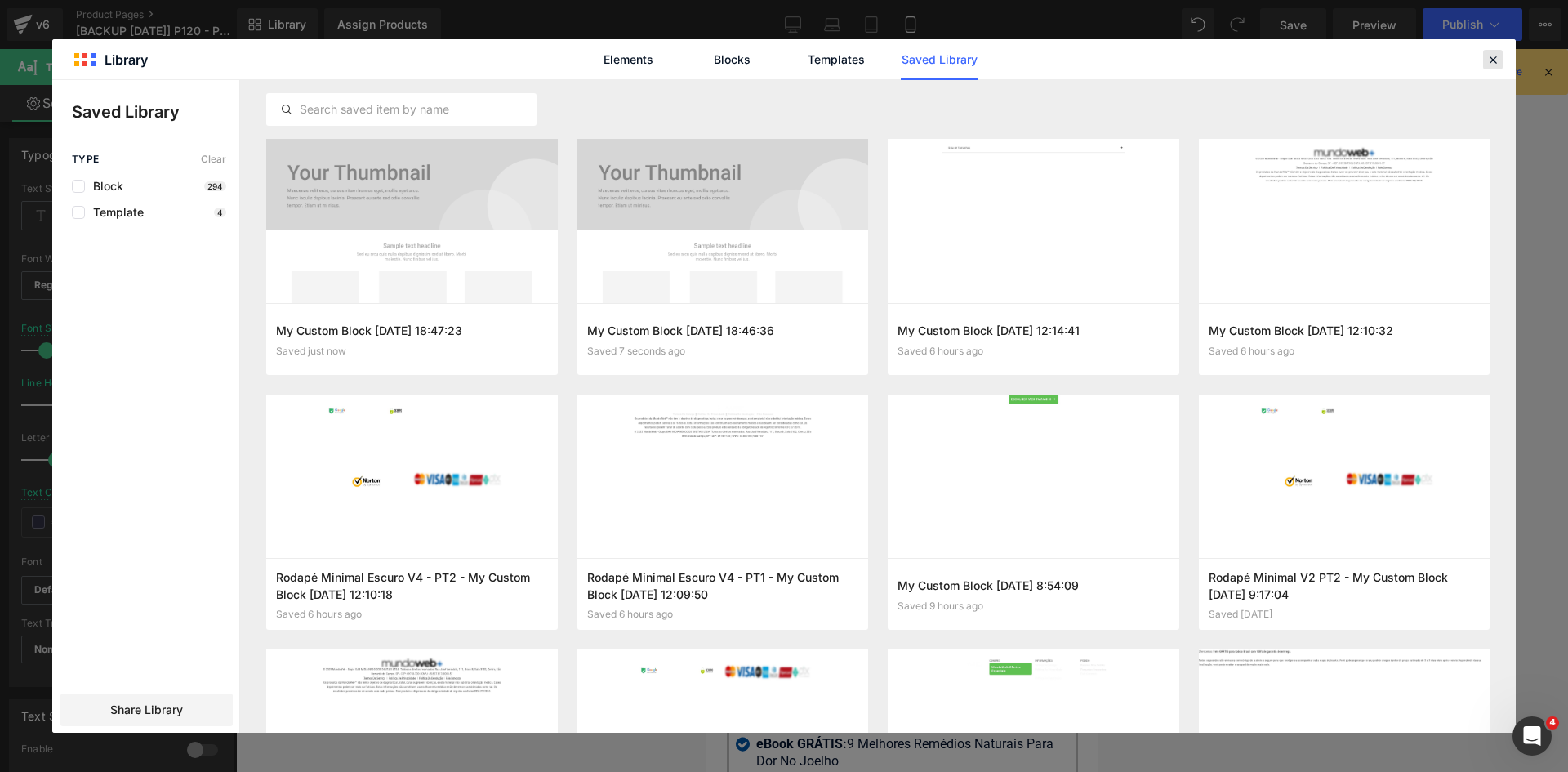
click at [1491, 57] on icon at bounding box center [1494, 60] width 15 height 15
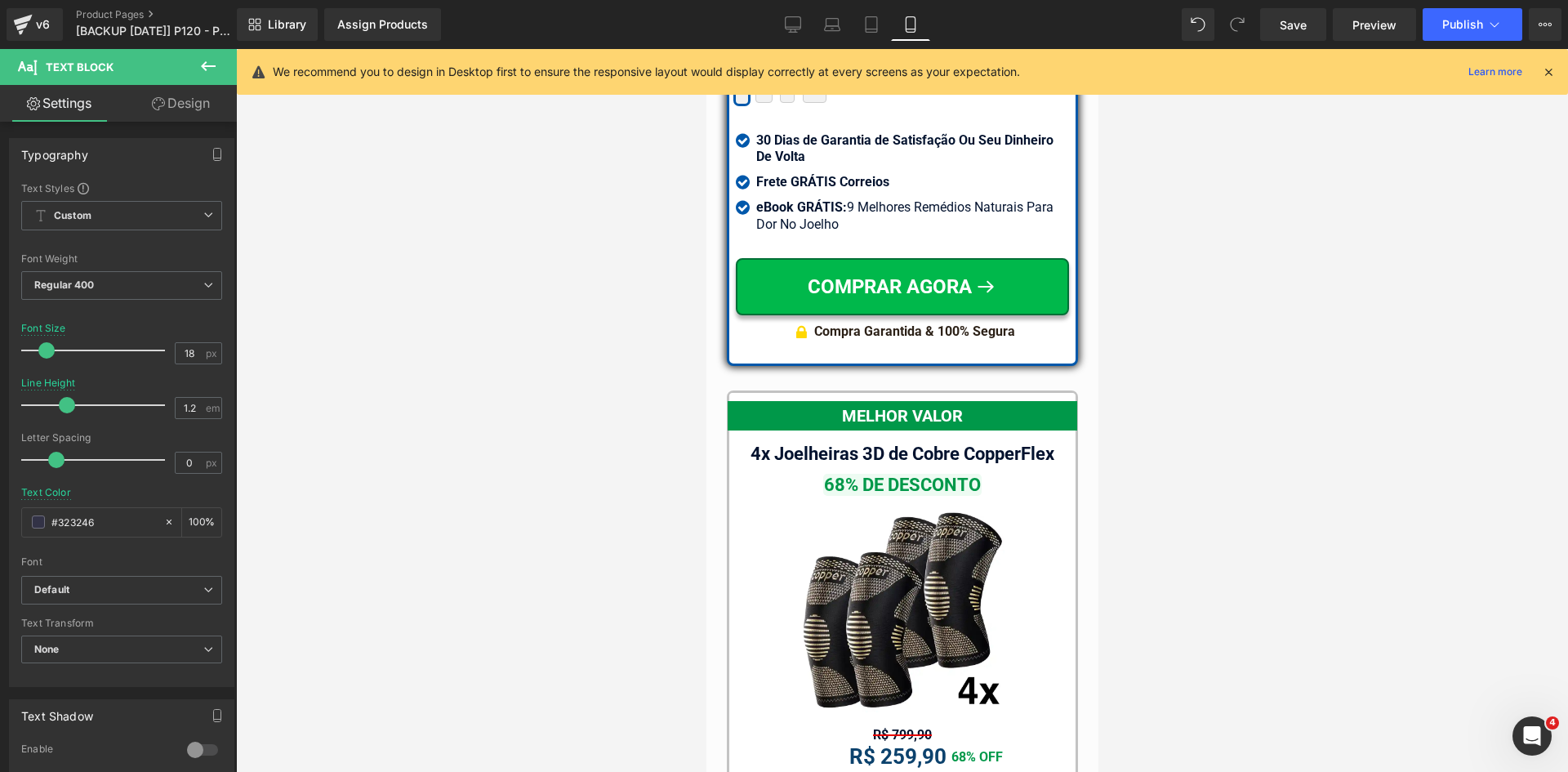
scroll to position [14755, 0]
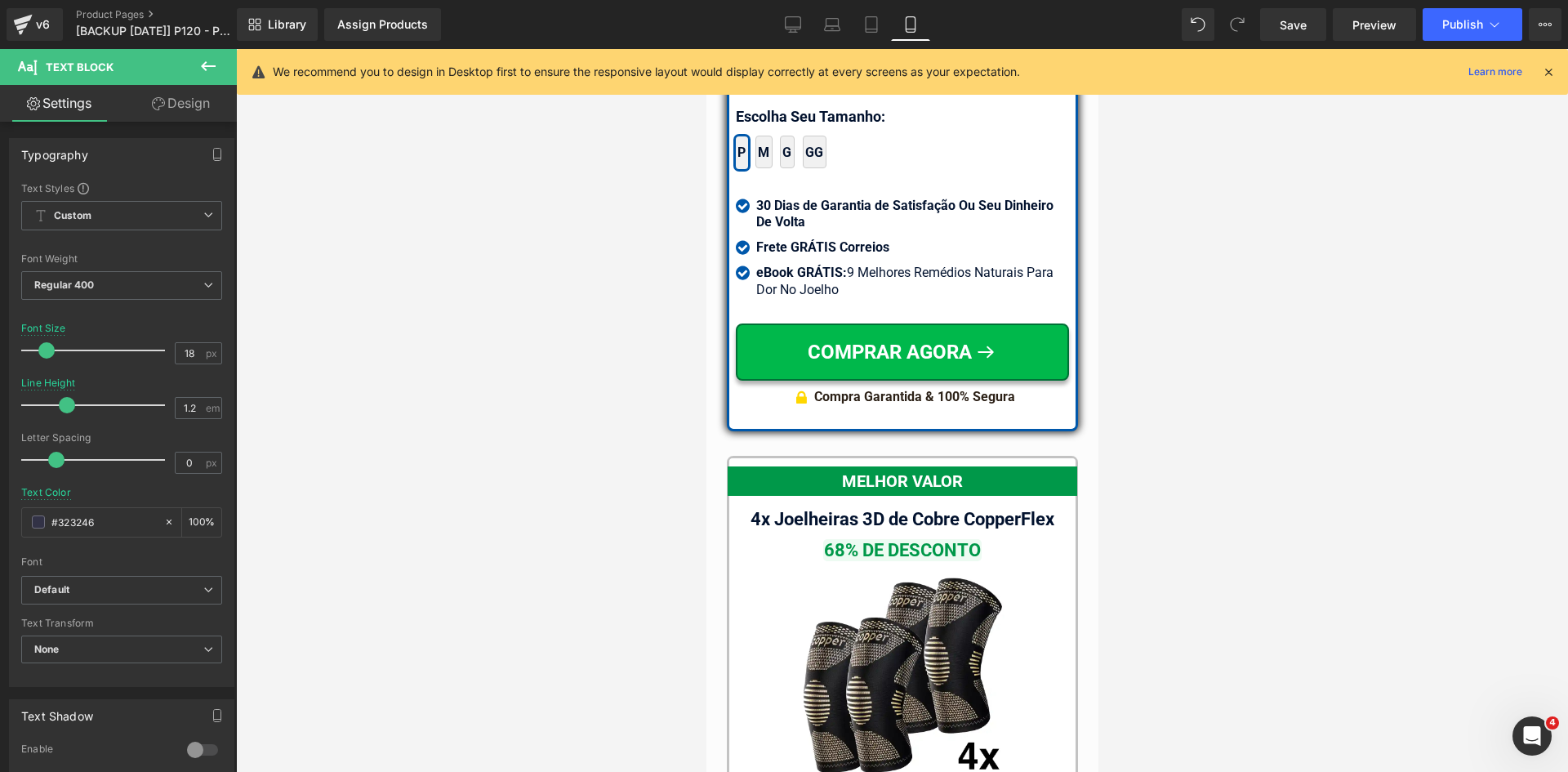
click at [1543, 63] on div at bounding box center [1549, 71] width 13 height 18
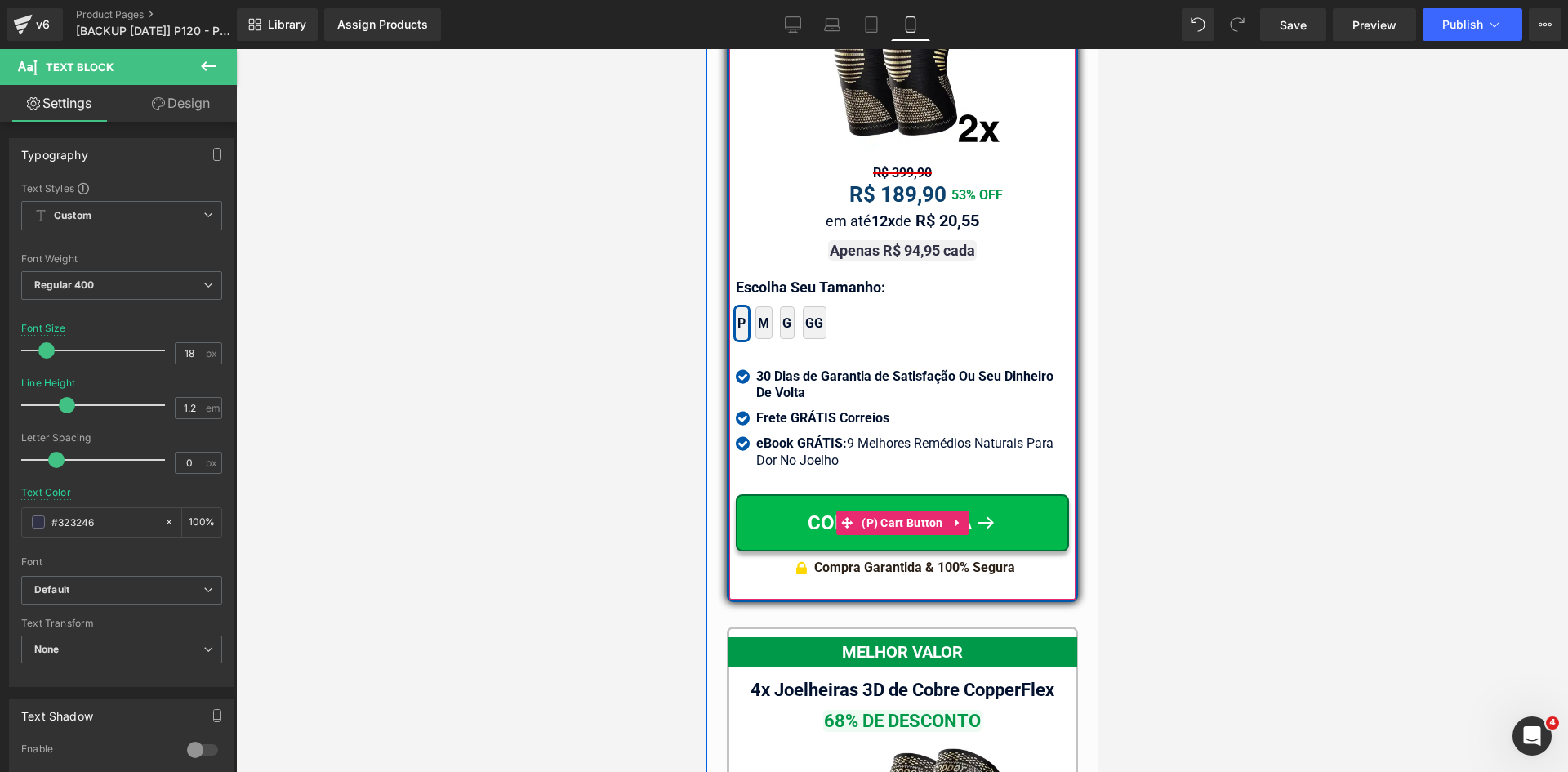
scroll to position [14428, 0]
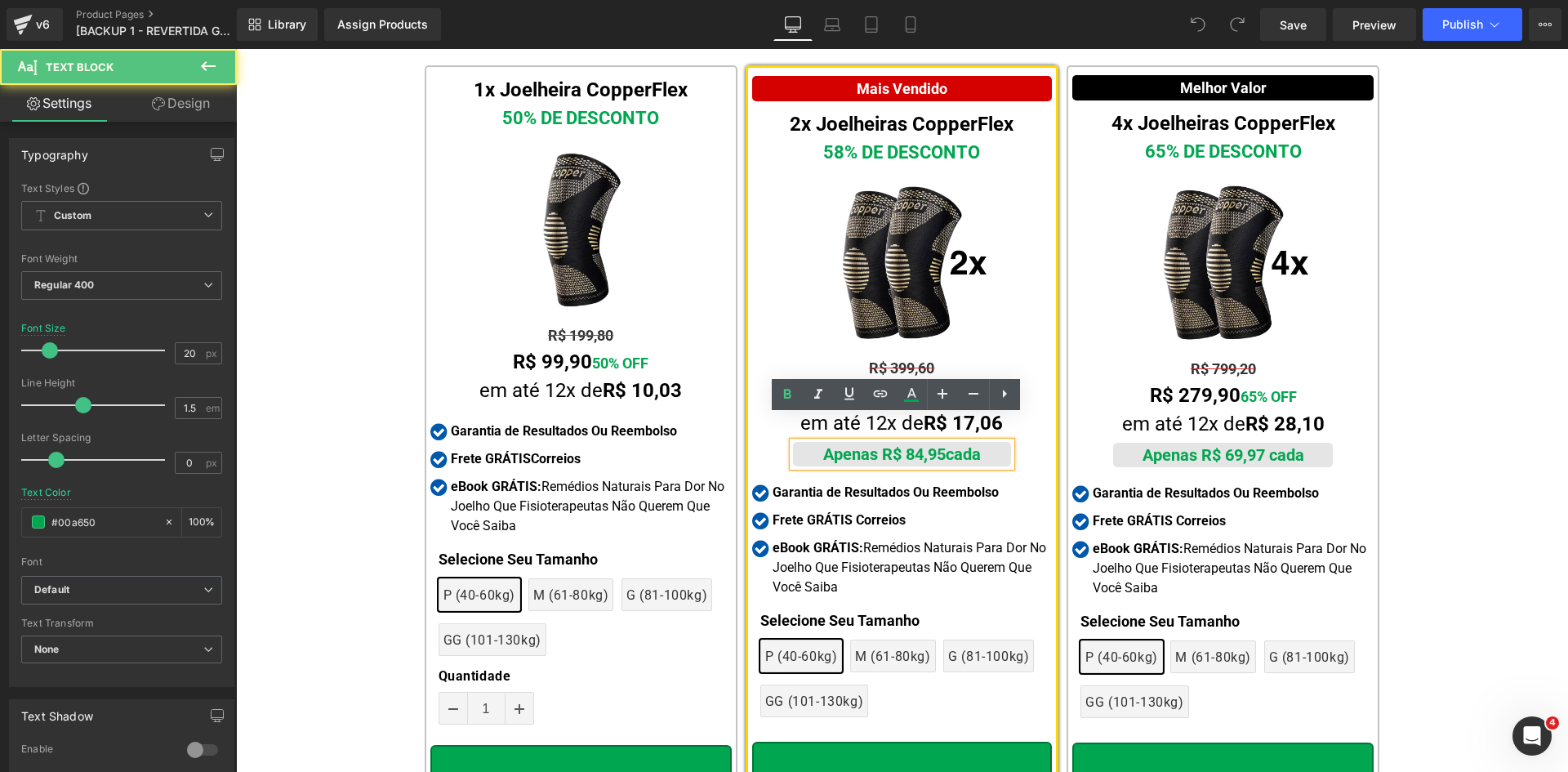
scroll to position [7664, 0]
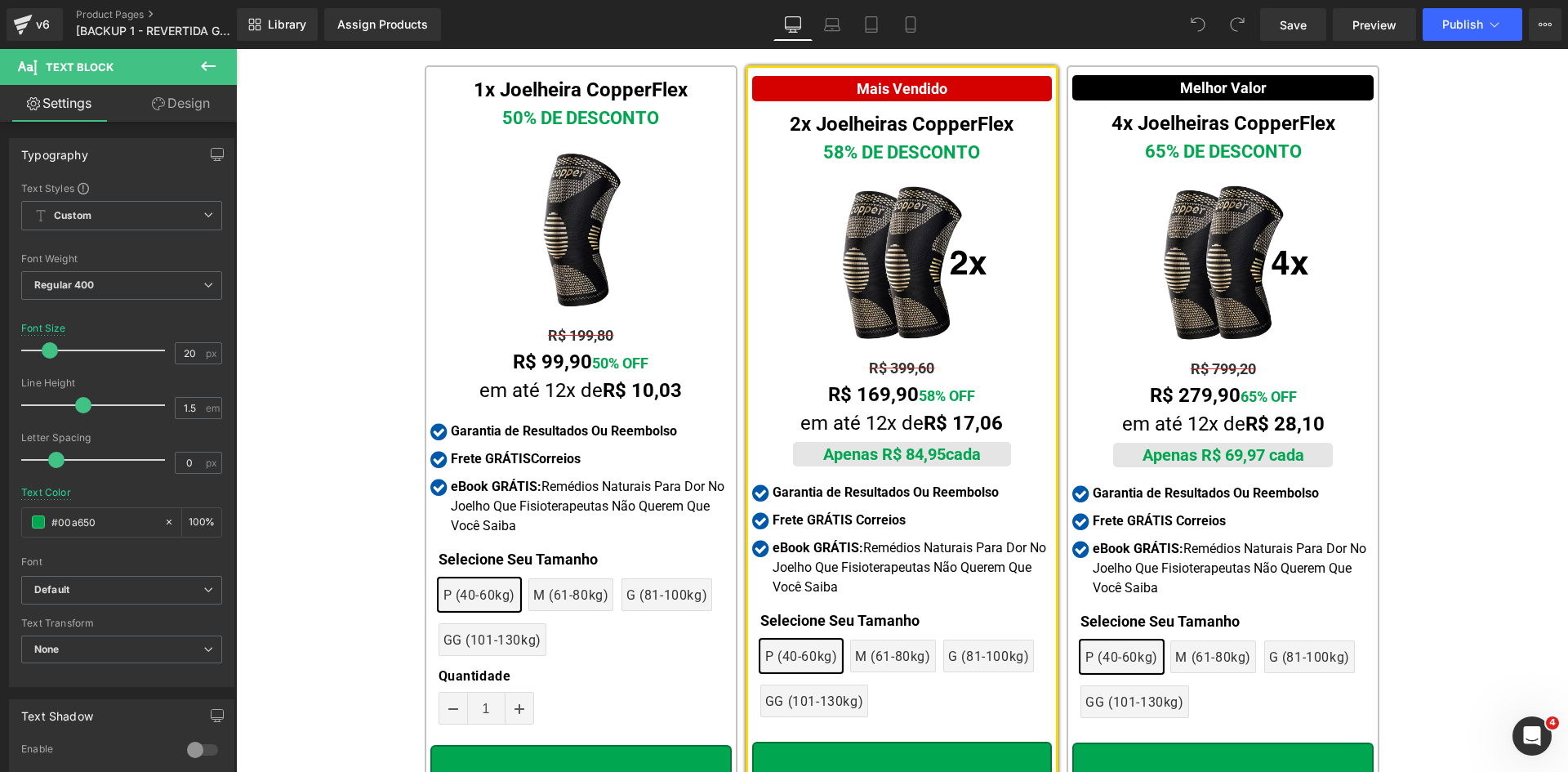
click at [161, 103] on icon at bounding box center [159, 104] width 13 height 13
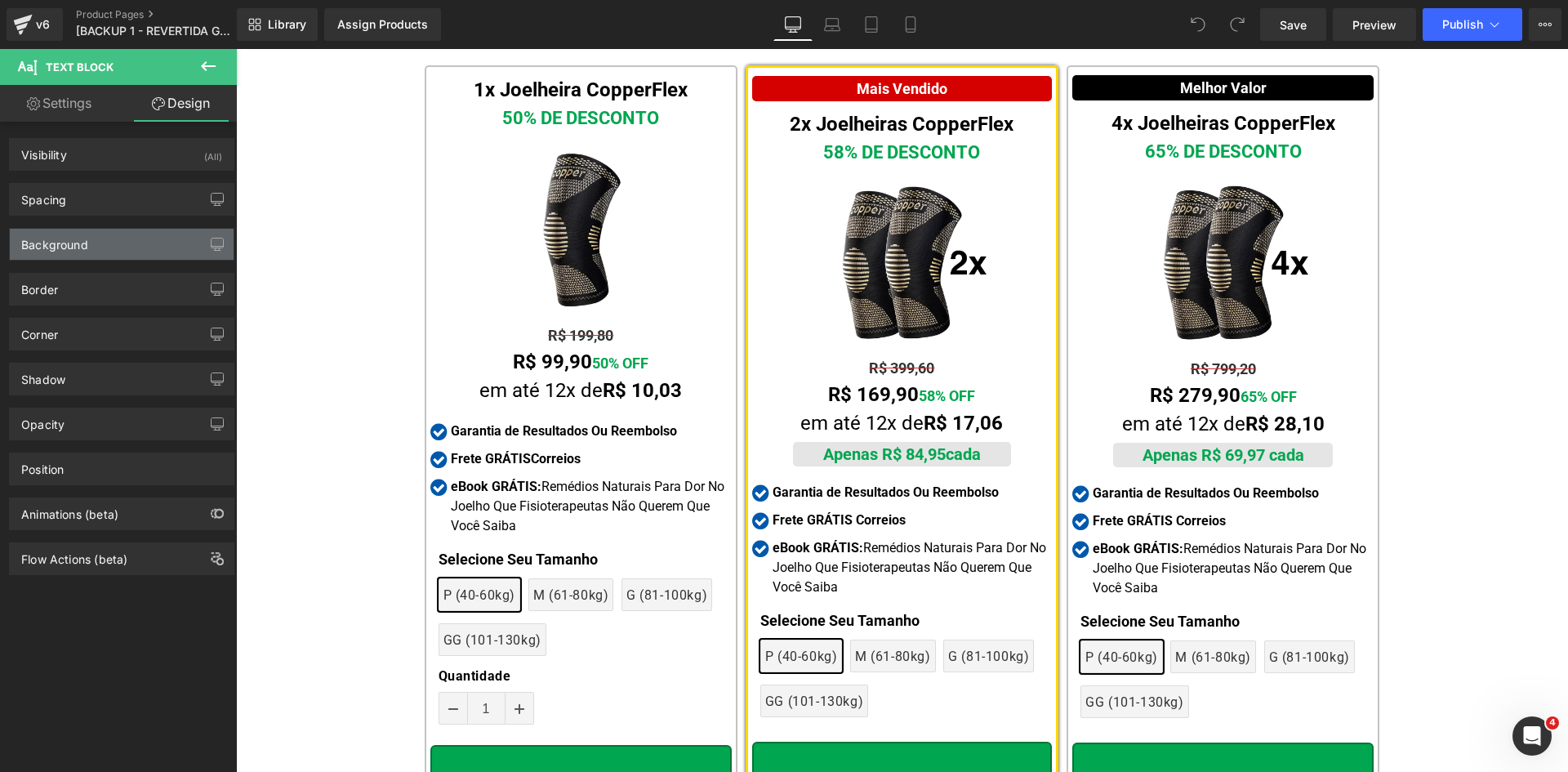
click at [67, 238] on div "Background" at bounding box center [54, 239] width 67 height 23
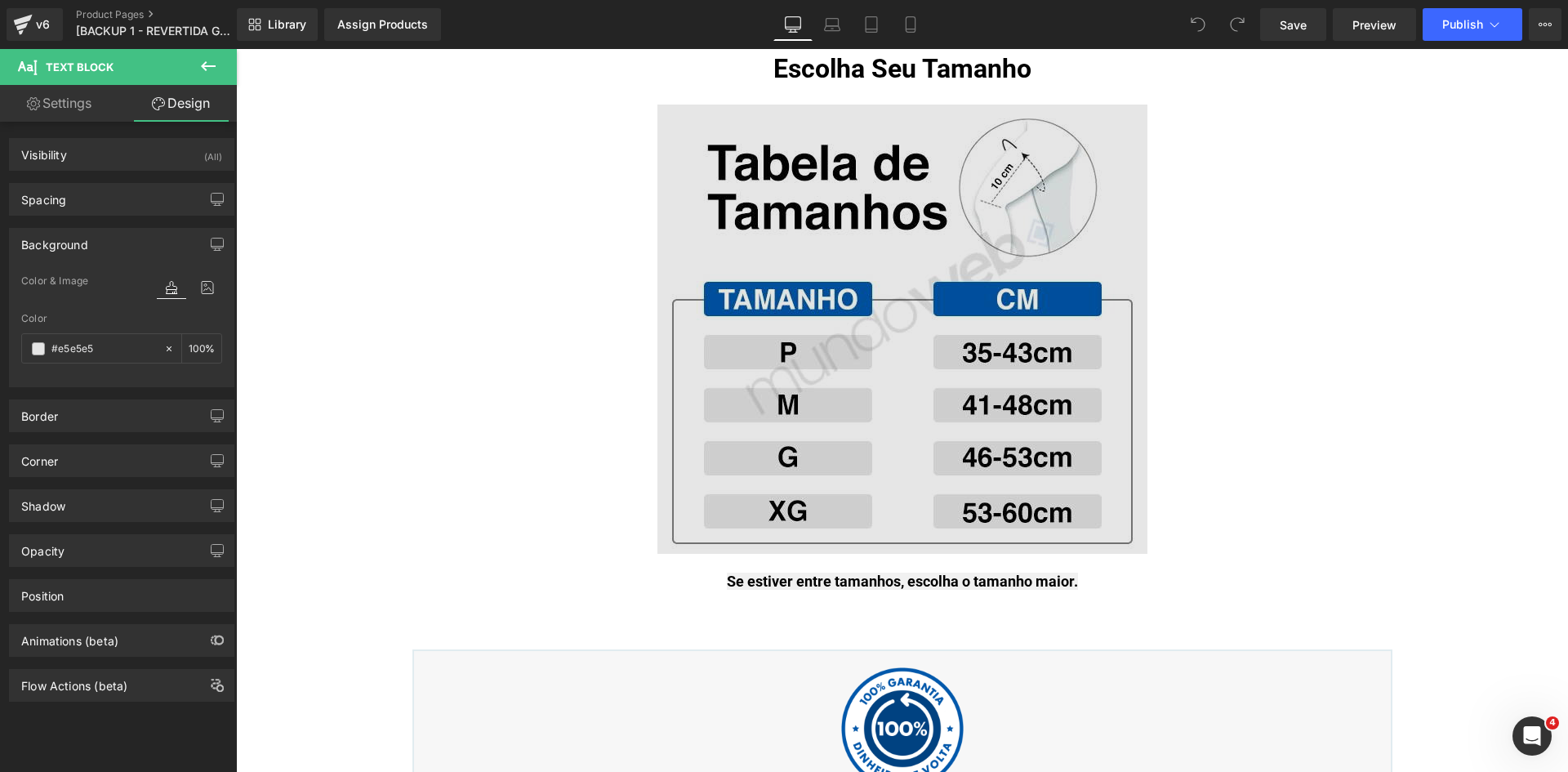
scroll to position [8562, 0]
